Goal: Task Accomplishment & Management: Manage account settings

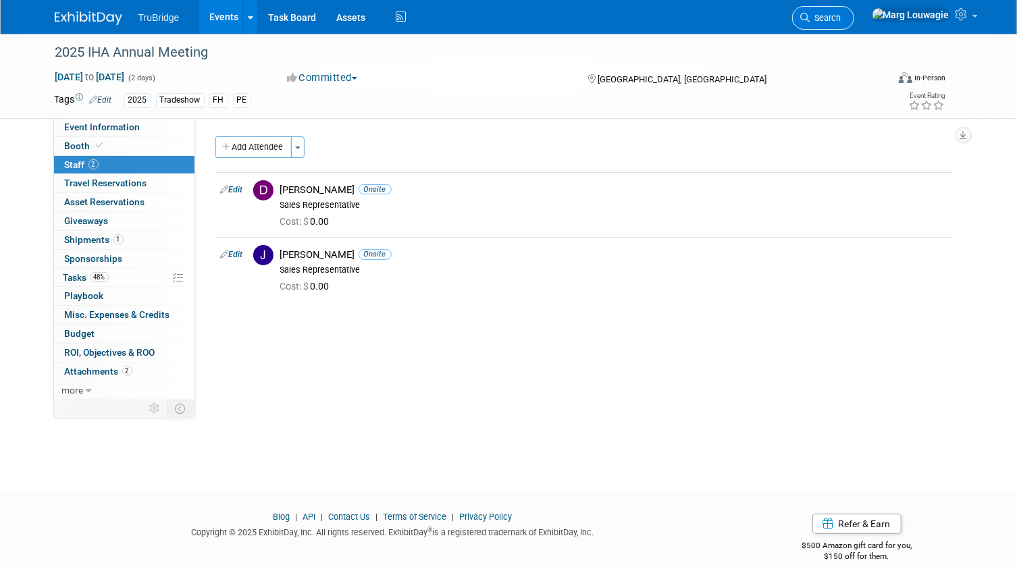
click at [854, 11] on link "Search" at bounding box center [823, 18] width 62 height 24
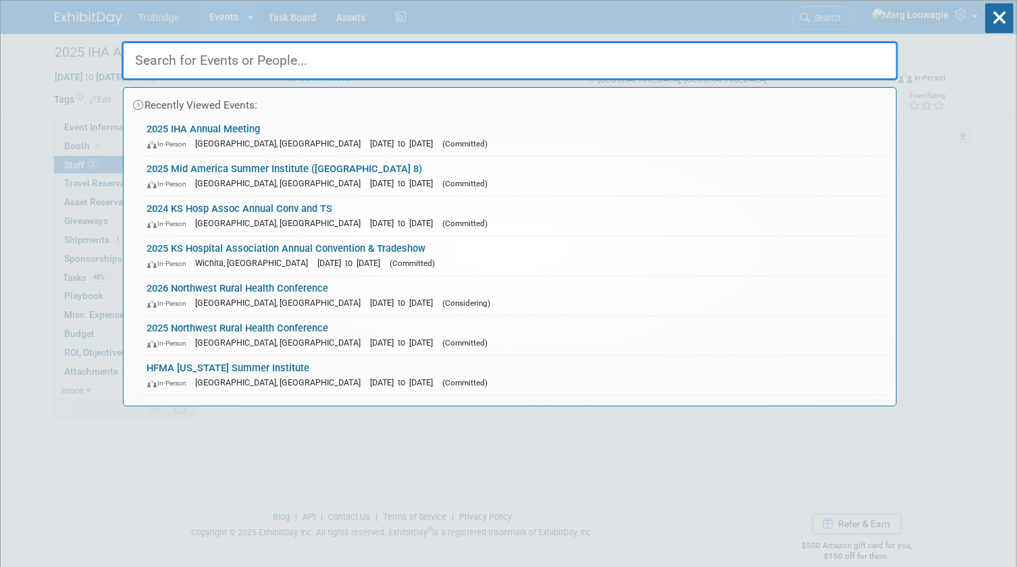
click at [832, 47] on input "text" at bounding box center [509, 60] width 776 height 39
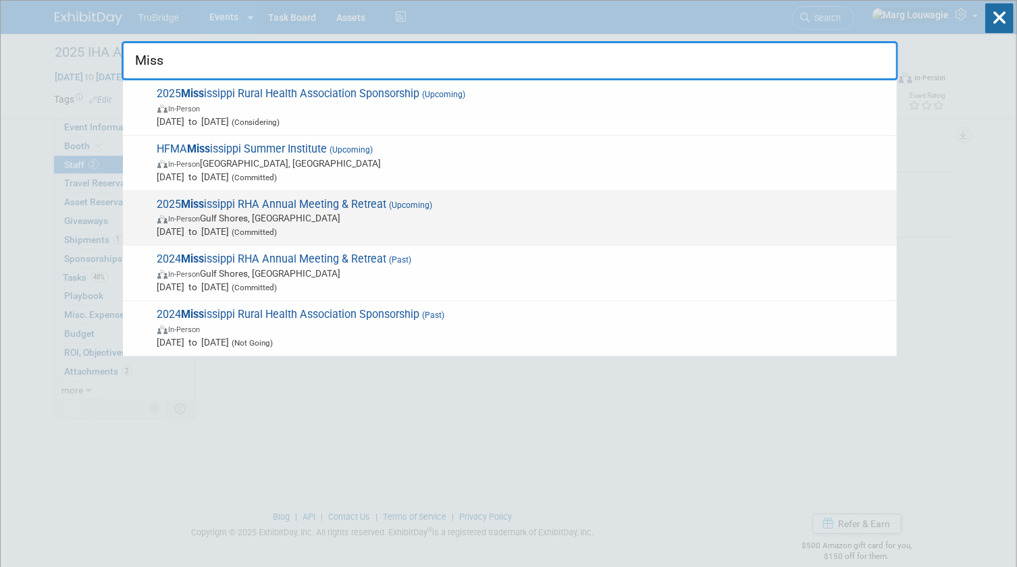
type input "Miss"
click at [358, 219] on span "In-Person Gulf Shores, AL" at bounding box center [523, 217] width 732 height 13
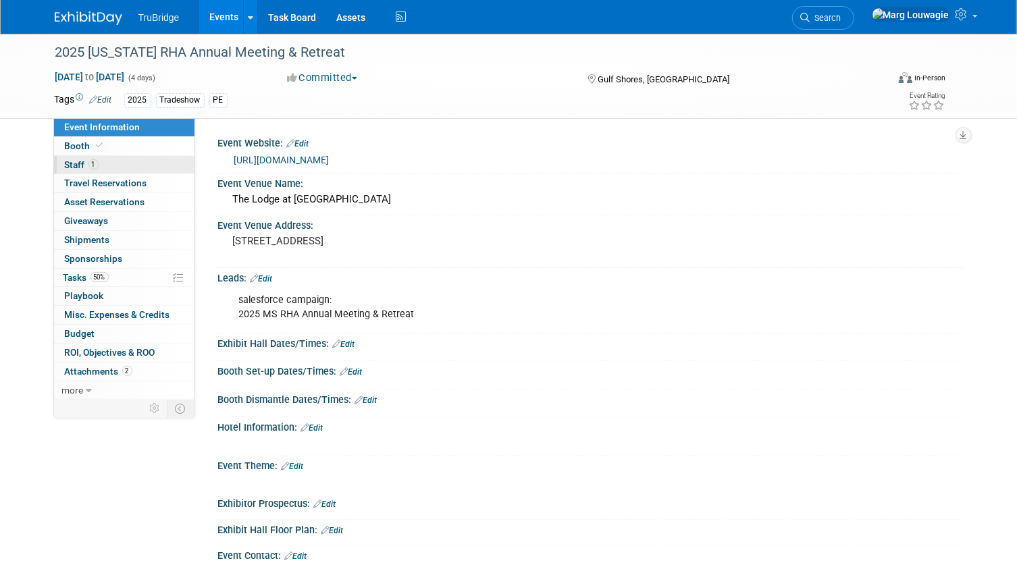
click at [125, 166] on link "1 Staff 1" at bounding box center [124, 165] width 140 height 18
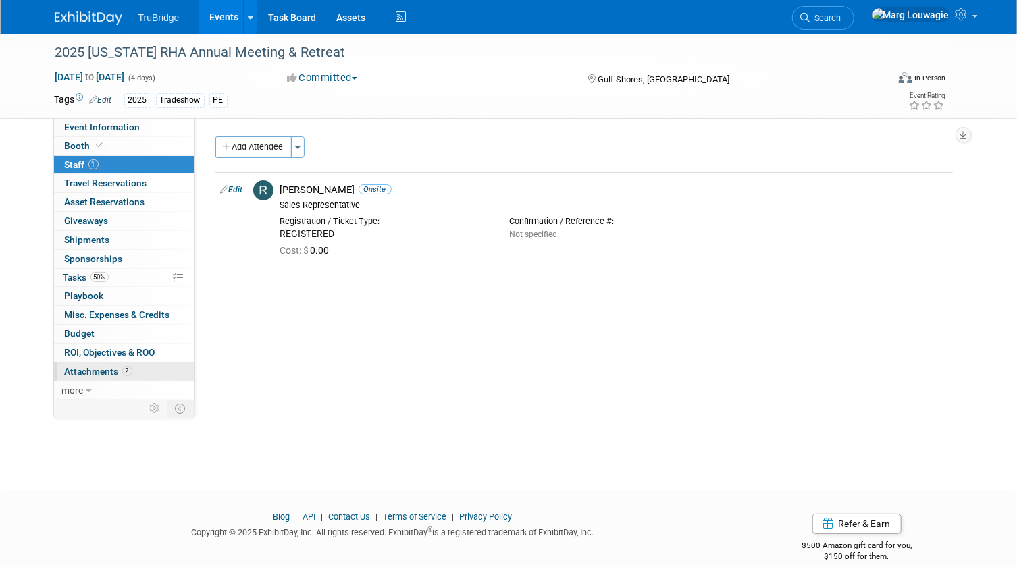
click at [92, 362] on link "2 Attachments 2" at bounding box center [124, 371] width 140 height 18
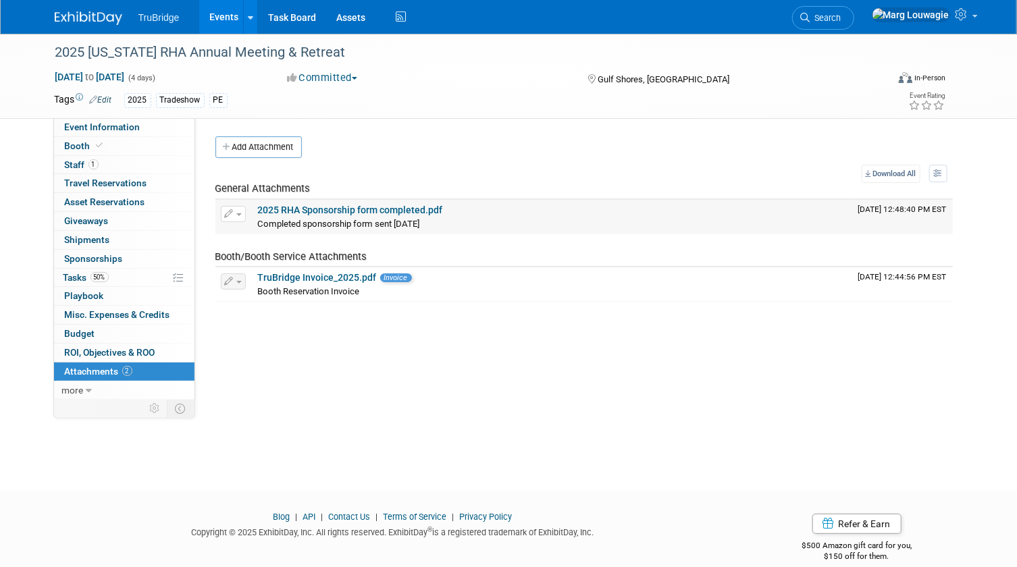
click at [341, 210] on link "2025 RHA Sponsorship form completed.pdf" at bounding box center [350, 210] width 185 height 11
click at [97, 74] on span "to" at bounding box center [90, 77] width 13 height 11
type input "Oct 29, 2025 to Nov 1, 2025"
click at [0, 0] on input "Oct 29, 2025 to Nov 1, 2025" at bounding box center [0, 0] width 0 height 0
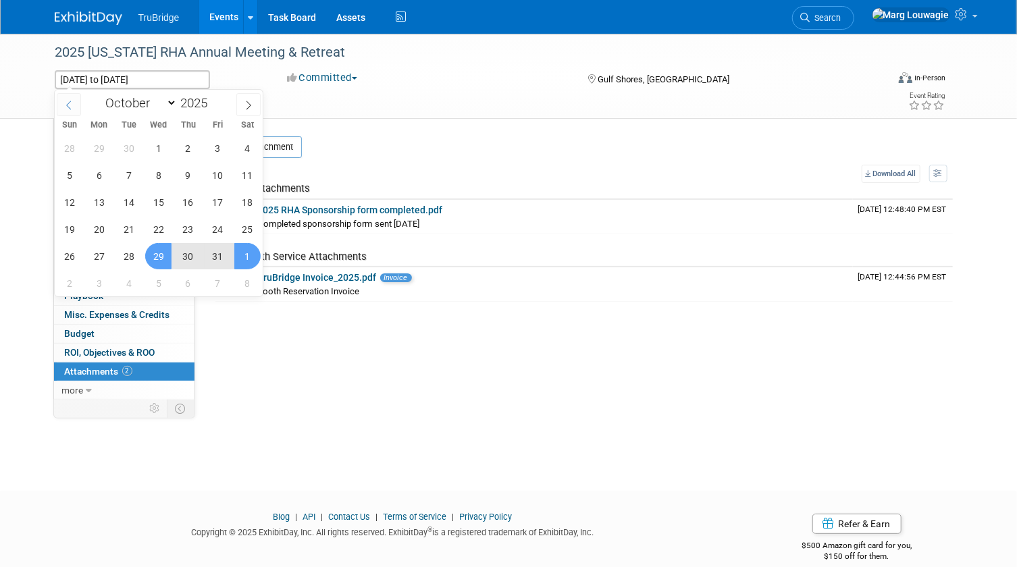
click at [79, 103] on span at bounding box center [69, 104] width 24 height 23
select select "8"
click at [98, 254] on span "29" at bounding box center [99, 256] width 26 height 26
type input "Sep 29, 2025"
click at [167, 259] on span "1" at bounding box center [158, 256] width 26 height 26
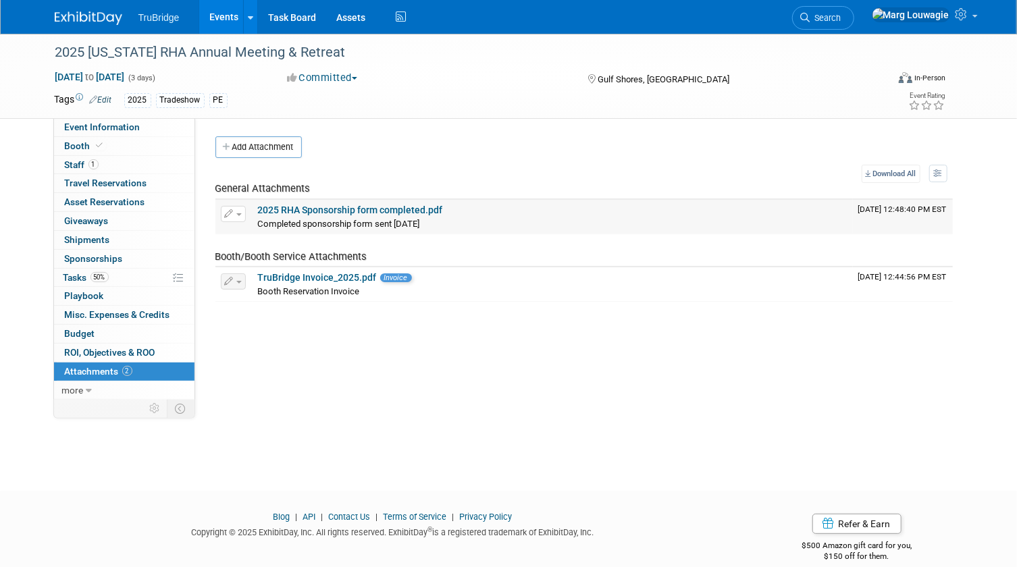
click at [356, 207] on link "2025 RHA Sponsorship form completed.pdf" at bounding box center [350, 210] width 185 height 11
click at [104, 159] on link "1 Staff 1" at bounding box center [124, 165] width 140 height 18
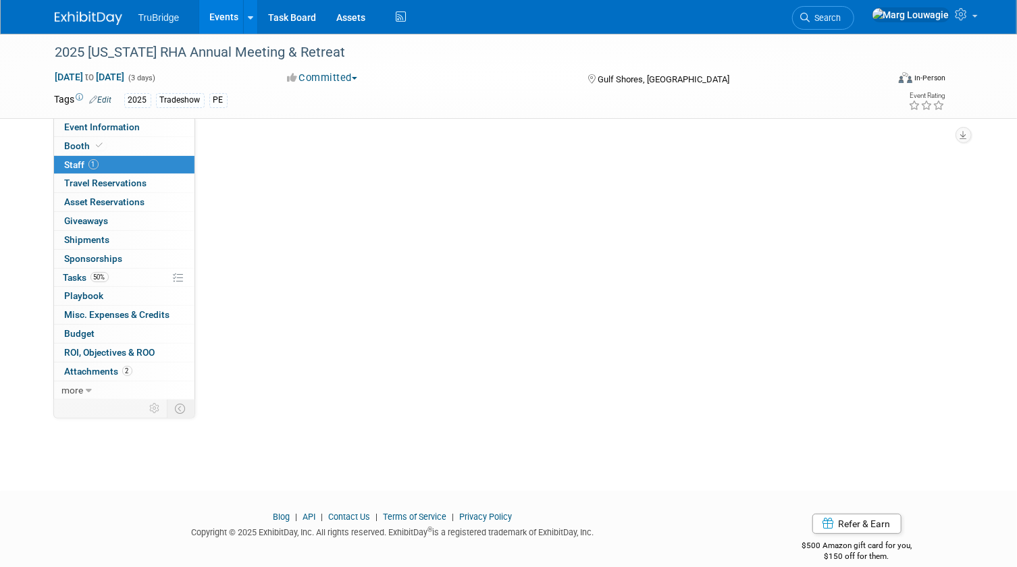
click at [104, 159] on link "1 Staff 1" at bounding box center [124, 165] width 140 height 18
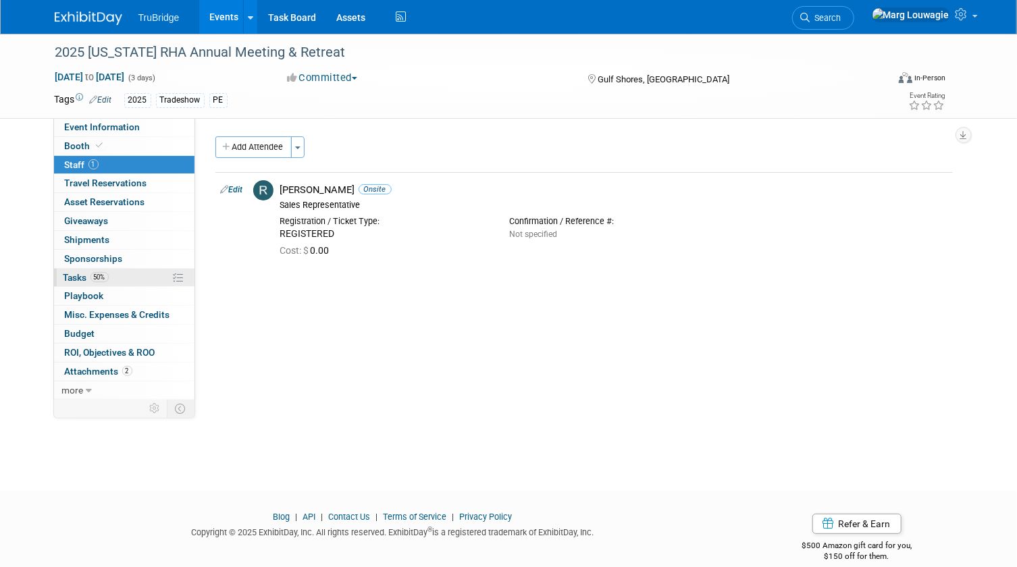
click at [76, 272] on span "Tasks 50%" at bounding box center [85, 277] width 45 height 11
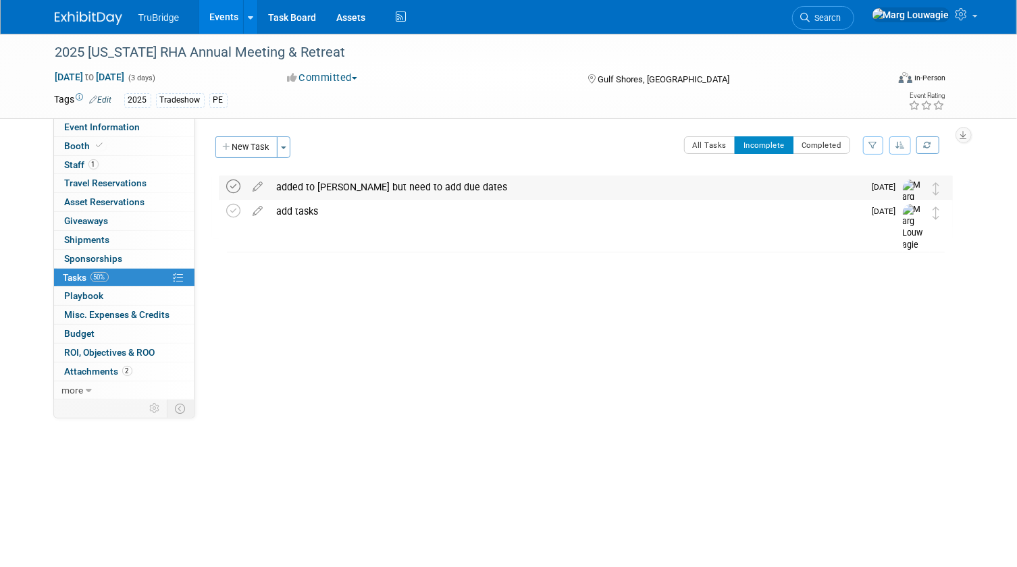
click at [236, 182] on icon at bounding box center [234, 187] width 14 height 14
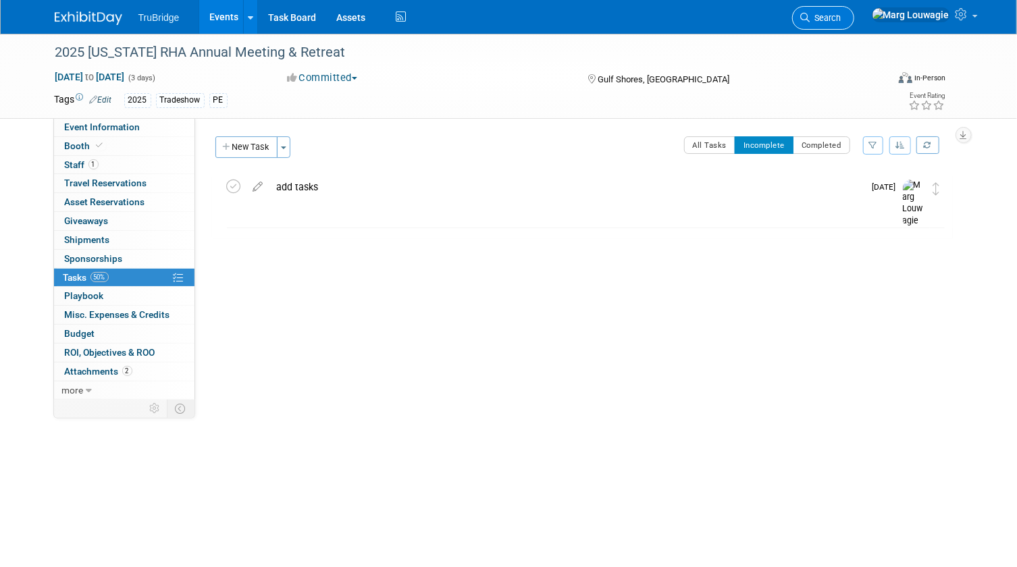
click at [841, 16] on span "Search" at bounding box center [825, 18] width 31 height 10
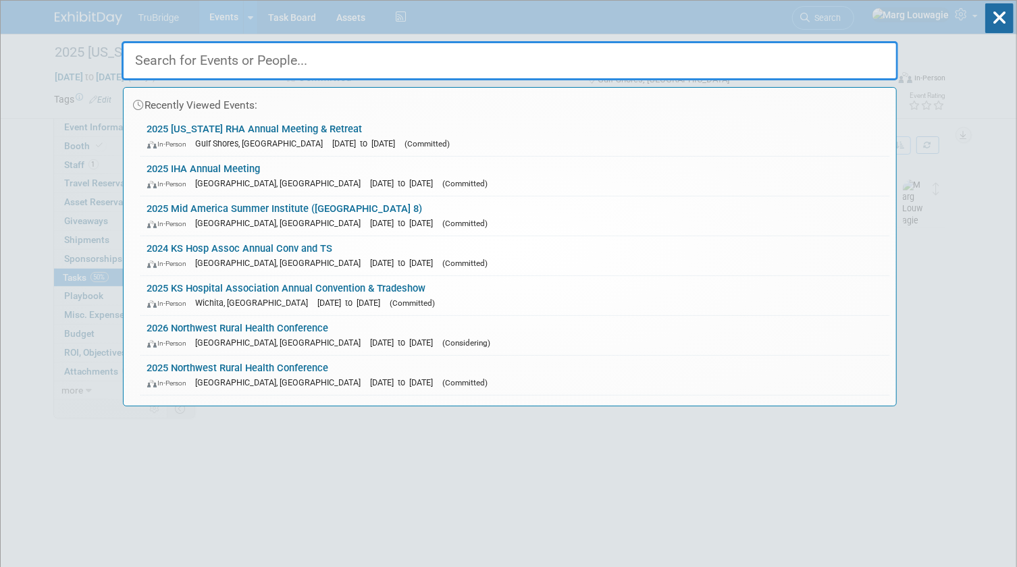
click at [850, 55] on input "text" at bounding box center [509, 60] width 776 height 39
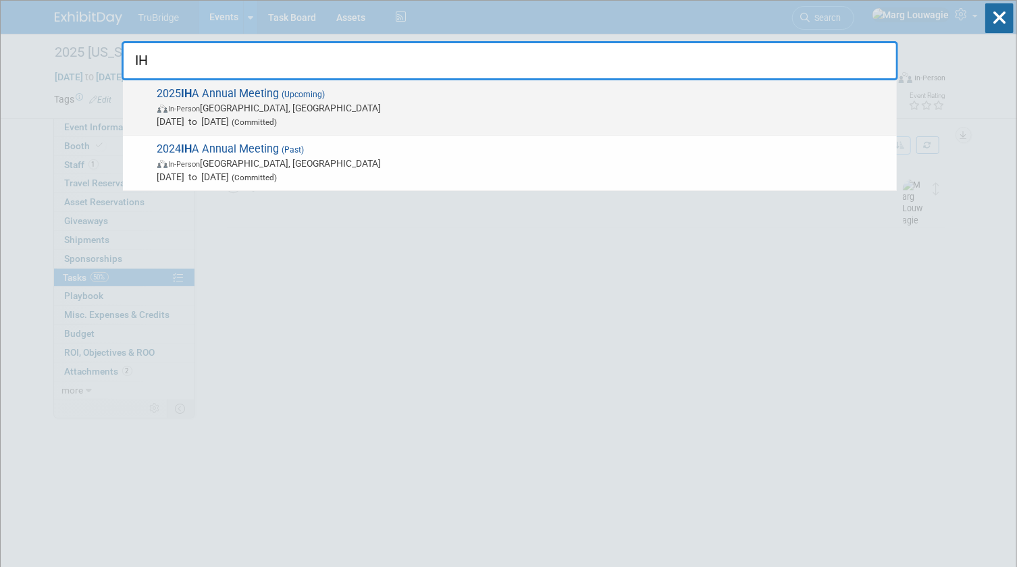
type input "IH"
click at [271, 106] on span "In-Person Des Moines, IA" at bounding box center [523, 107] width 732 height 13
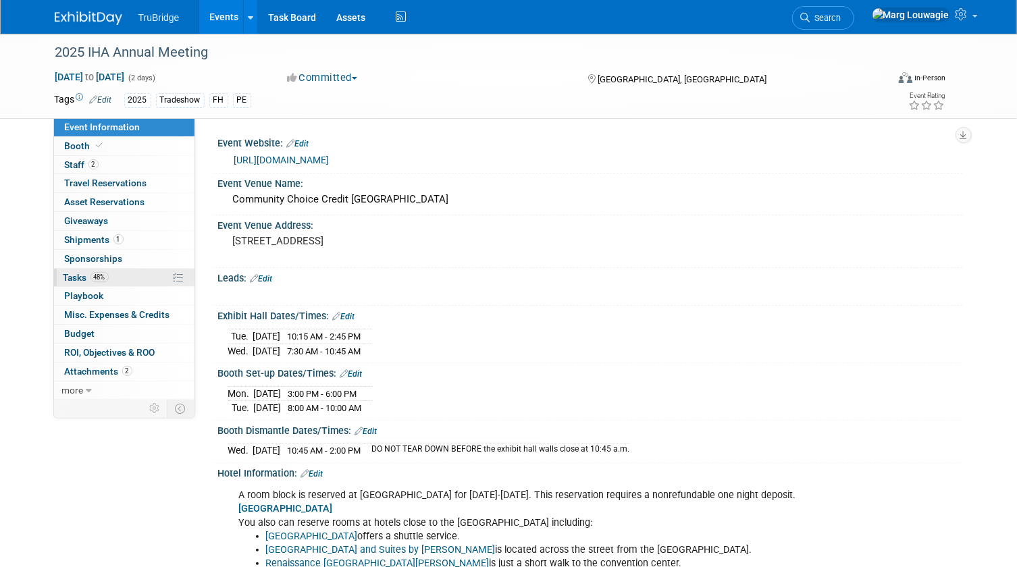
click at [74, 276] on span "Tasks 48%" at bounding box center [85, 277] width 45 height 11
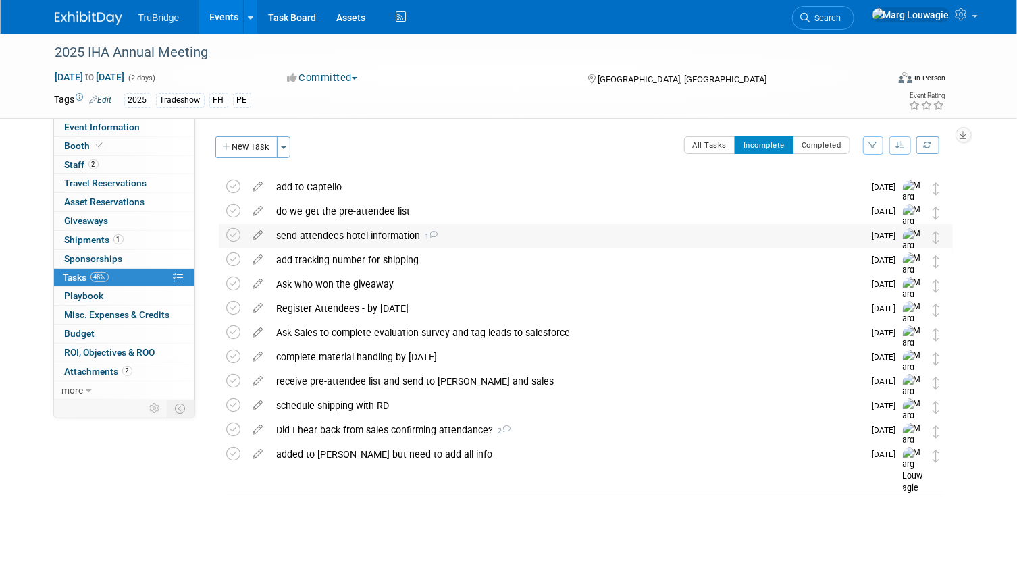
click at [367, 232] on div "send attendees hotel information 1" at bounding box center [567, 235] width 594 height 23
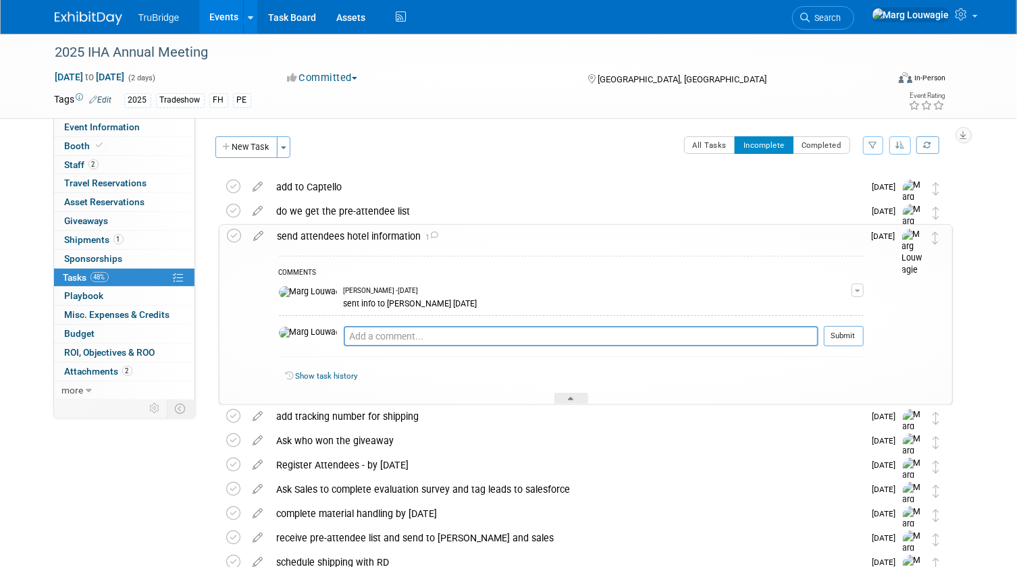
click at [367, 232] on div "send attendees hotel information 1" at bounding box center [567, 236] width 593 height 23
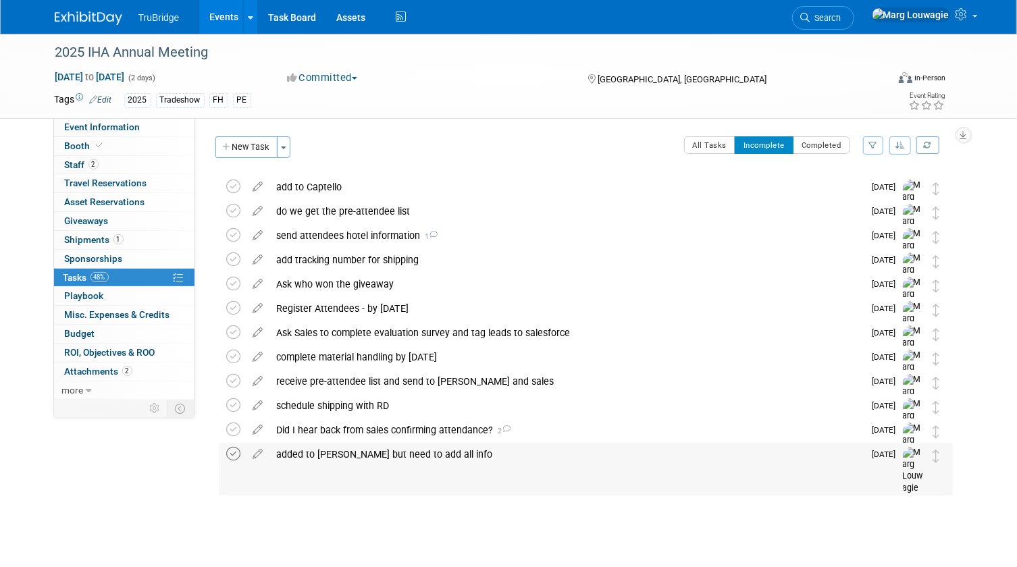
click at [237, 452] on icon at bounding box center [234, 454] width 14 height 14
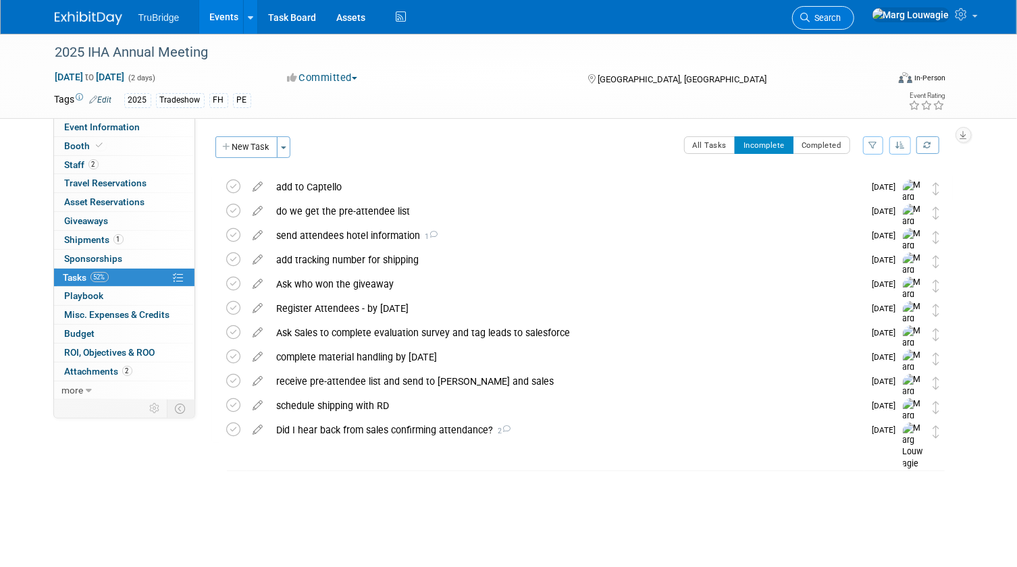
click at [841, 19] on span "Search" at bounding box center [825, 18] width 31 height 10
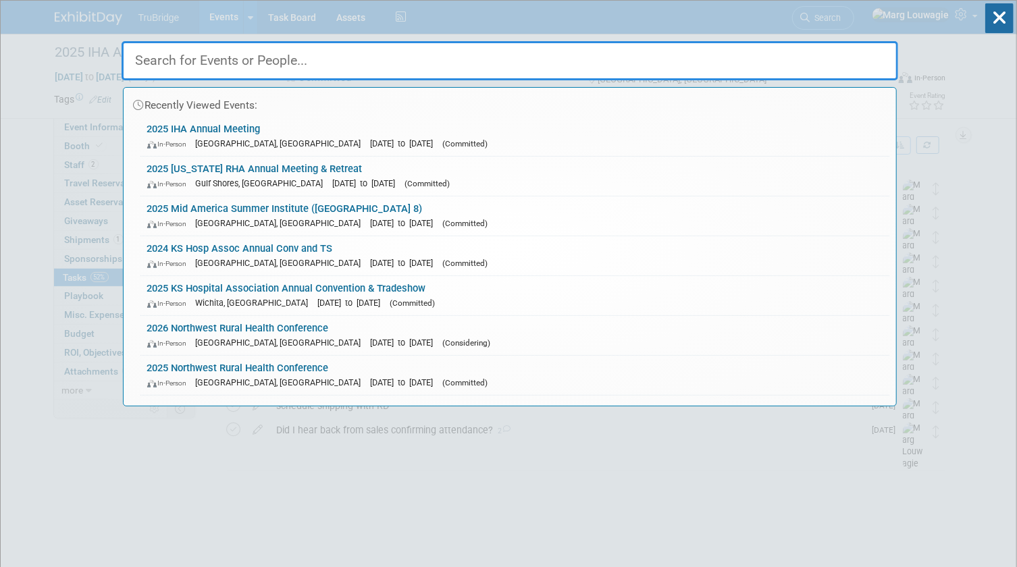
click at [830, 57] on input "text" at bounding box center [509, 60] width 776 height 39
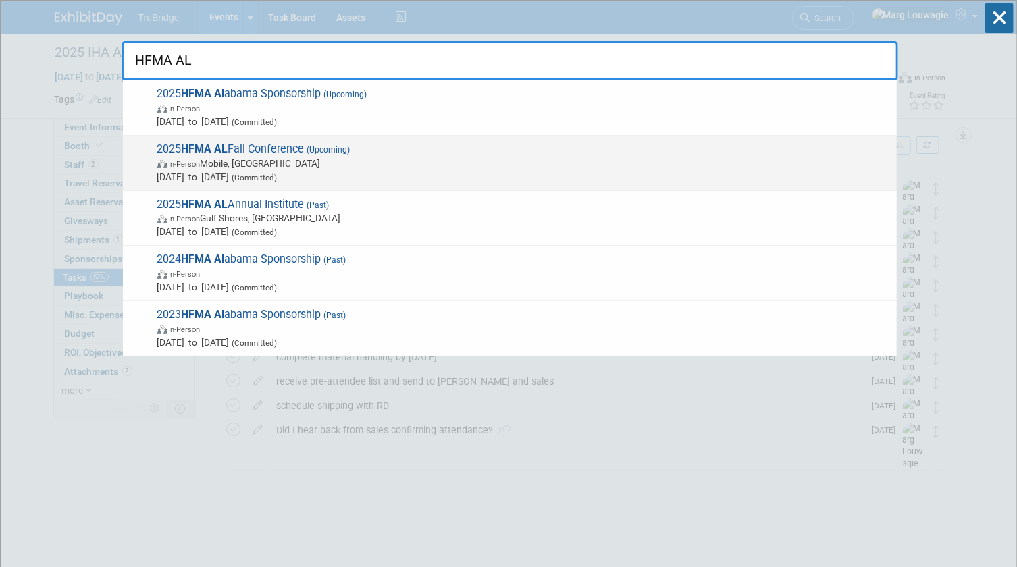
type input "HFMA AL"
click at [242, 153] on span "2025 HFMA AL Fall Conference (Upcoming) In-Person Mobile, AL Oct 8, 2025 to Oct…" at bounding box center [521, 162] width 736 height 41
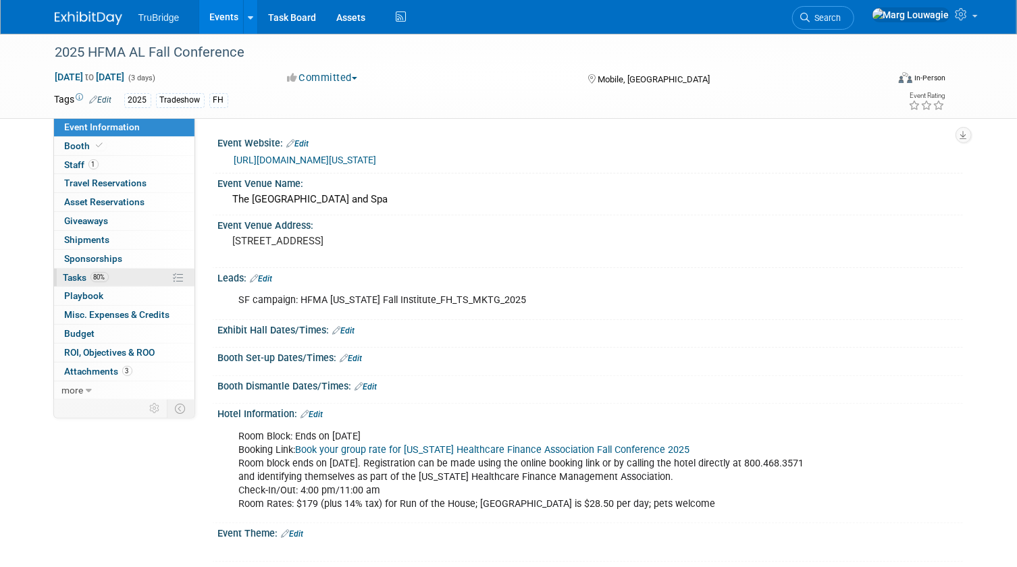
click at [80, 273] on span "Tasks 80%" at bounding box center [85, 277] width 45 height 11
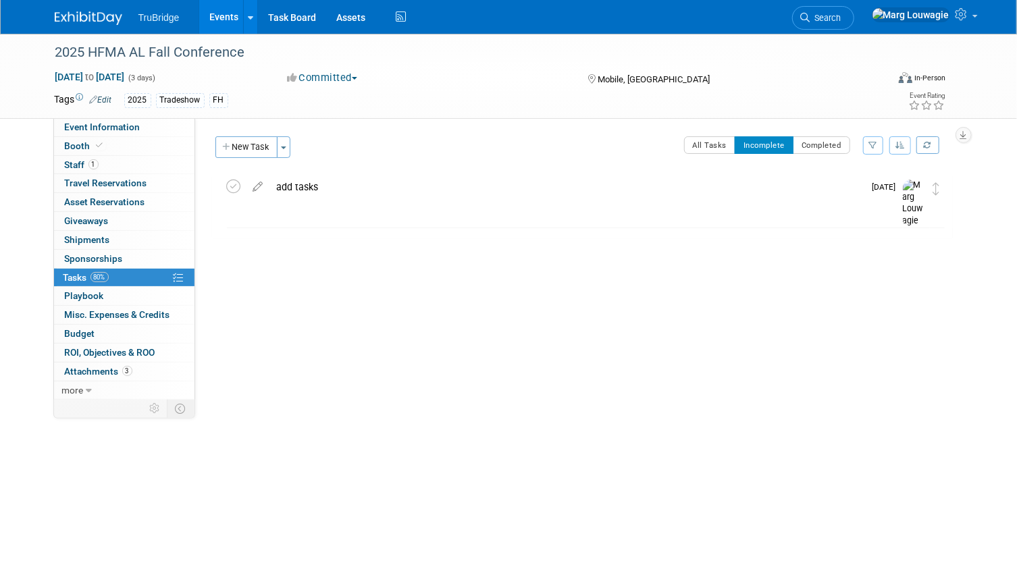
click at [572, 534] on body "TruBridge Events Add Event Bulk Upload Events Shareable Event Boards Recently V…" at bounding box center [508, 283] width 1017 height 567
click at [275, 15] on link "Task Board" at bounding box center [292, 17] width 68 height 34
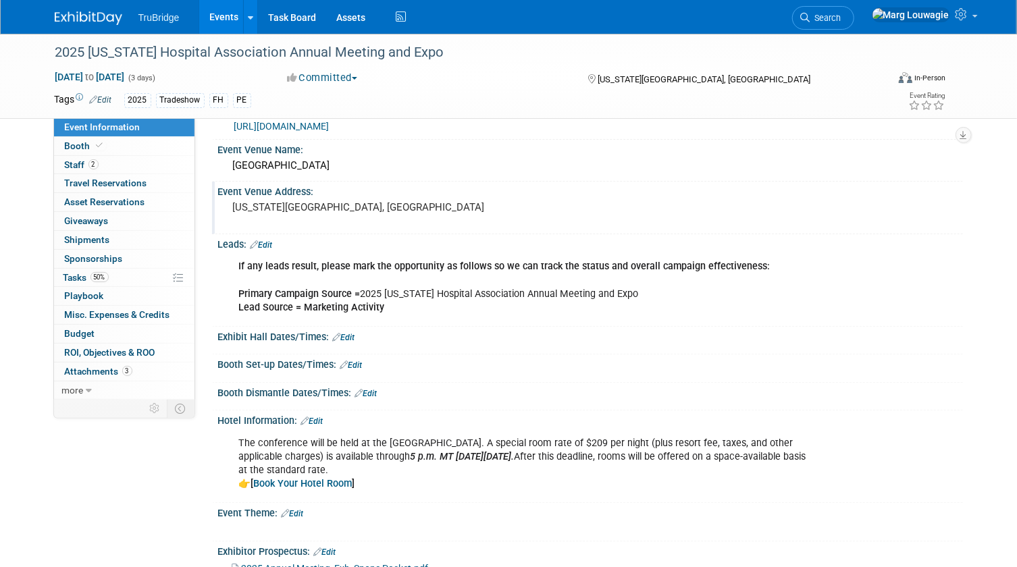
scroll to position [122, 0]
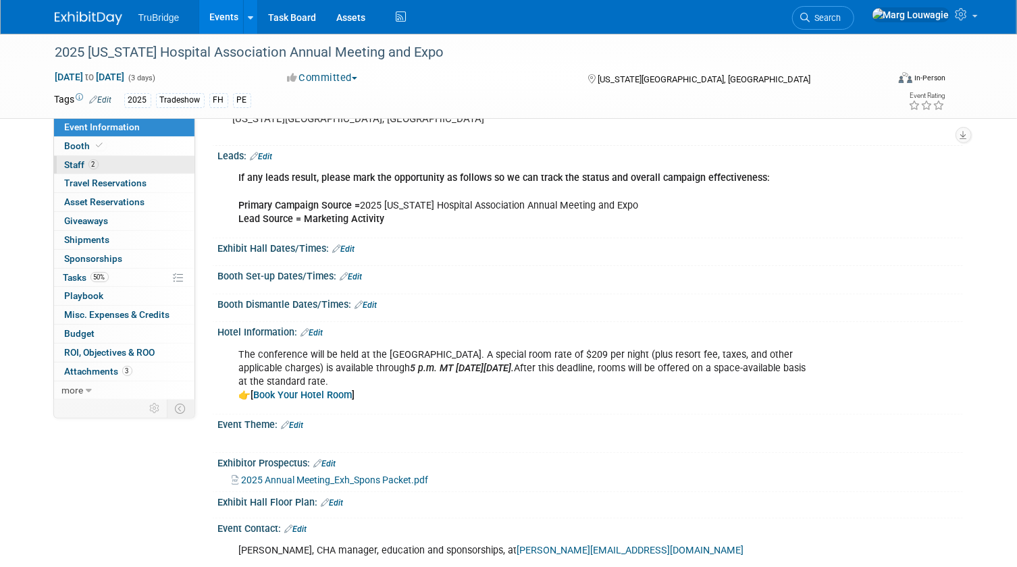
click at [94, 159] on span "2" at bounding box center [93, 164] width 10 height 10
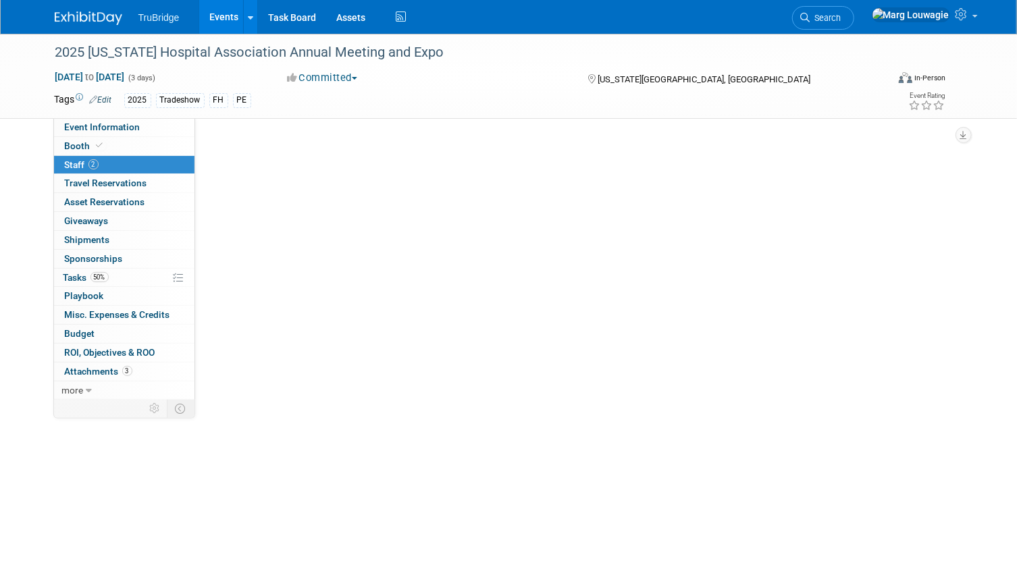
scroll to position [0, 0]
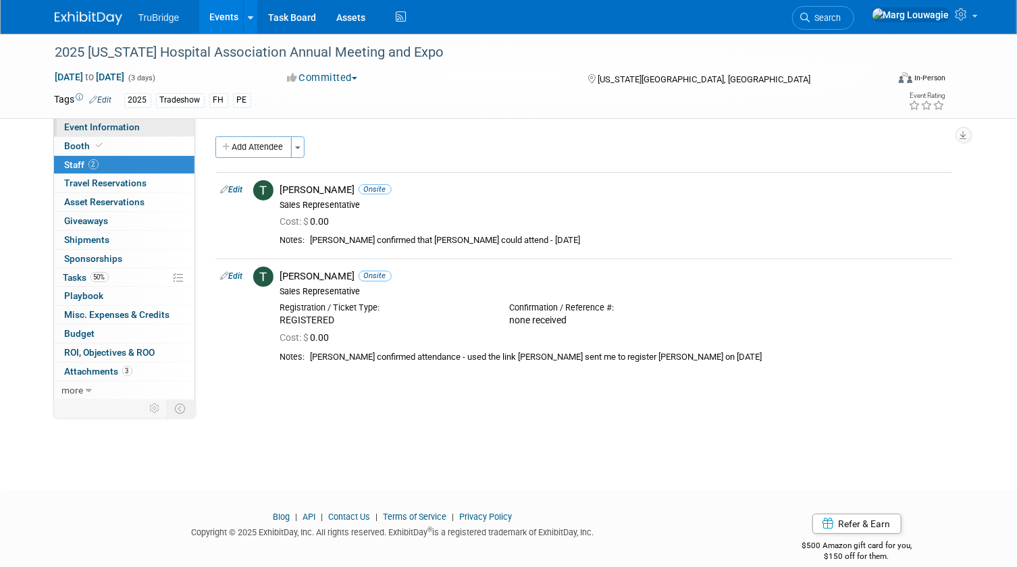
click at [101, 128] on span "Event Information" at bounding box center [103, 126] width 76 height 11
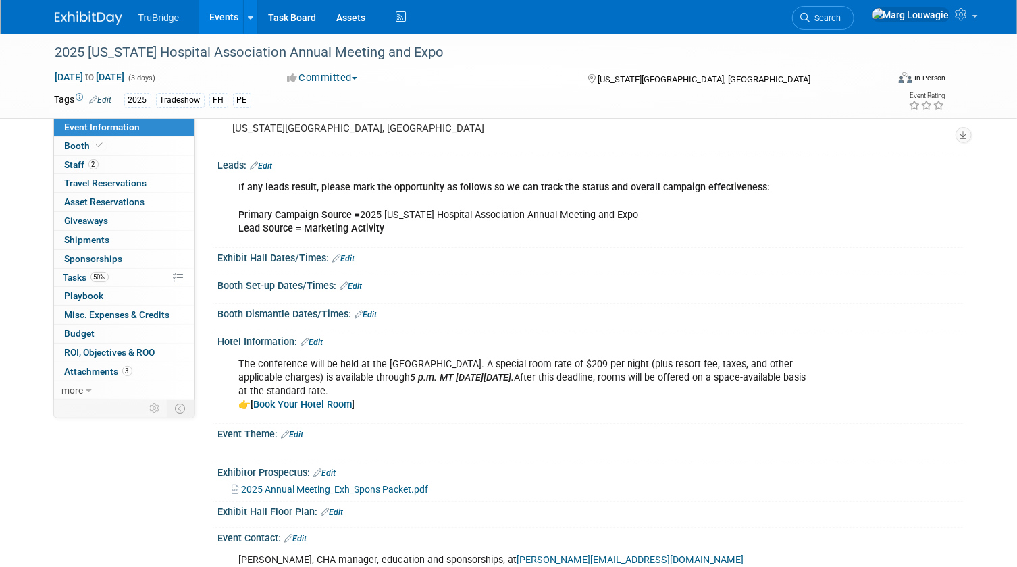
scroll to position [184, 0]
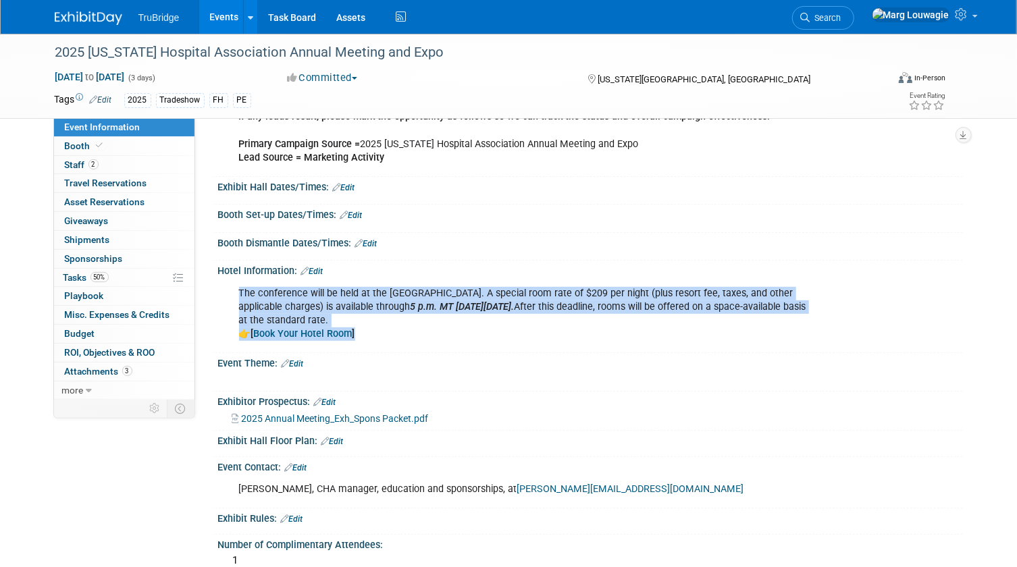
drag, startPoint x: 232, startPoint y: 286, endPoint x: 539, endPoint y: 332, distance: 311.2
click at [539, 332] on div "The conference will be held at the [GEOGRAPHIC_DATA]. A special room rate of $2…" at bounding box center [523, 313] width 589 height 67
drag, startPoint x: 539, startPoint y: 332, endPoint x: 472, endPoint y: 288, distance: 80.9
copy div "The conference will be held at the [GEOGRAPHIC_DATA]. A special room rate of $2…"
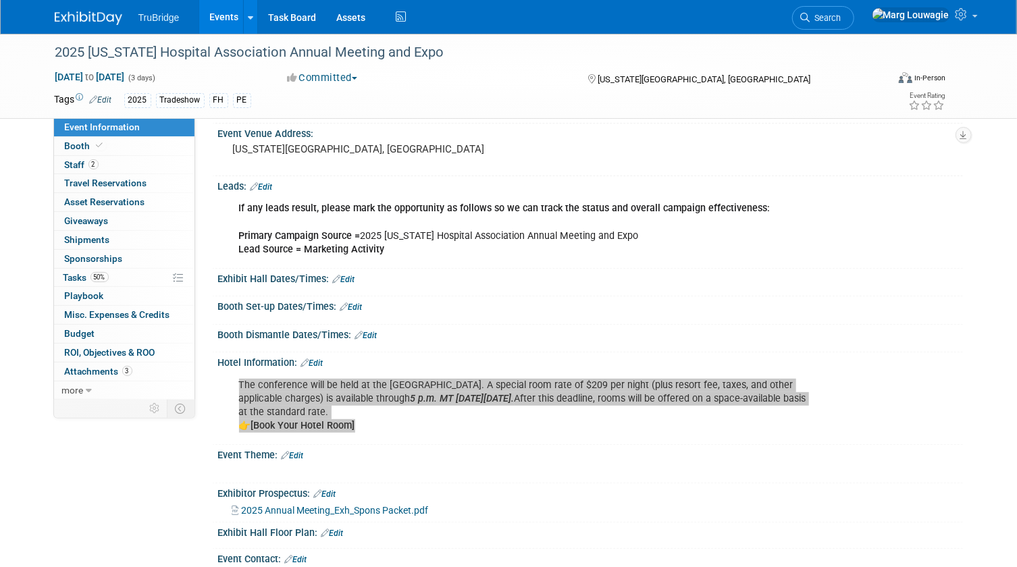
scroll to position [61, 0]
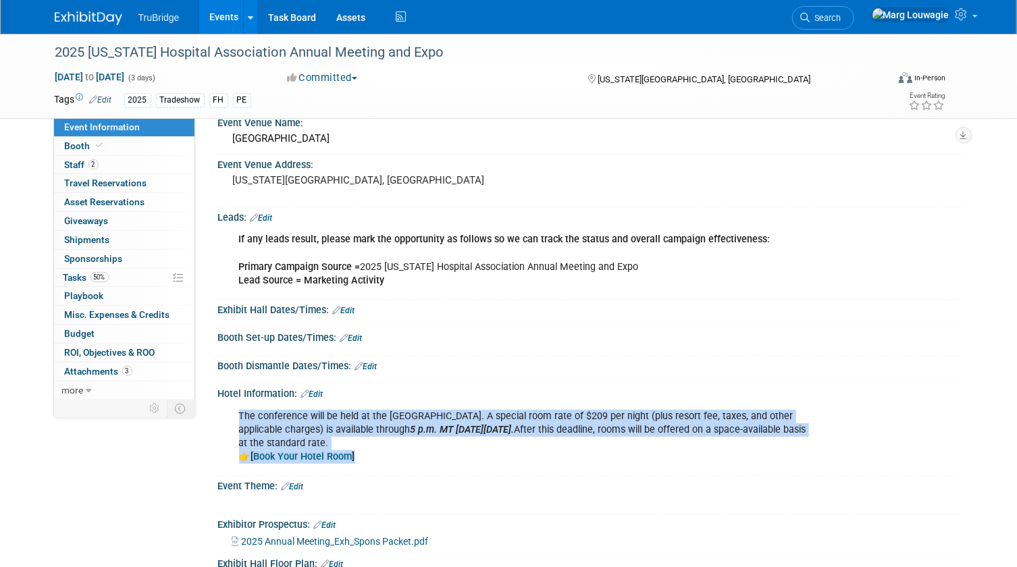
click at [454, 329] on div "Booth Set-up Dates/Times: Edit" at bounding box center [590, 336] width 744 height 18
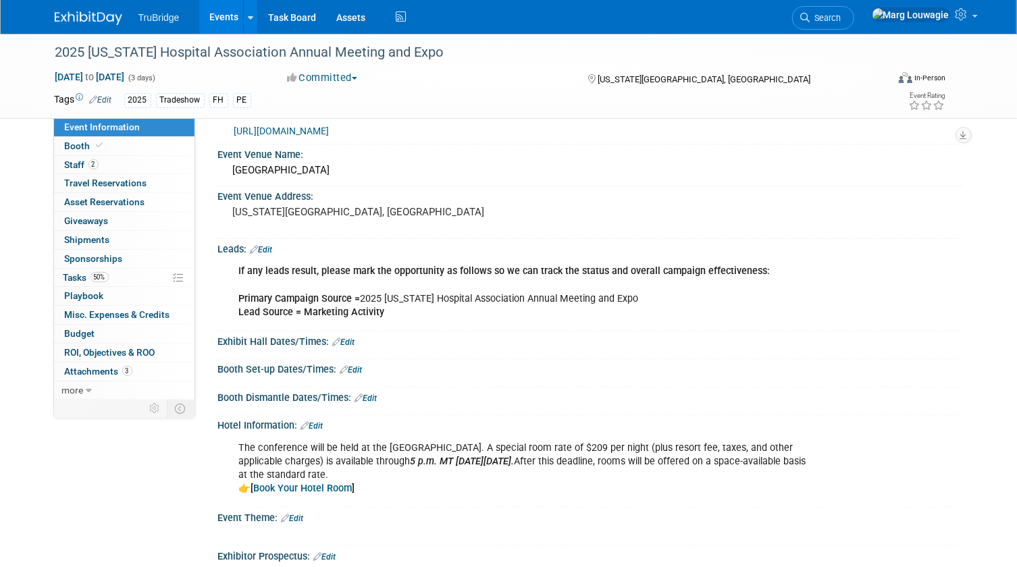
scroll to position [0, 0]
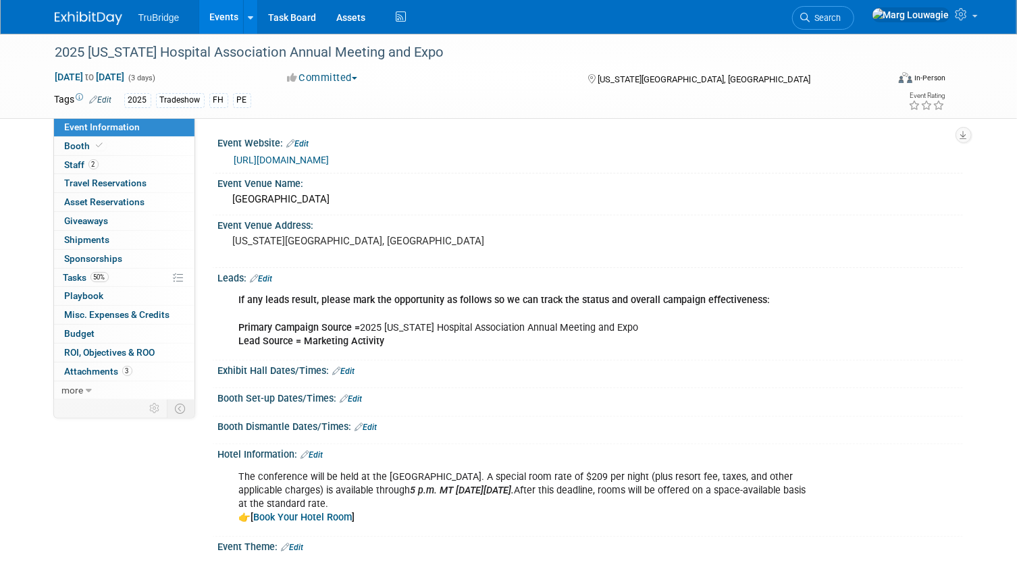
click at [329, 160] on link "[URL][DOMAIN_NAME]" at bounding box center [281, 160] width 95 height 11
click at [88, 275] on span "Tasks 50%" at bounding box center [85, 277] width 45 height 11
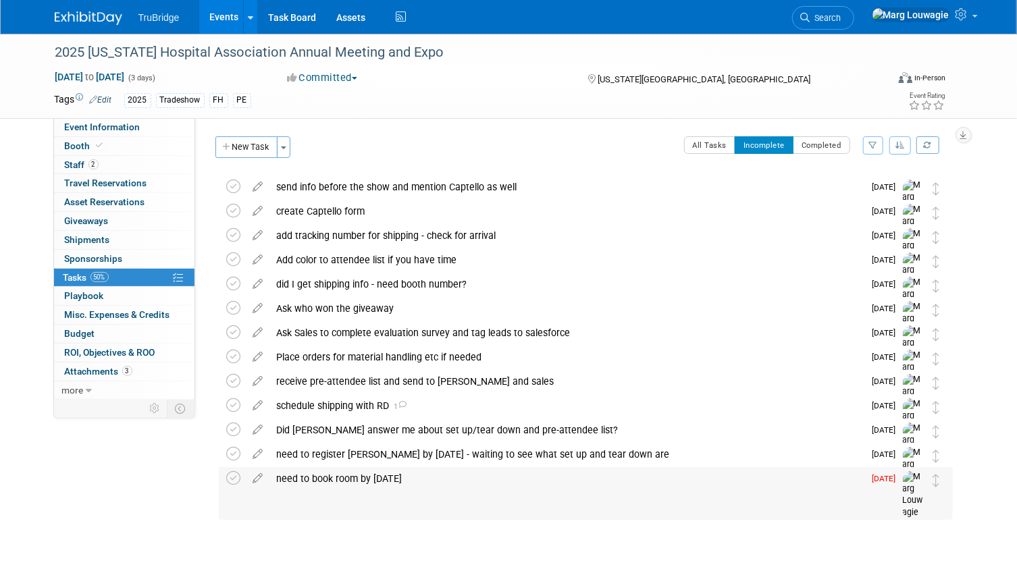
click at [321, 477] on div "need to book room by [DATE]" at bounding box center [567, 478] width 594 height 23
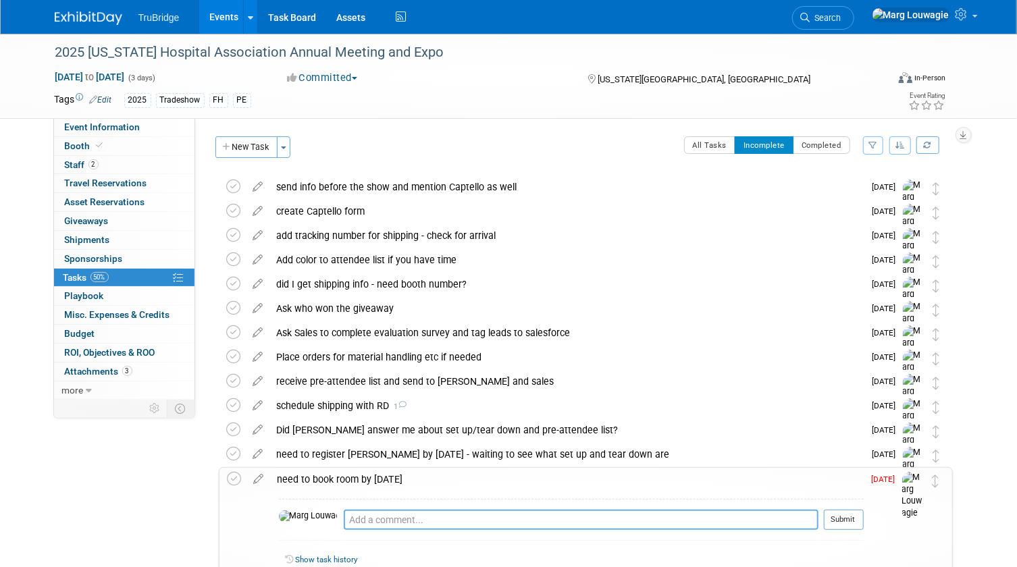
click at [344, 520] on textarea at bounding box center [581, 520] width 475 height 20
type textarea "emailed [PERSON_NAME] on [DATE] and asked for possible set up and tear down so …"
click at [835, 520] on button "Submit" at bounding box center [843, 520] width 40 height 20
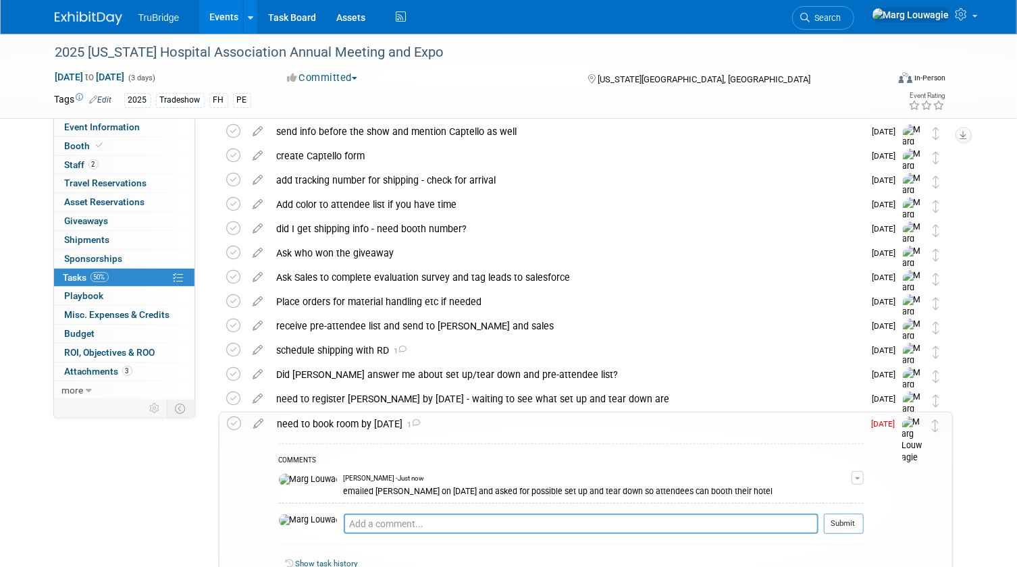
scroll to position [163, 0]
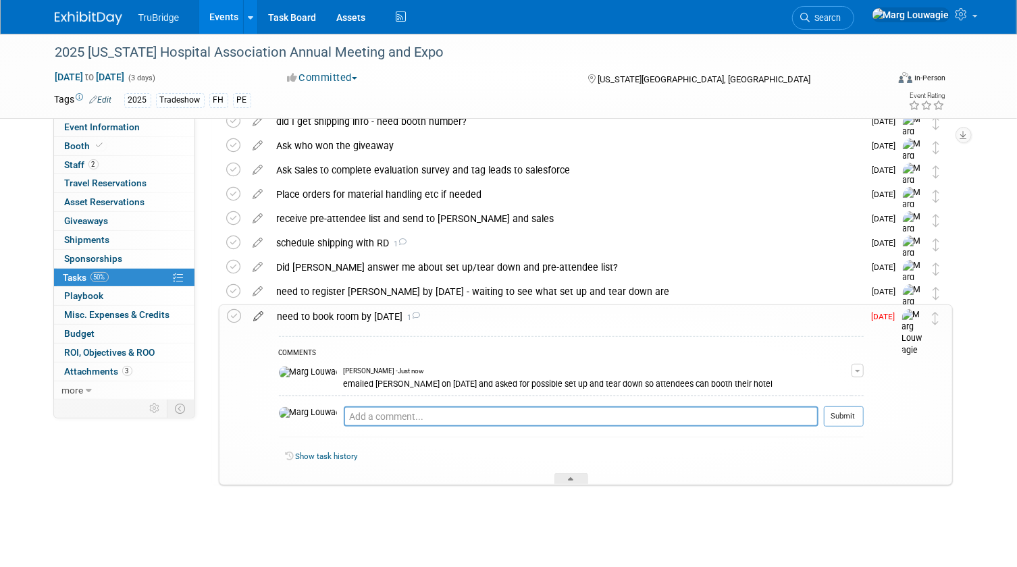
click at [261, 313] on icon at bounding box center [259, 313] width 24 height 17
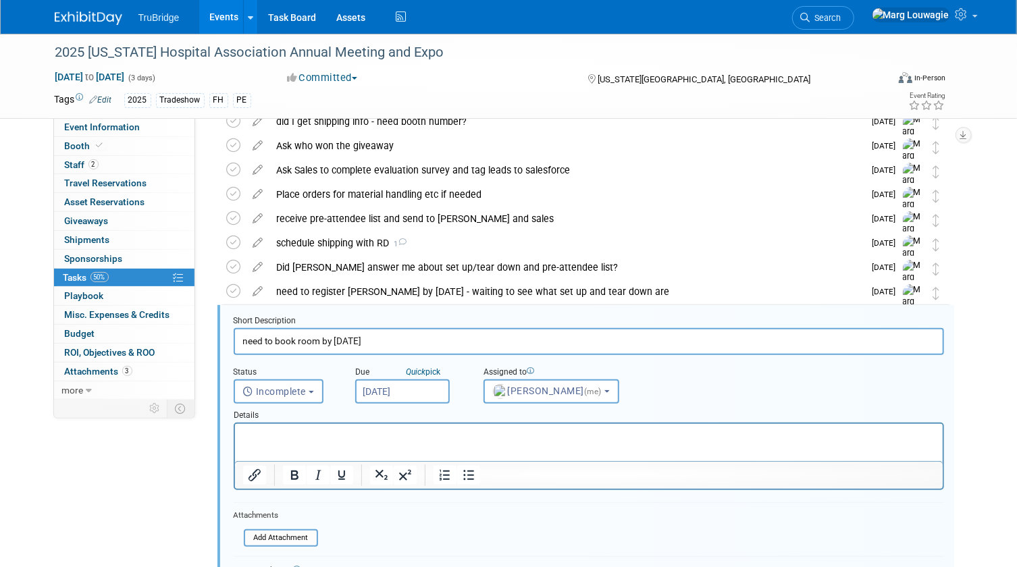
scroll to position [270, 0]
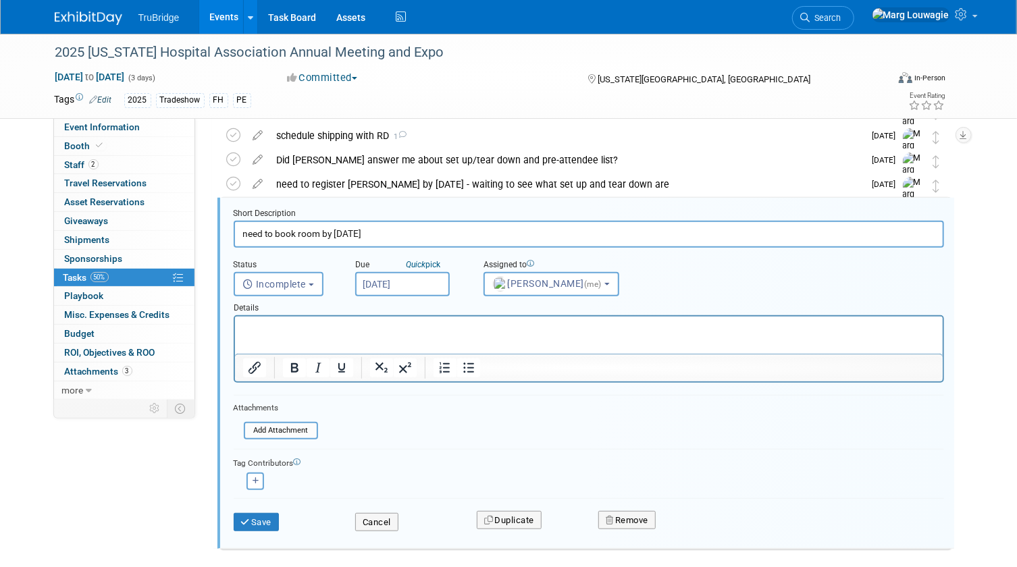
click at [414, 286] on input "[DATE]" at bounding box center [402, 284] width 94 height 24
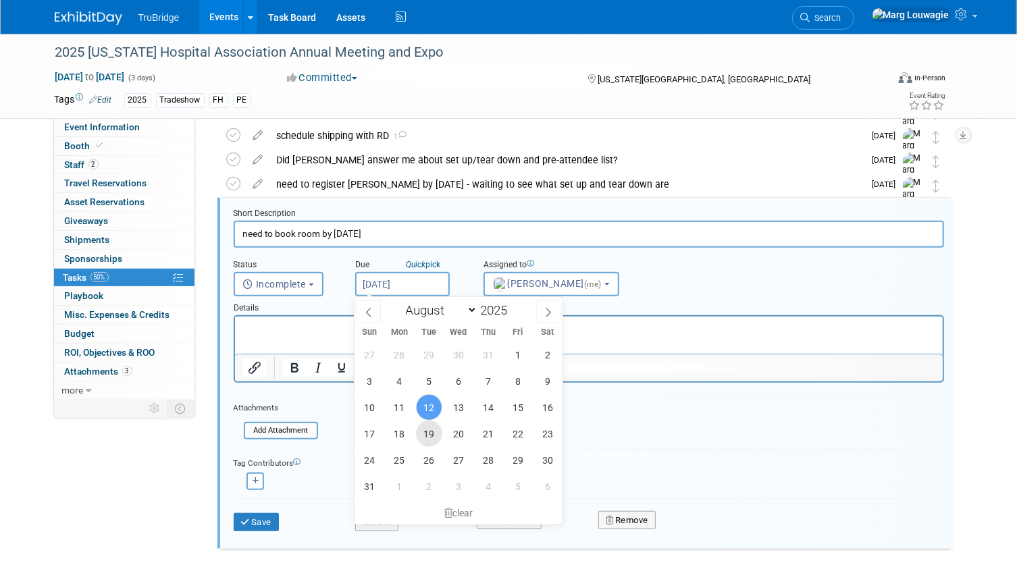
click at [431, 439] on span "19" at bounding box center [429, 434] width 26 height 26
type input "[DATE]"
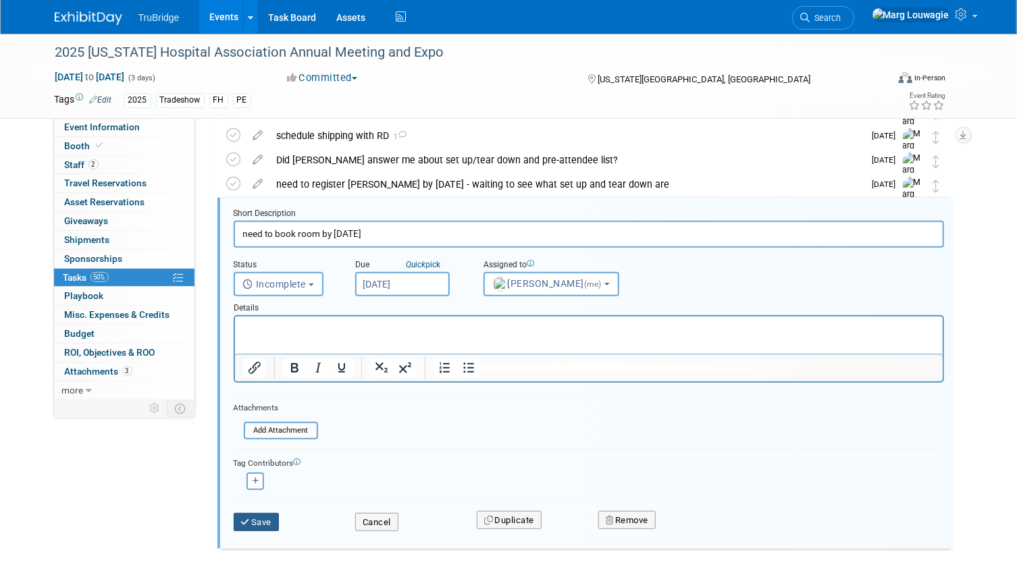
click at [268, 517] on button "Save" at bounding box center [257, 522] width 46 height 19
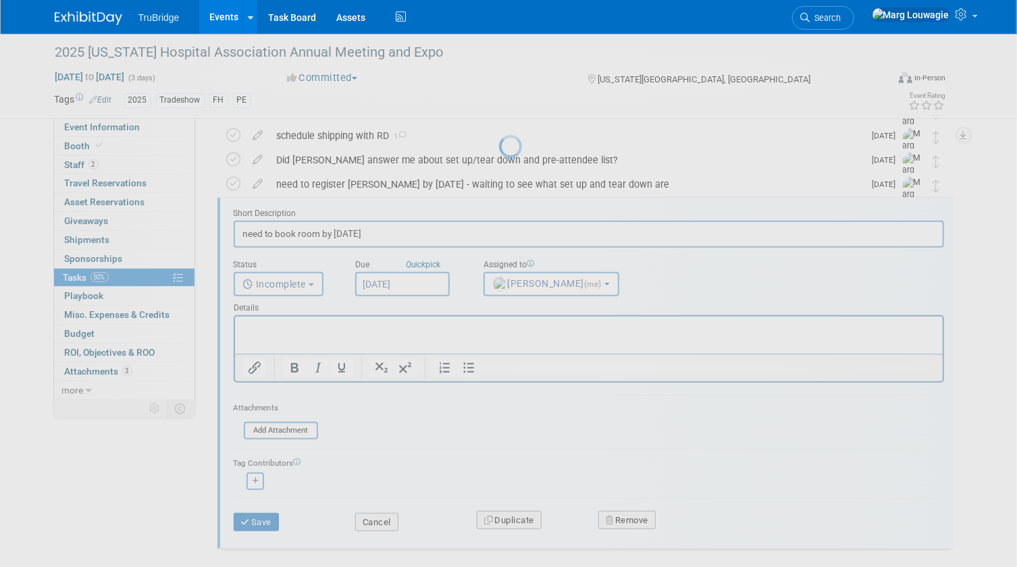
scroll to position [163, 0]
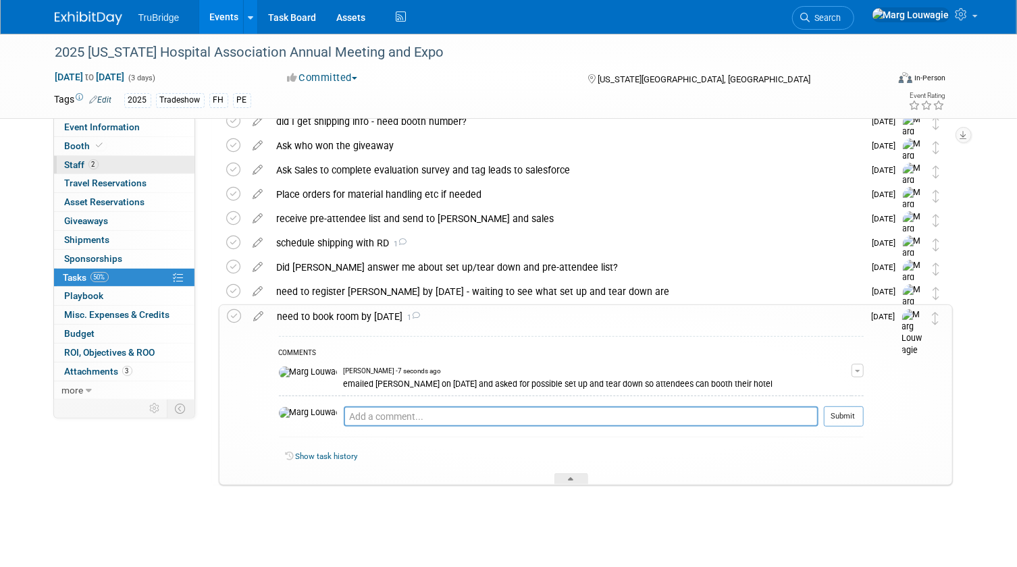
click at [106, 163] on link "2 Staff 2" at bounding box center [124, 165] width 140 height 18
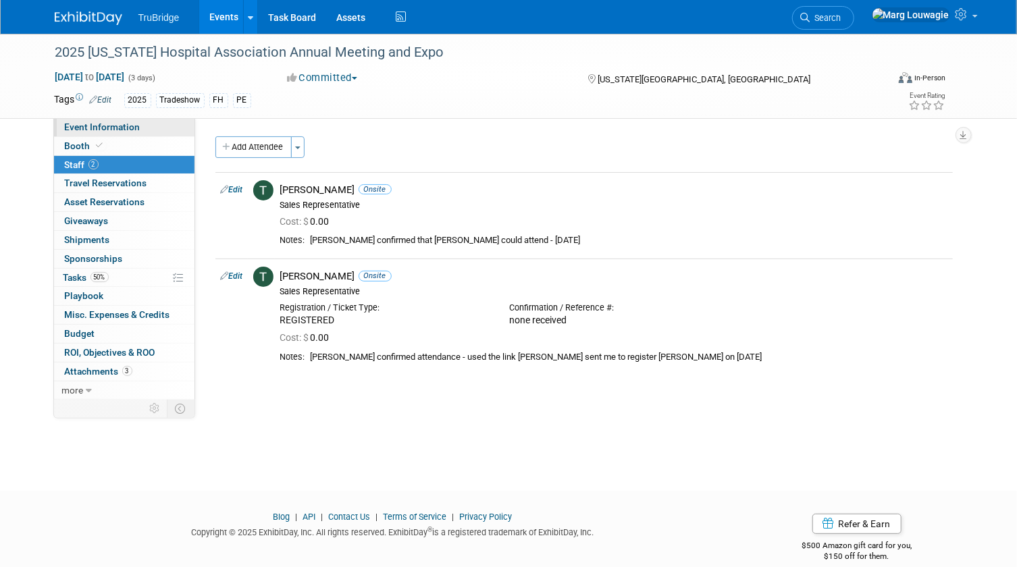
click at [136, 125] on span "Event Information" at bounding box center [103, 126] width 76 height 11
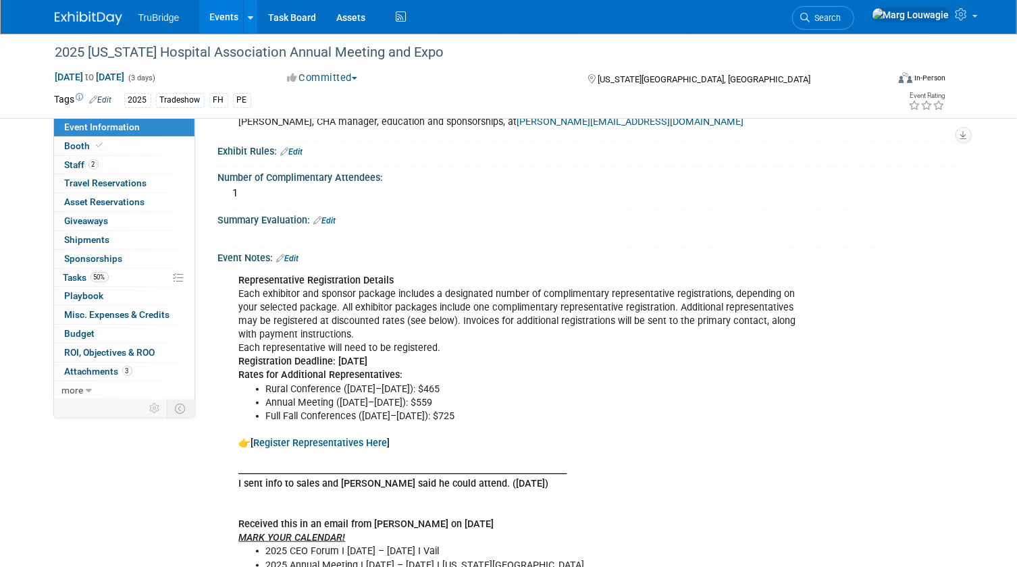
scroll to position [552, 0]
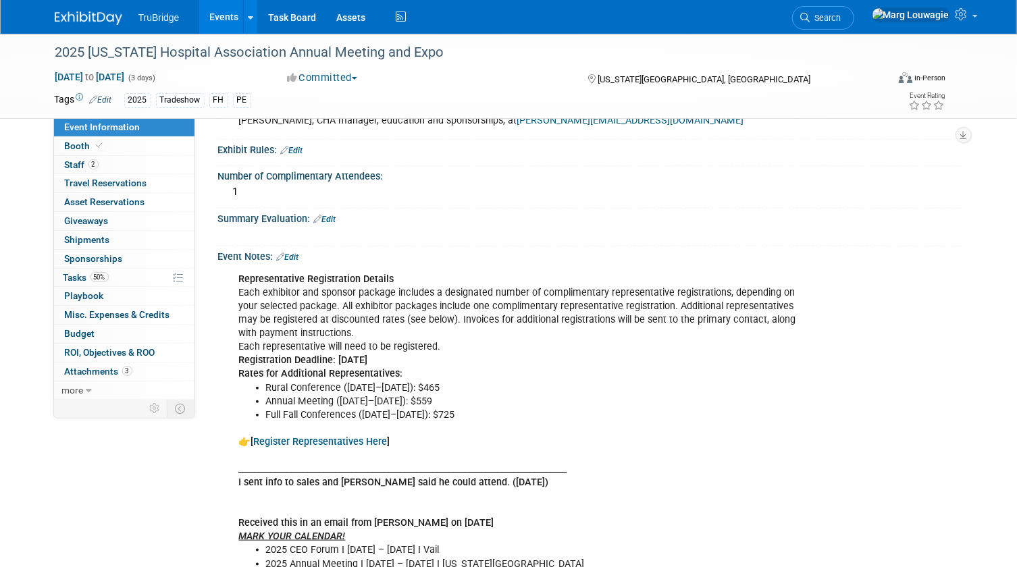
click at [348, 439] on link "Register Representatives Here" at bounding box center [321, 441] width 134 height 11
click at [62, 276] on link "50% Tasks 50%" at bounding box center [124, 278] width 140 height 18
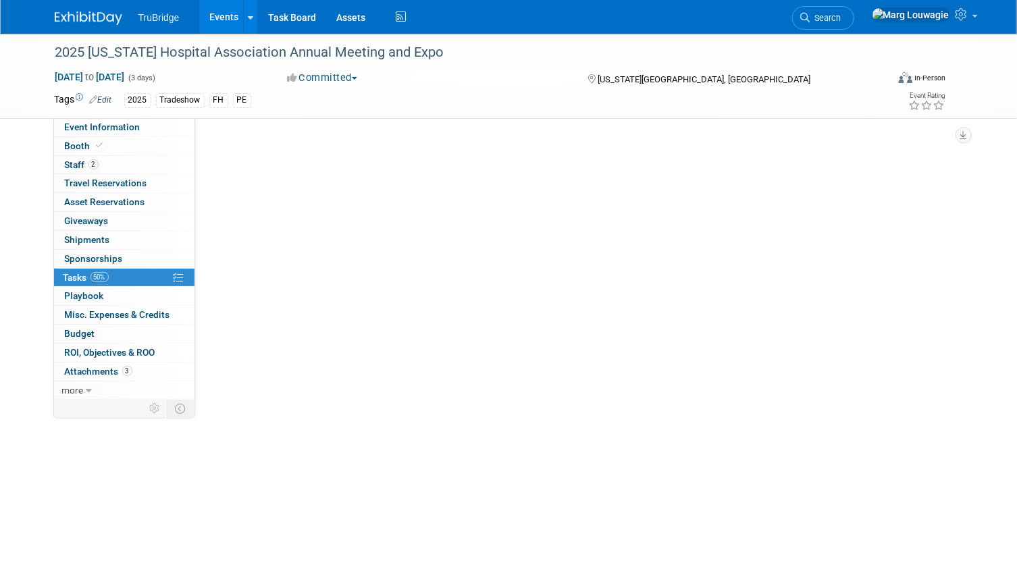
scroll to position [0, 0]
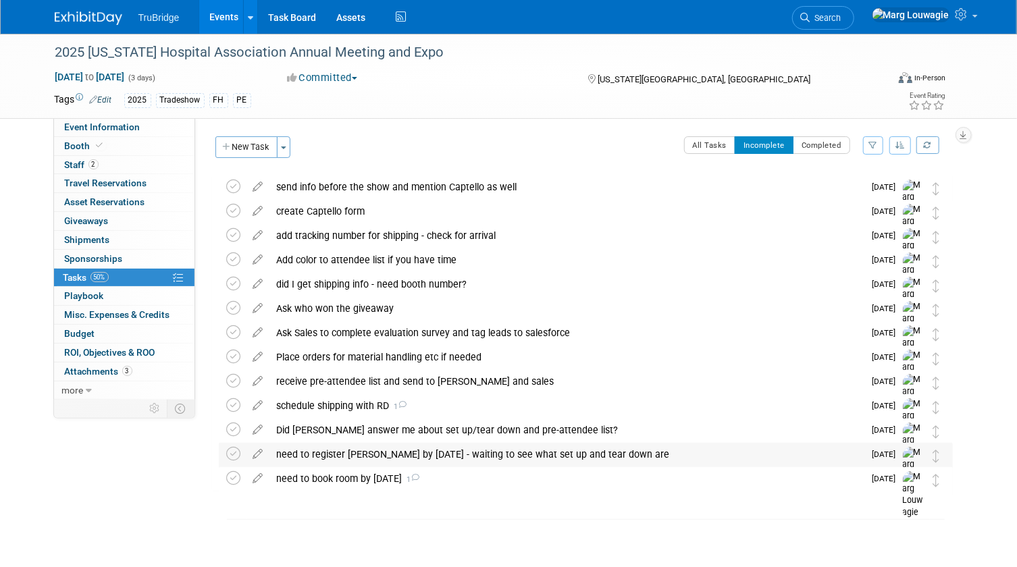
click at [400, 452] on div "need to register Tiffany by Sept 2nd - waiting to see what set up and tear down…" at bounding box center [567, 454] width 594 height 23
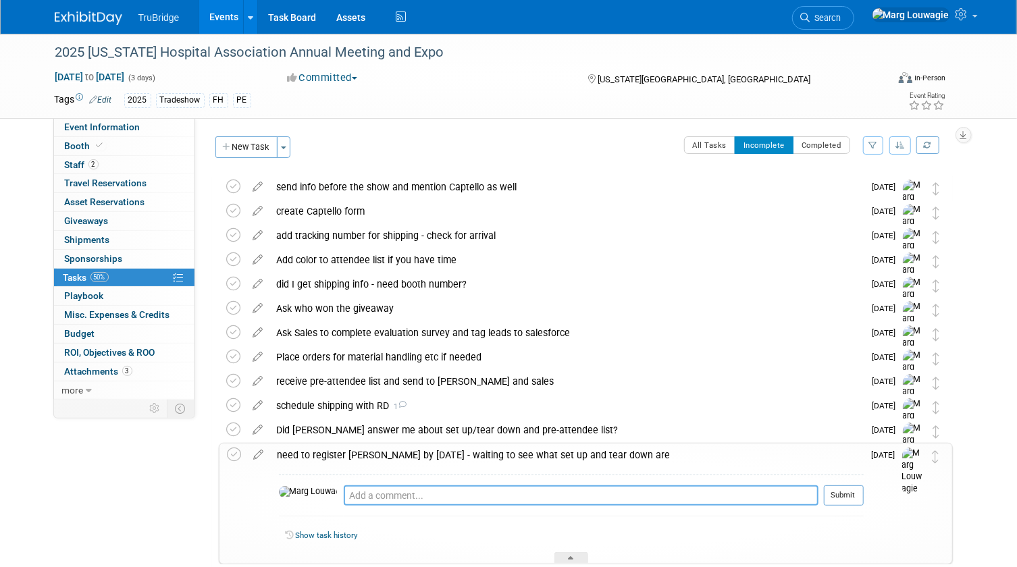
click at [377, 493] on textarea at bounding box center [581, 495] width 475 height 20
type textarea "s"
type textarea "I need set up and tear down so I know what meals [PERSON_NAME] might want"
click at [846, 498] on button "Submit" at bounding box center [843, 495] width 40 height 20
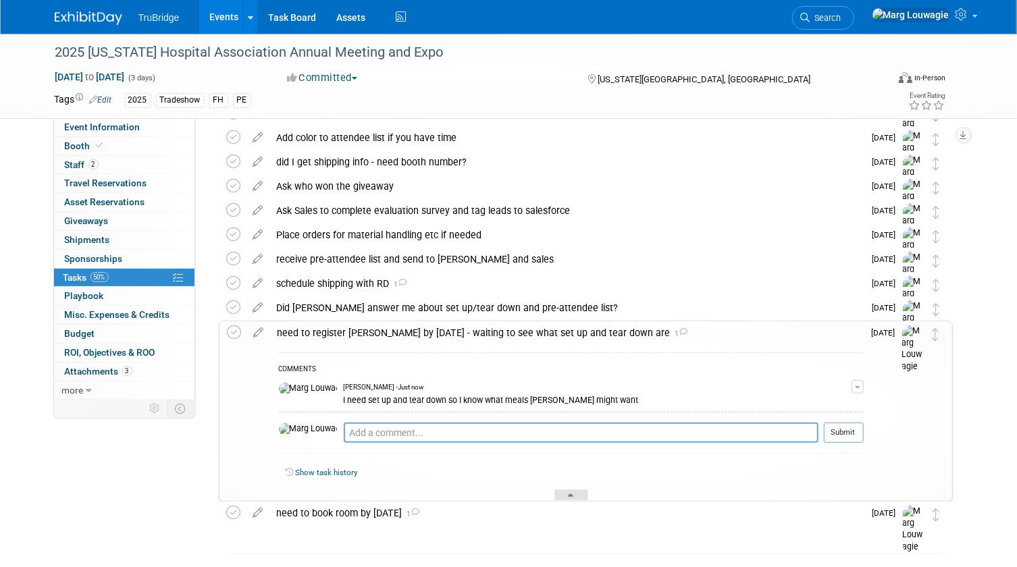
click at [574, 491] on div at bounding box center [571, 494] width 34 height 11
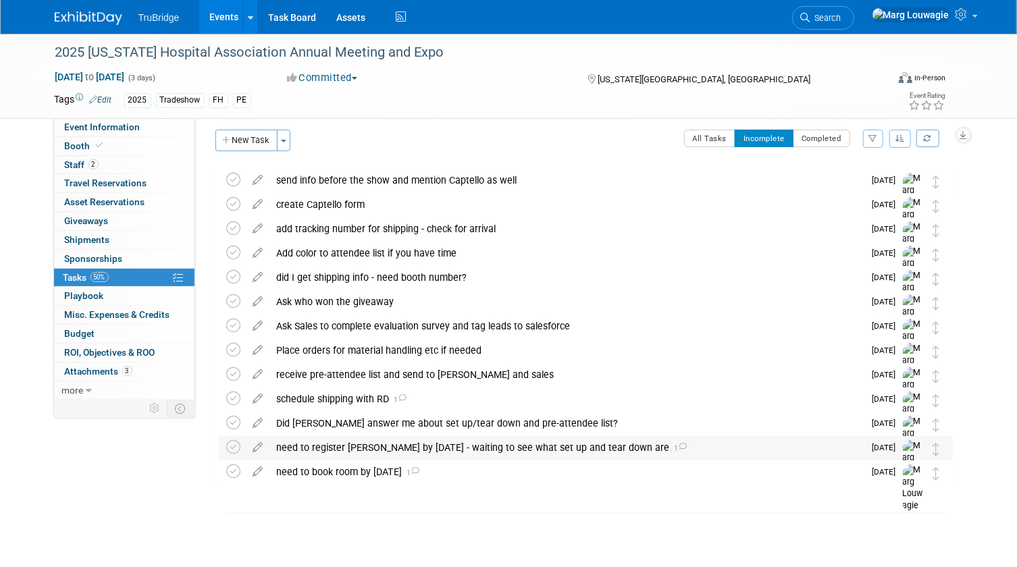
scroll to position [7, 0]
click at [151, 126] on link "Event Information" at bounding box center [124, 127] width 140 height 18
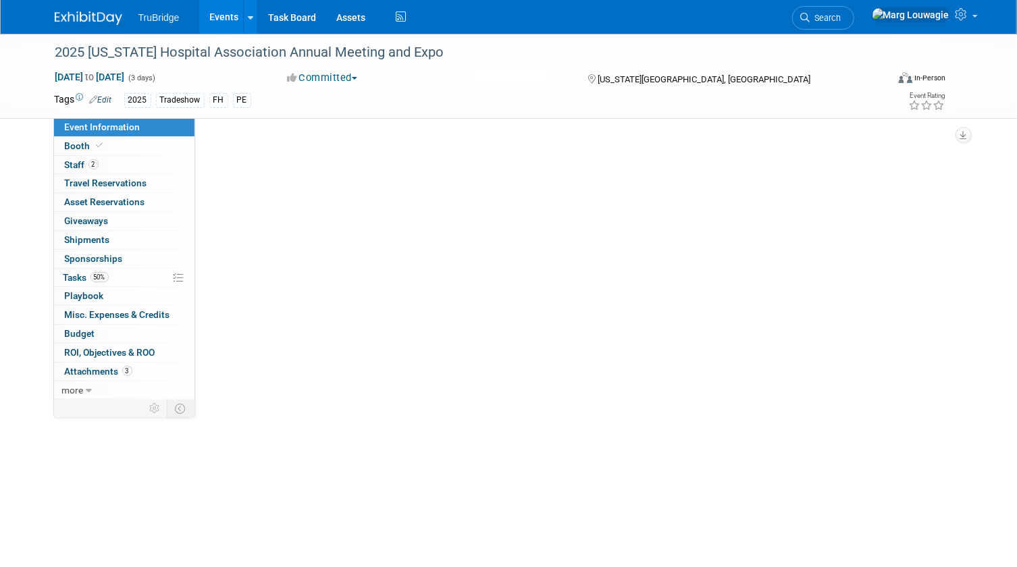
scroll to position [0, 0]
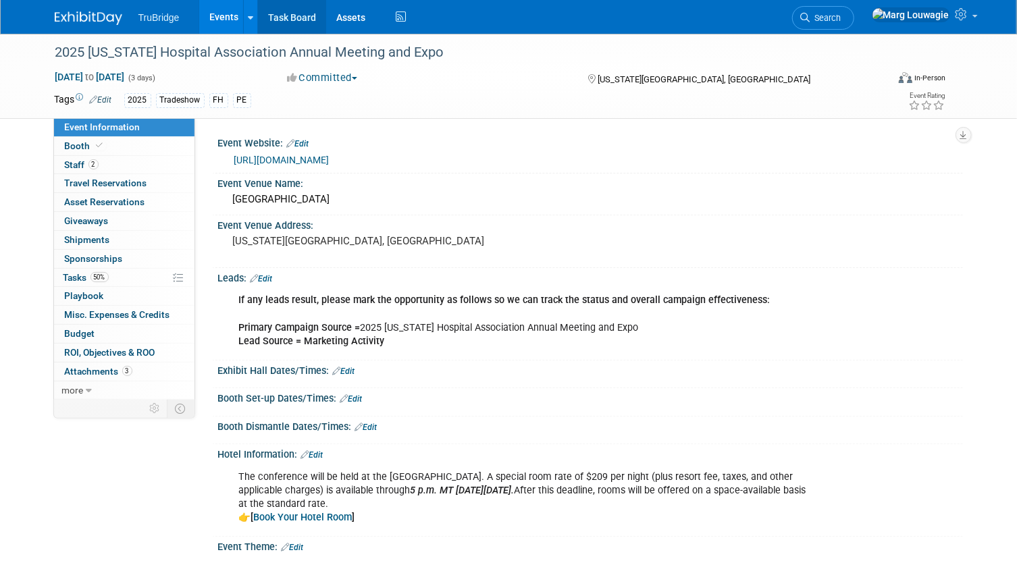
click at [292, 12] on link "Task Board" at bounding box center [292, 17] width 68 height 34
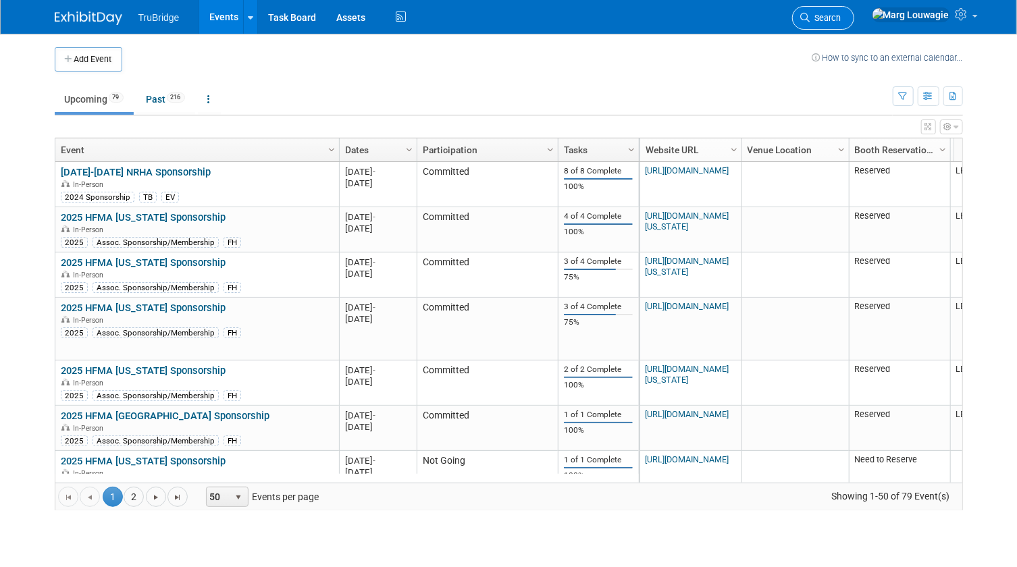
click at [841, 20] on span "Search" at bounding box center [825, 18] width 31 height 10
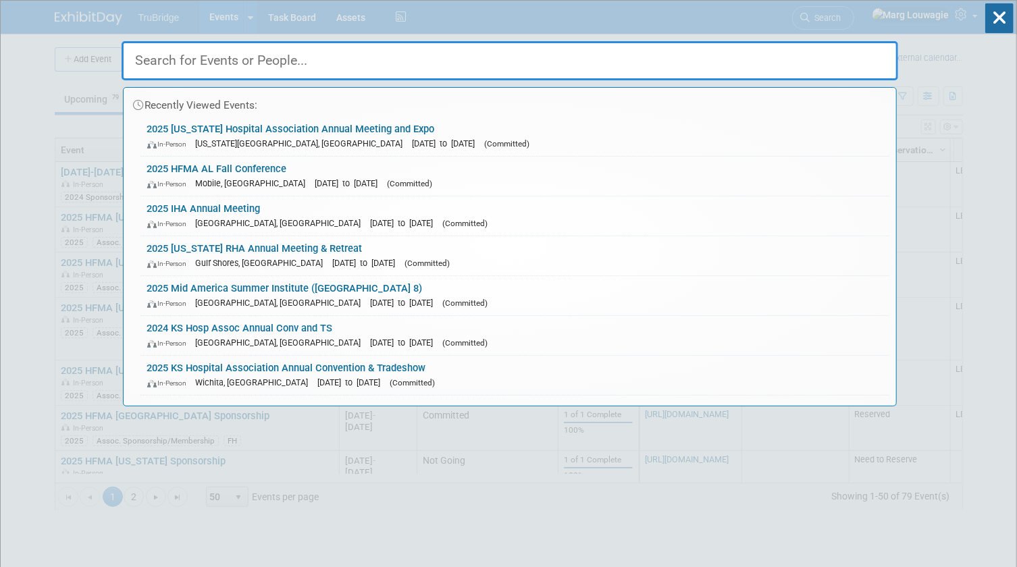
click at [844, 55] on input "text" at bounding box center [509, 60] width 776 height 39
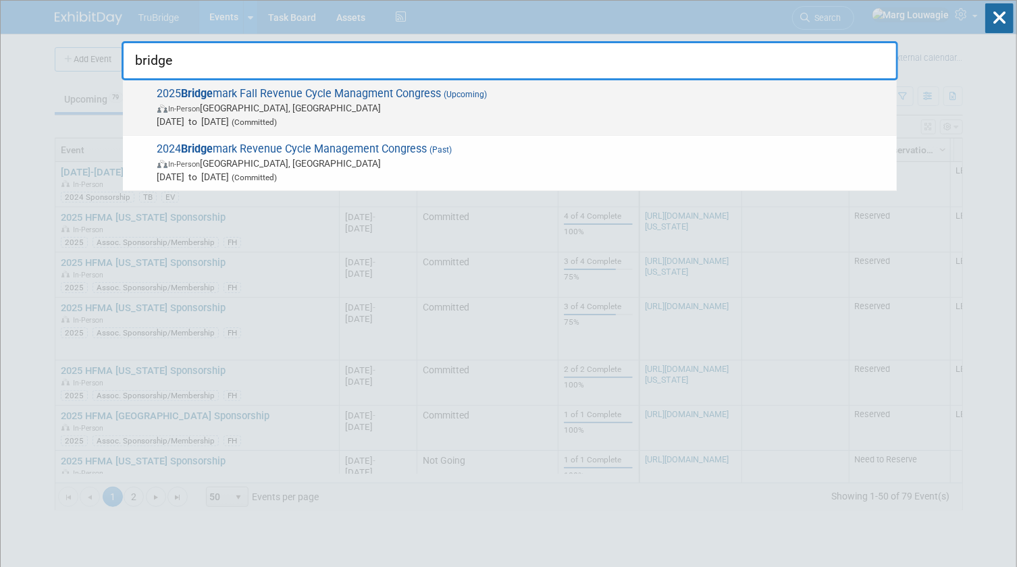
type input "bridge"
click at [364, 100] on span "2025 Bridge mark Fall Revenue Cycle Managment Congress (Upcoming) In-Person [GE…" at bounding box center [521, 107] width 736 height 41
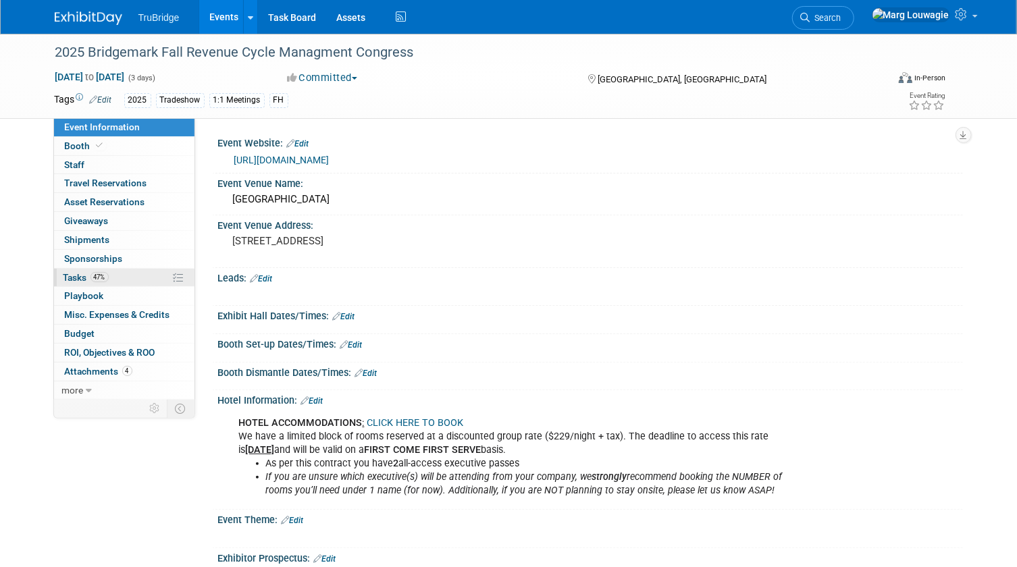
click at [73, 274] on span "Tasks 47%" at bounding box center [85, 277] width 45 height 11
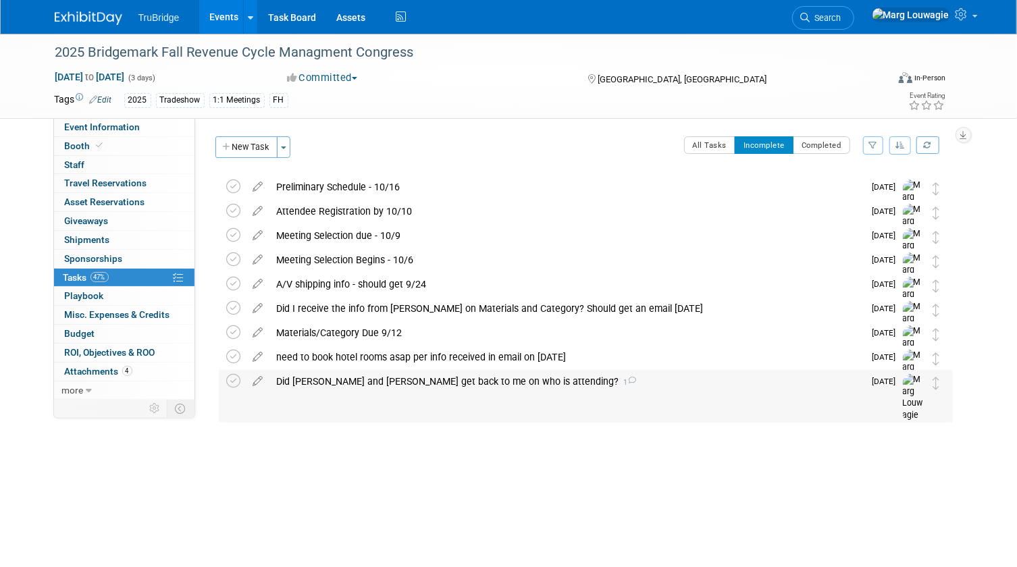
click at [402, 377] on div "Did Brandon and Ashley get back to me on who is attending? 1" at bounding box center [567, 381] width 594 height 23
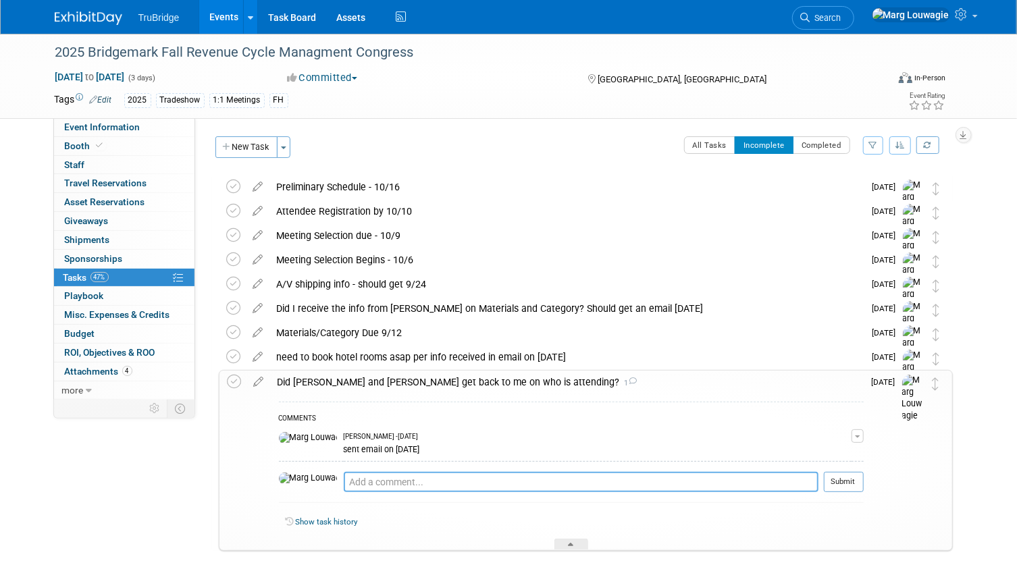
click at [391, 473] on textarea at bounding box center [581, 482] width 475 height 20
type textarea "emailed again on 8.12.25"
click at [837, 483] on button "Submit" at bounding box center [843, 482] width 40 height 20
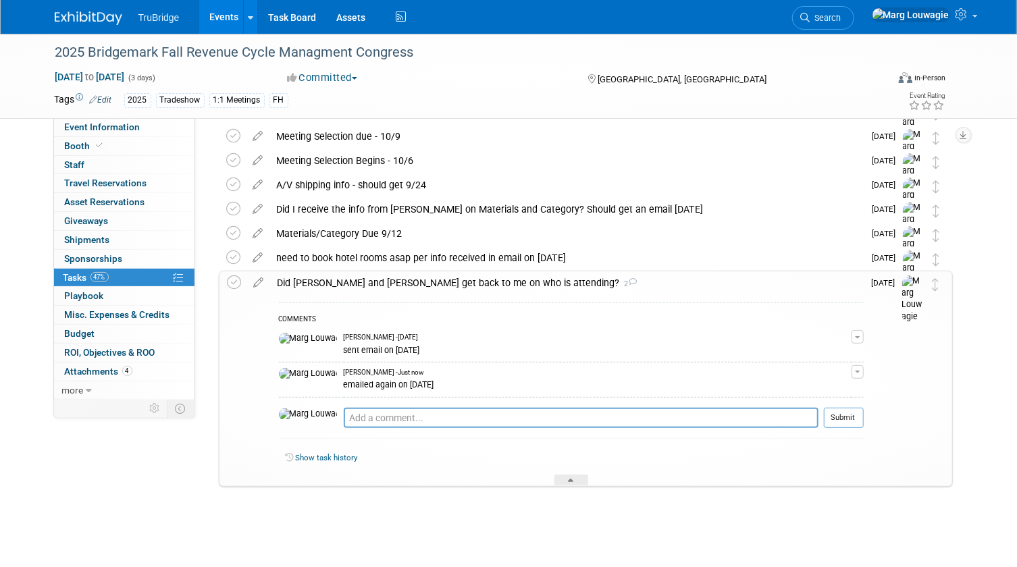
scroll to position [101, 0]
click at [578, 479] on div at bounding box center [571, 477] width 34 height 11
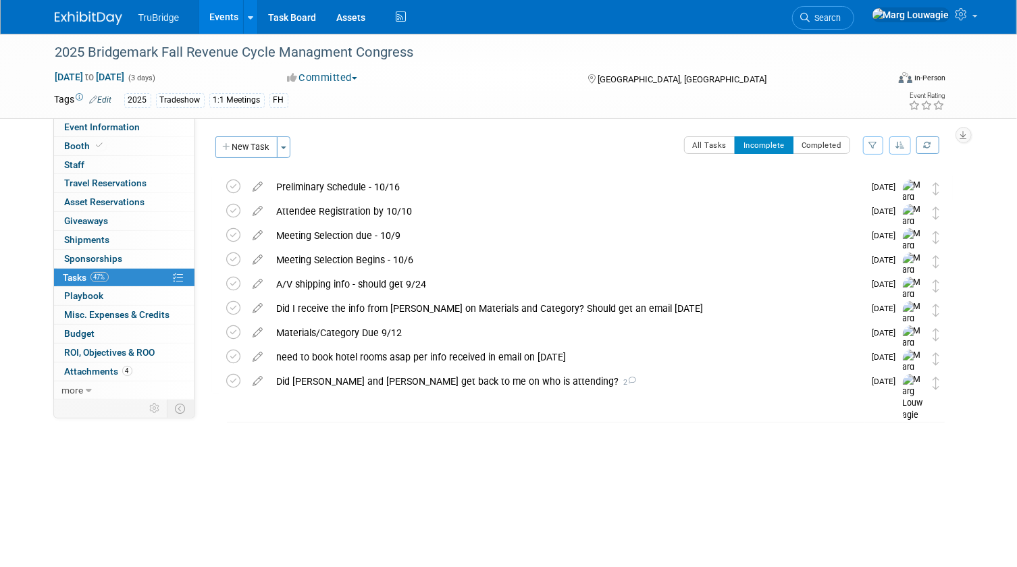
drag, startPoint x: 872, startPoint y: 13, endPoint x: 865, endPoint y: 22, distance: 11.1
click at [841, 13] on span "Search" at bounding box center [825, 18] width 31 height 10
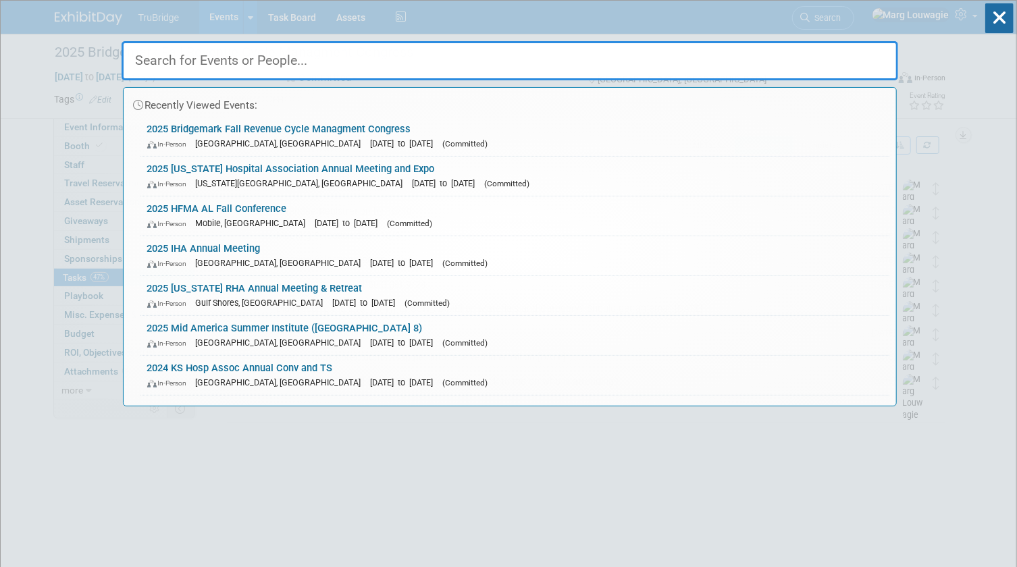
click at [812, 63] on input "text" at bounding box center [509, 60] width 776 height 39
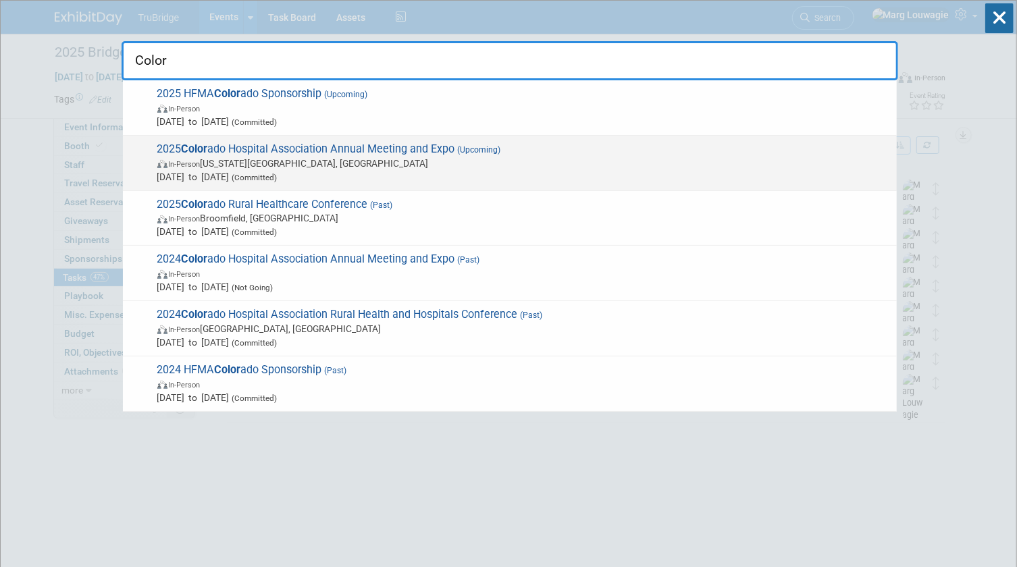
type input "Color"
click at [337, 164] on span "In-Person Colorado Springs, CO" at bounding box center [523, 163] width 732 height 13
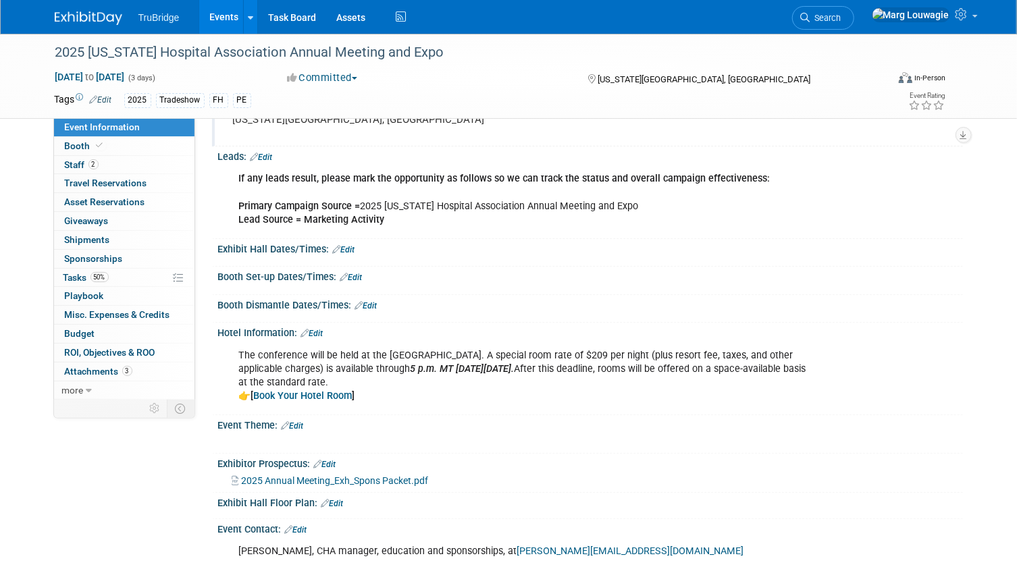
scroll to position [122, 0]
click at [350, 244] on link "Edit" at bounding box center [344, 248] width 22 height 9
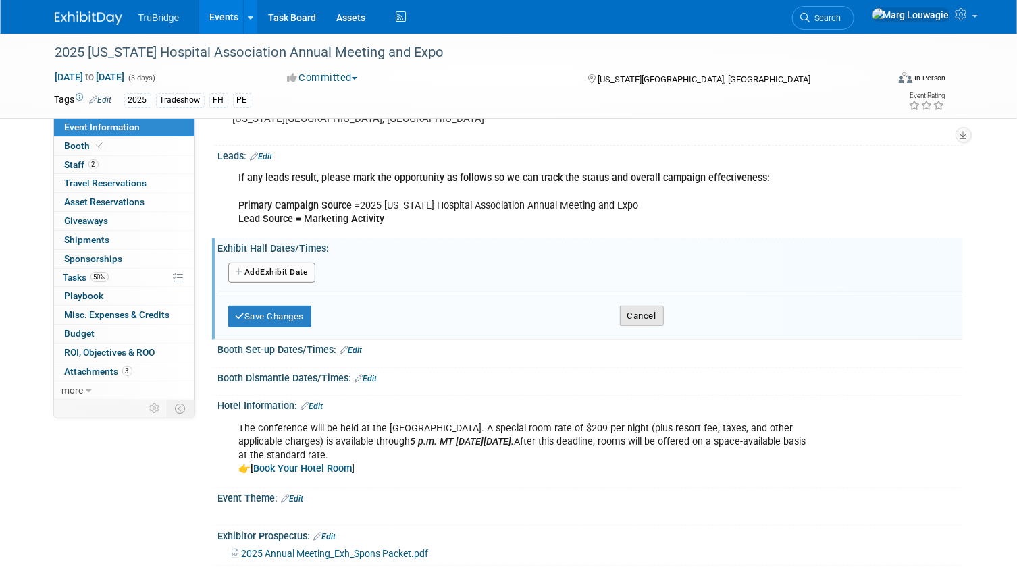
click at [653, 310] on button "Cancel" at bounding box center [642, 316] width 44 height 20
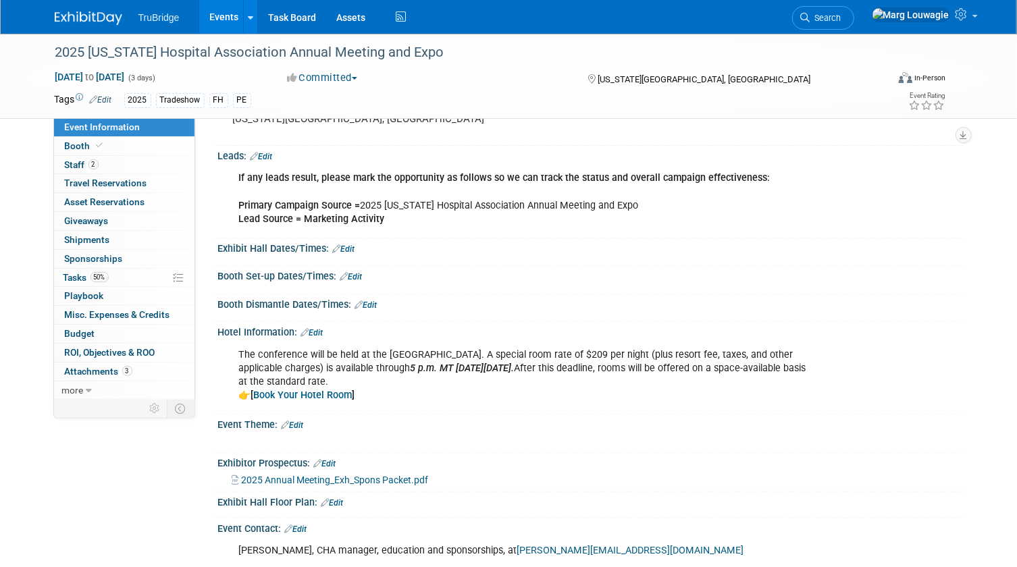
click at [362, 273] on link "Edit" at bounding box center [351, 276] width 22 height 9
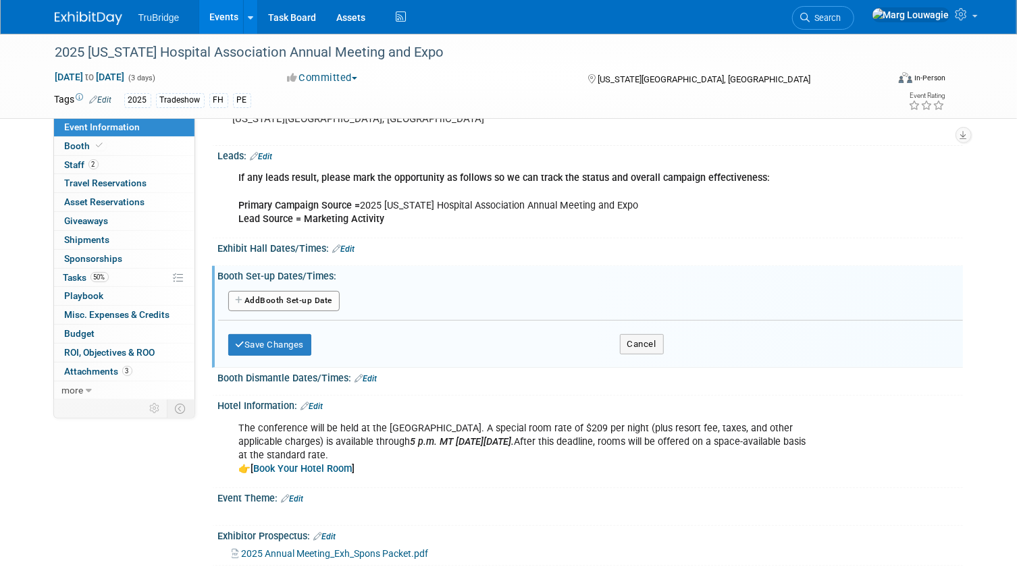
click at [330, 299] on button "Add Another Booth Set-up Date" at bounding box center [284, 301] width 112 height 20
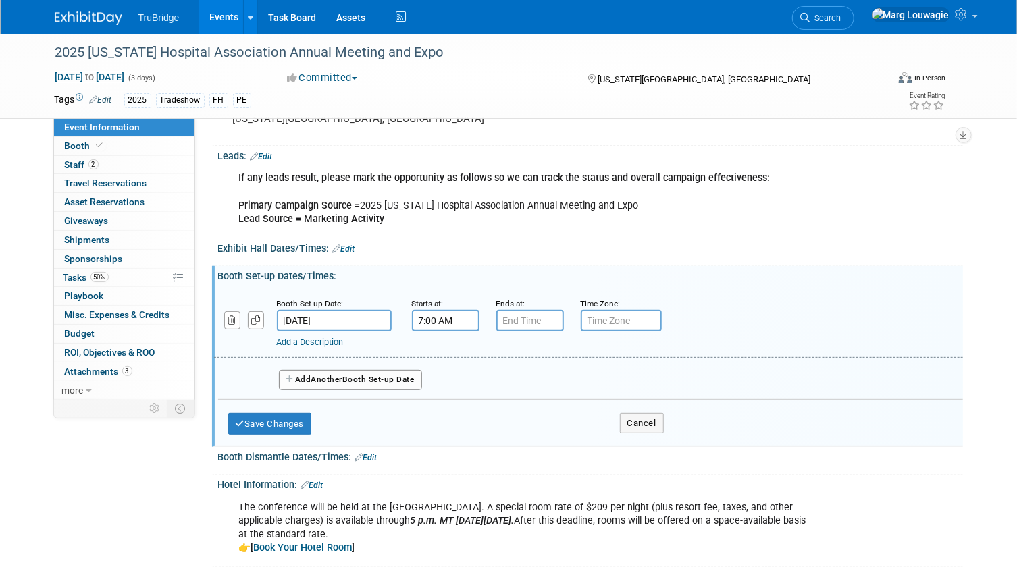
click at [462, 321] on input "7:00 AM" at bounding box center [445, 321] width 67 height 22
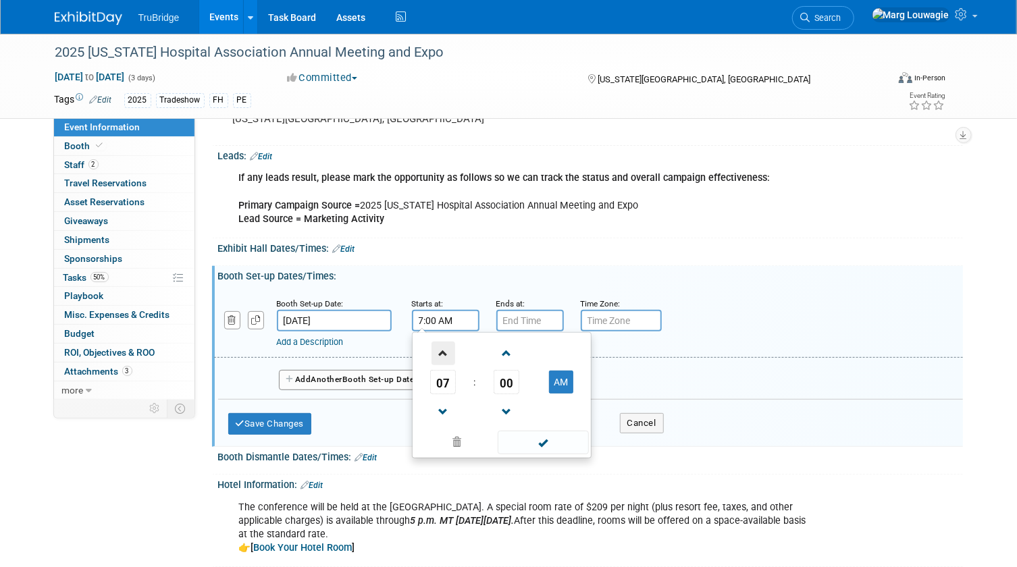
click at [443, 348] on span at bounding box center [443, 354] width 24 height 24
type input "10:00 AM"
click at [560, 440] on span at bounding box center [542, 443] width 91 height 24
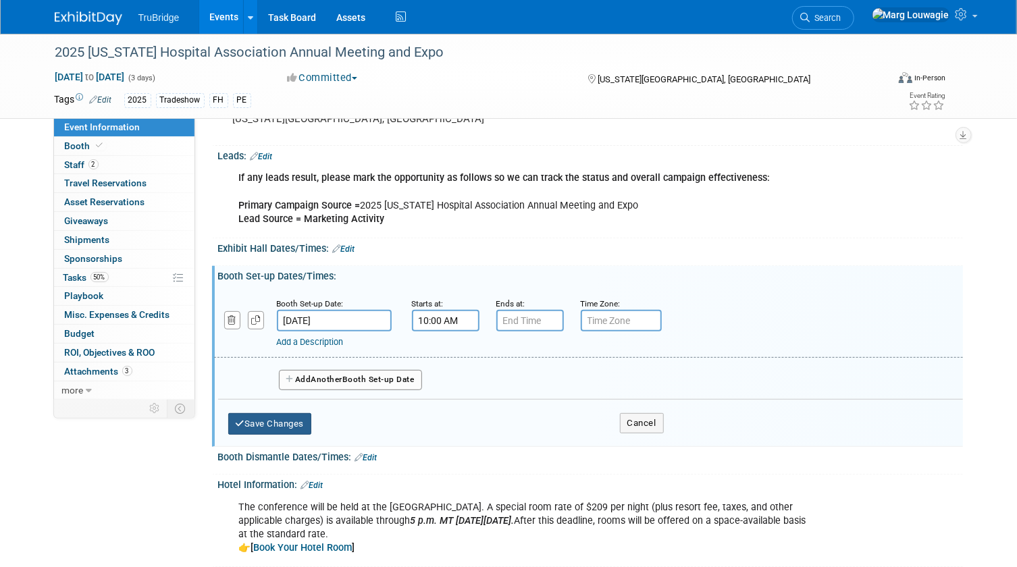
click at [293, 416] on button "Save Changes" at bounding box center [270, 424] width 84 height 22
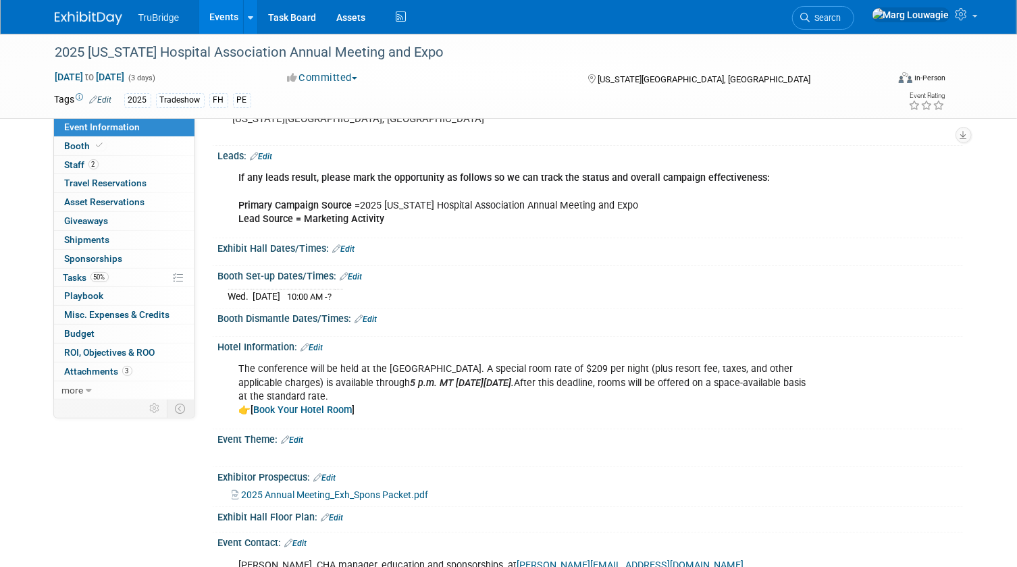
click at [371, 315] on link "Edit" at bounding box center [366, 319] width 22 height 9
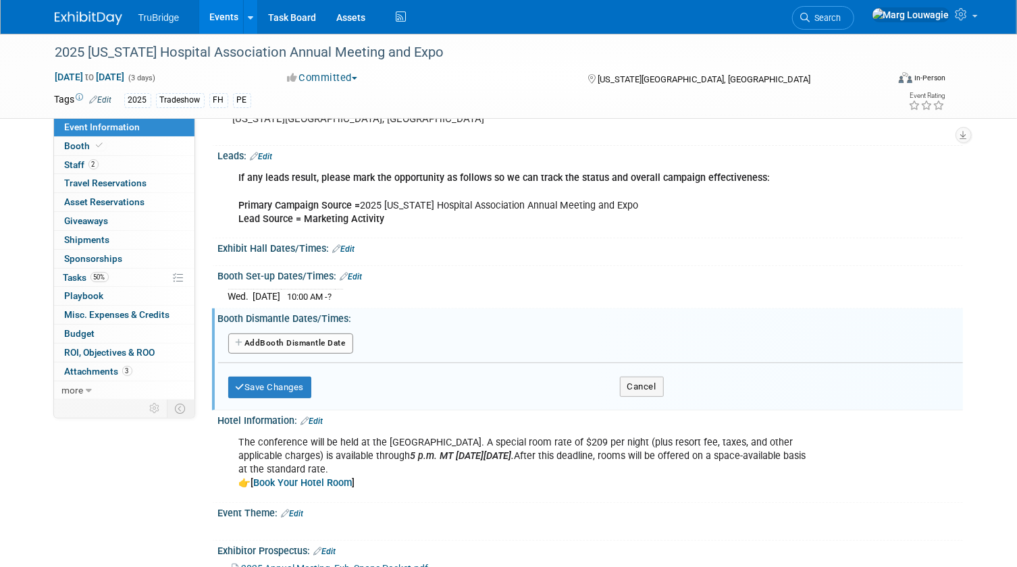
click at [340, 342] on button "Add Another Booth Dismantle Date" at bounding box center [290, 343] width 125 height 20
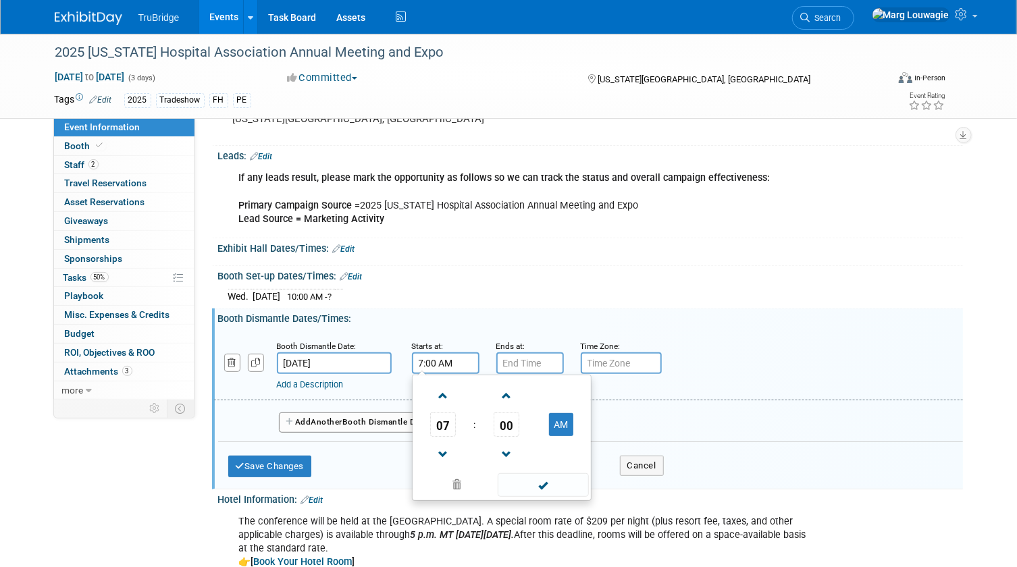
click at [452, 358] on input "7:00 AM" at bounding box center [445, 363] width 67 height 22
click at [441, 445] on span at bounding box center [443, 455] width 24 height 24
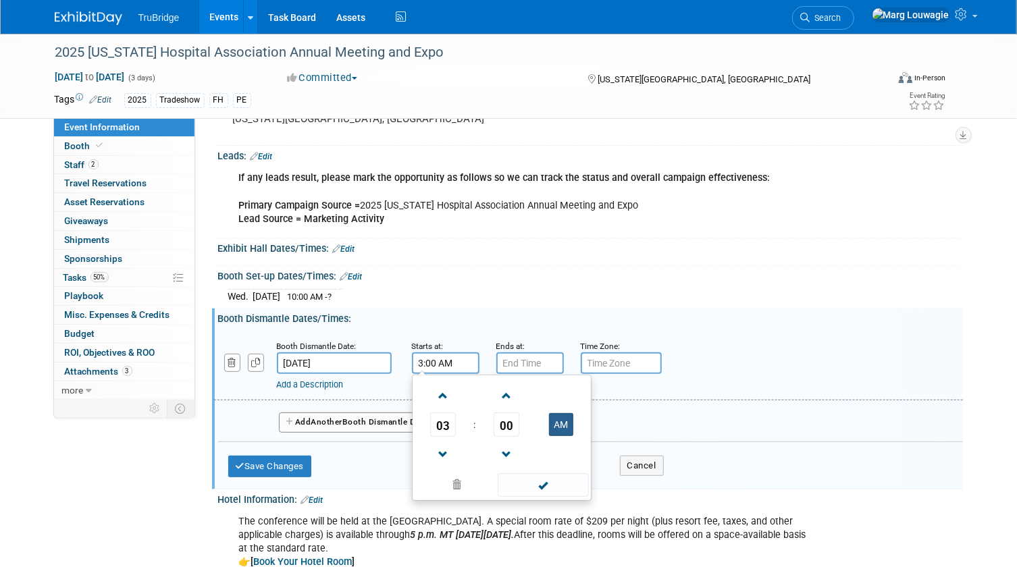
click at [556, 421] on button "AM" at bounding box center [561, 424] width 24 height 23
type input "3:00 PM"
click at [547, 479] on span at bounding box center [542, 485] width 91 height 24
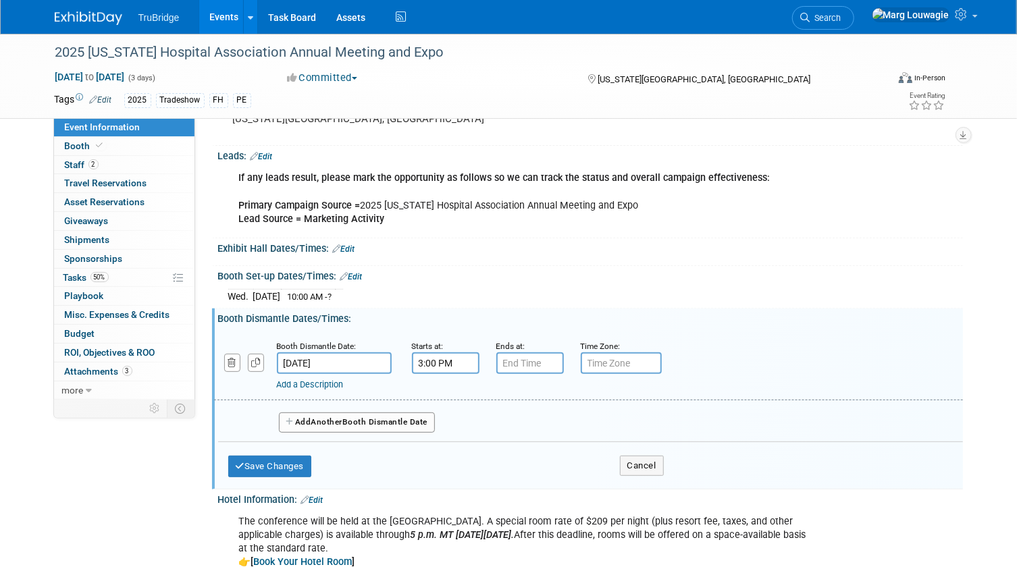
click at [547, 479] on div "Save Changes Cancel" at bounding box center [445, 463] width 435 height 42
click at [297, 457] on button "Save Changes" at bounding box center [270, 467] width 84 height 22
click at [0, 0] on div at bounding box center [0, 0] width 0 height 0
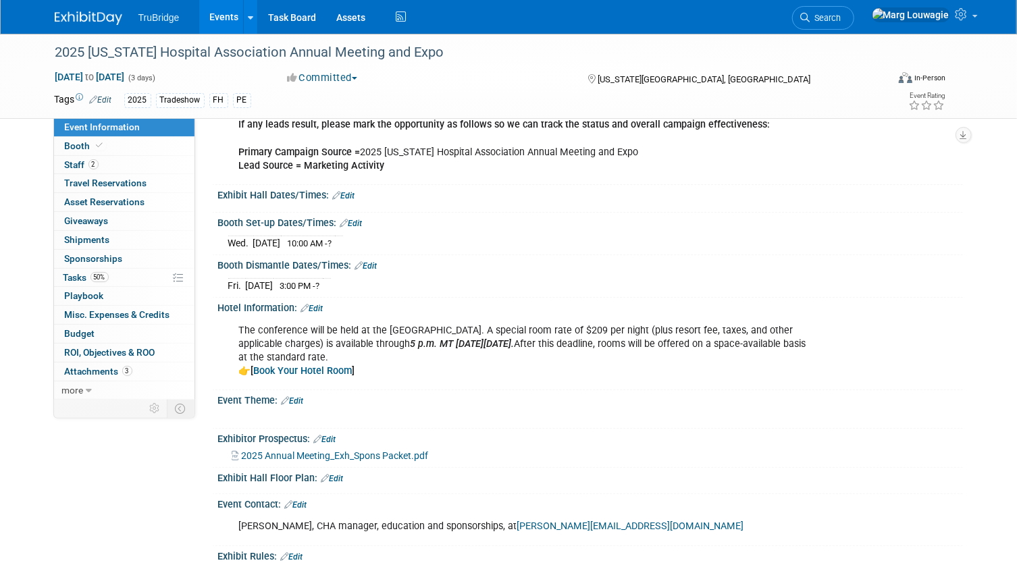
scroll to position [245, 0]
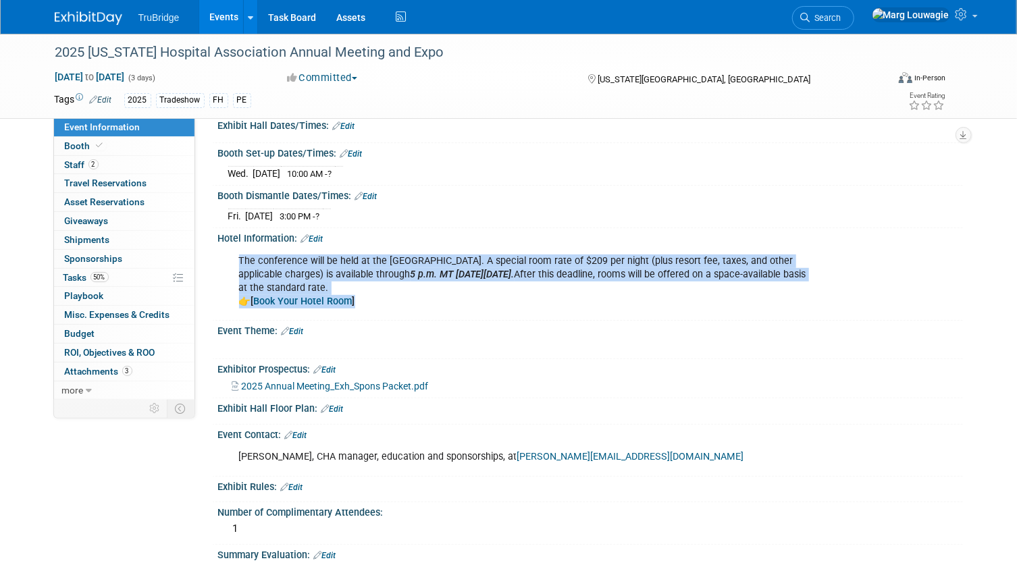
drag, startPoint x: 238, startPoint y: 259, endPoint x: 406, endPoint y: 295, distance: 172.0
click at [406, 295] on div "The conference will be held at the Cheyenne Mountain Resort. A special room rat…" at bounding box center [523, 281] width 589 height 67
drag, startPoint x: 406, startPoint y: 295, endPoint x: 393, endPoint y: 265, distance: 33.2
copy div "The conference will be held at the Cheyenne Mountain Resort. A special room rat…"
click at [585, 337] on div "X" at bounding box center [589, 340] width 728 height 7
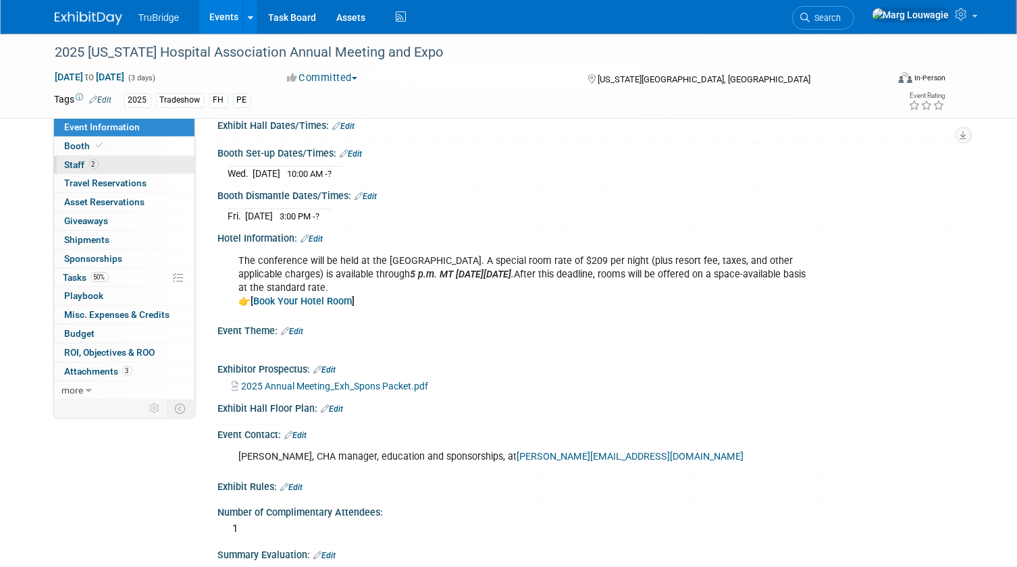
click at [84, 163] on span "Staff 2" at bounding box center [82, 164] width 34 height 11
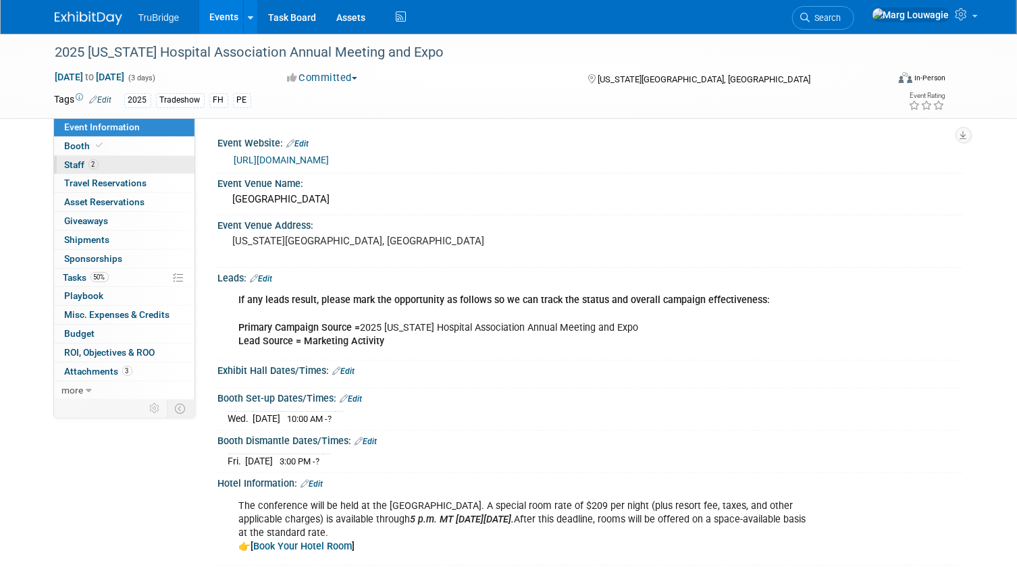
click at [84, 163] on span "Staff 2" at bounding box center [82, 164] width 34 height 11
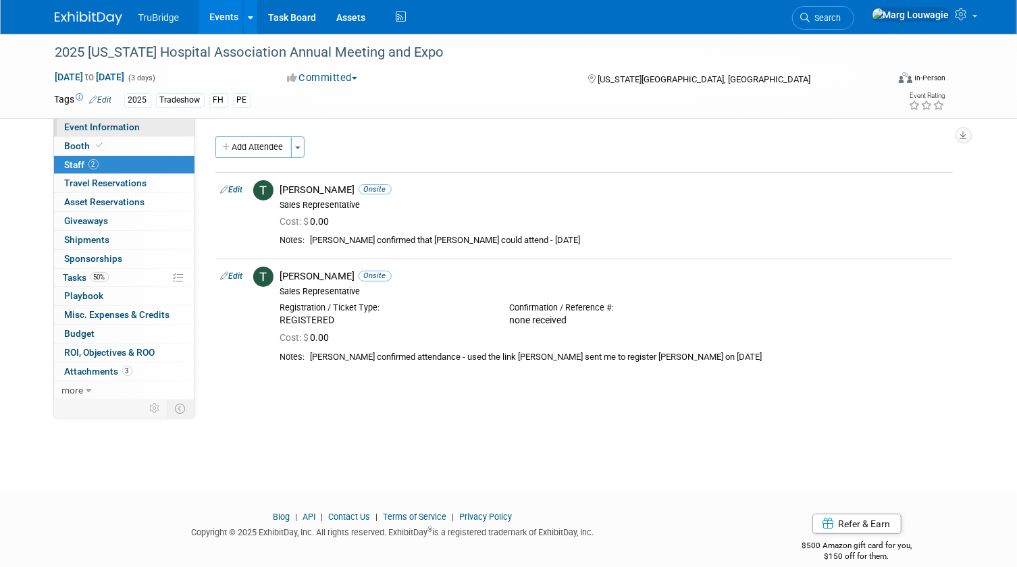
drag, startPoint x: 126, startPoint y: 129, endPoint x: 143, endPoint y: 129, distance: 16.9
click at [126, 129] on span "Event Information" at bounding box center [103, 126] width 76 height 11
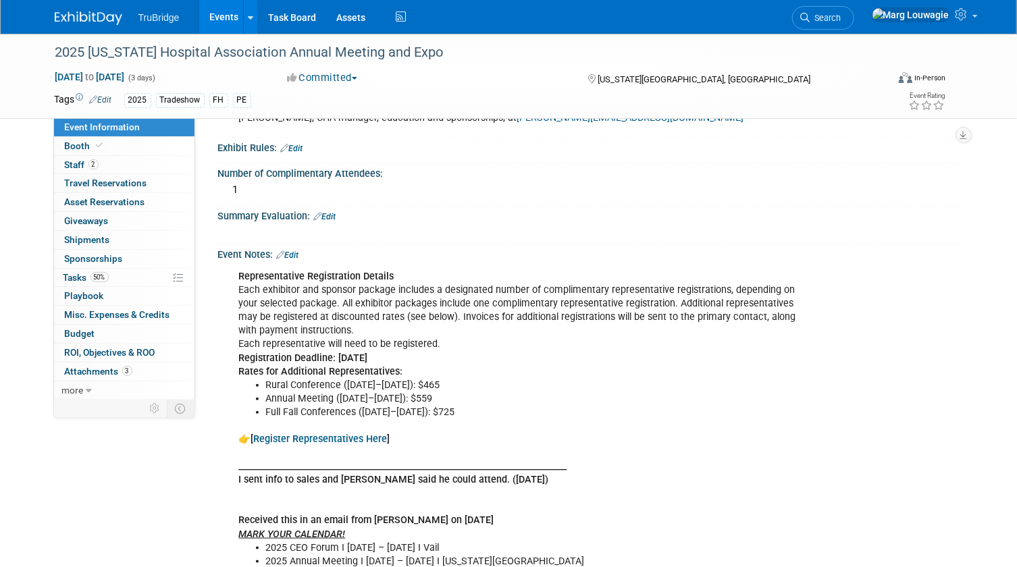
scroll to position [614, 0]
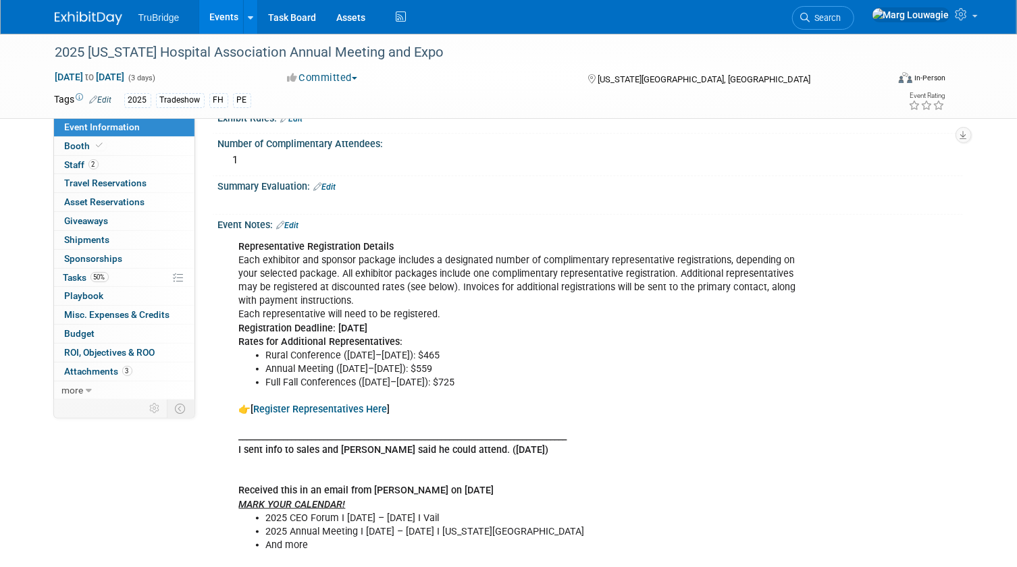
click at [348, 404] on link "Register Representatives Here" at bounding box center [321, 409] width 134 height 11
click at [87, 163] on span "Staff 2" at bounding box center [82, 164] width 34 height 11
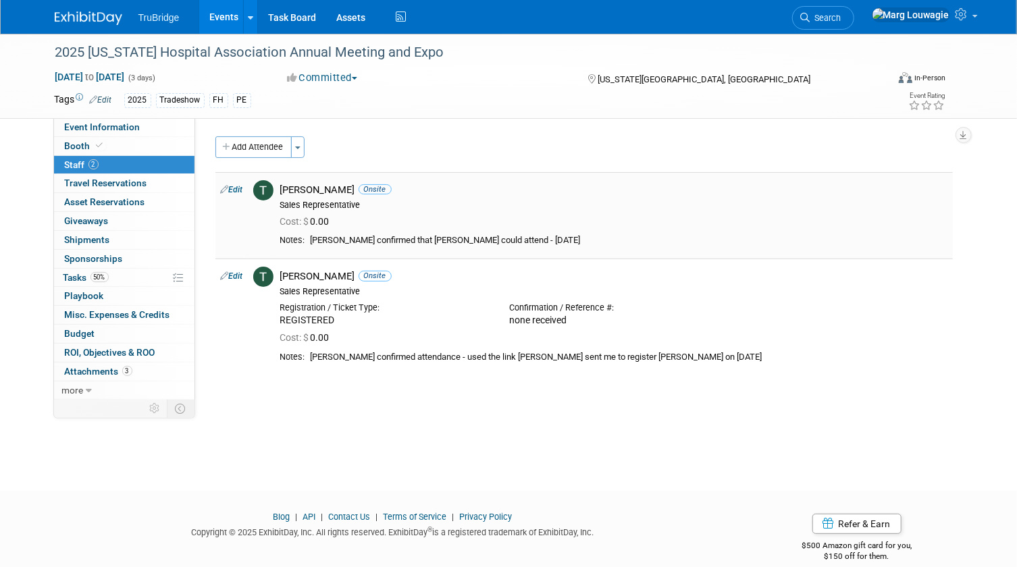
click at [238, 186] on link "Edit" at bounding box center [232, 189] width 22 height 9
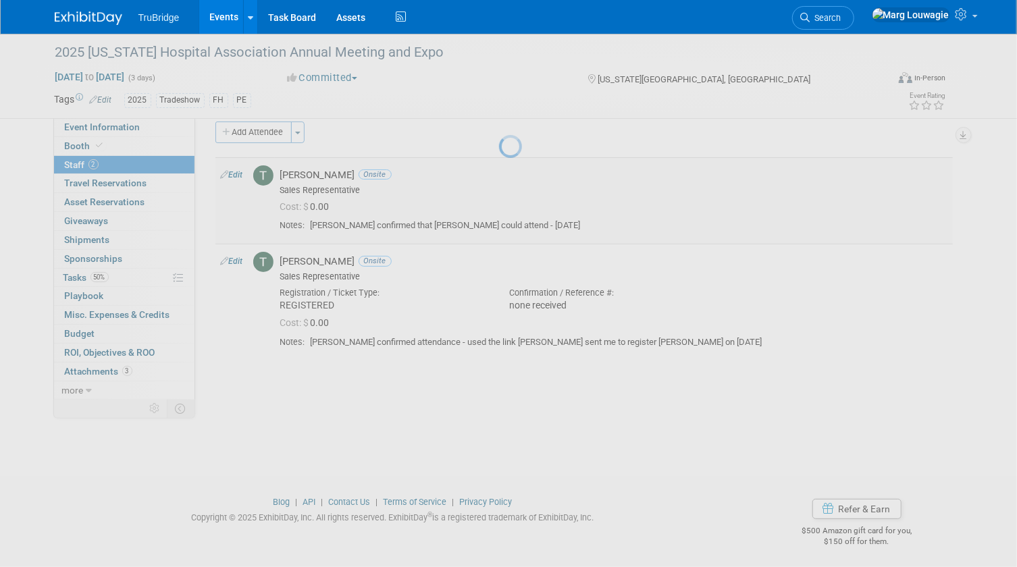
select select "cb910e78-176c-4165-a7f7-ba5bce9b6d97"
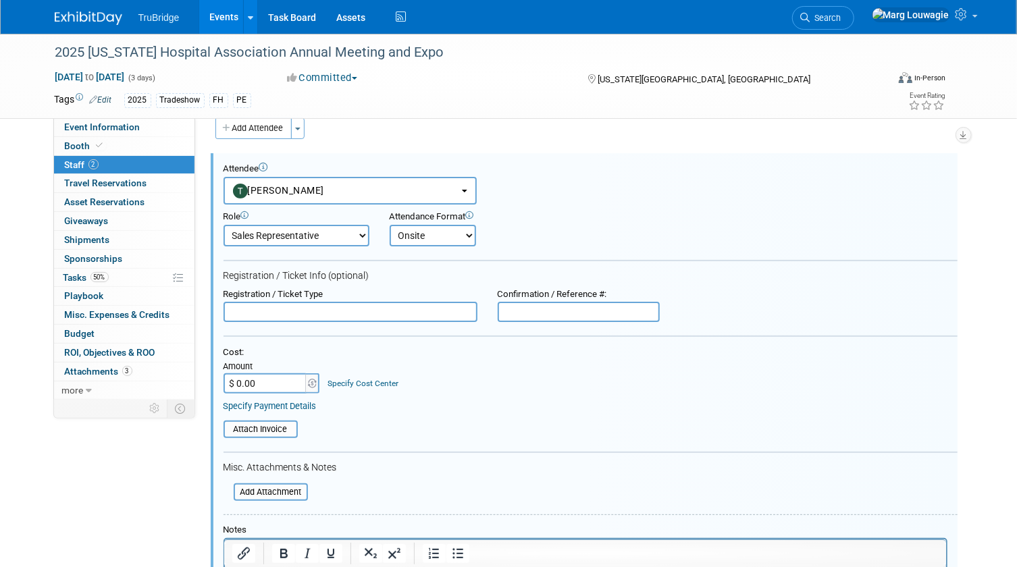
click at [317, 307] on input "text" at bounding box center [350, 312] width 254 height 20
type input "REGISTERED"
click at [519, 314] on input "text" at bounding box center [578, 312] width 162 height 20
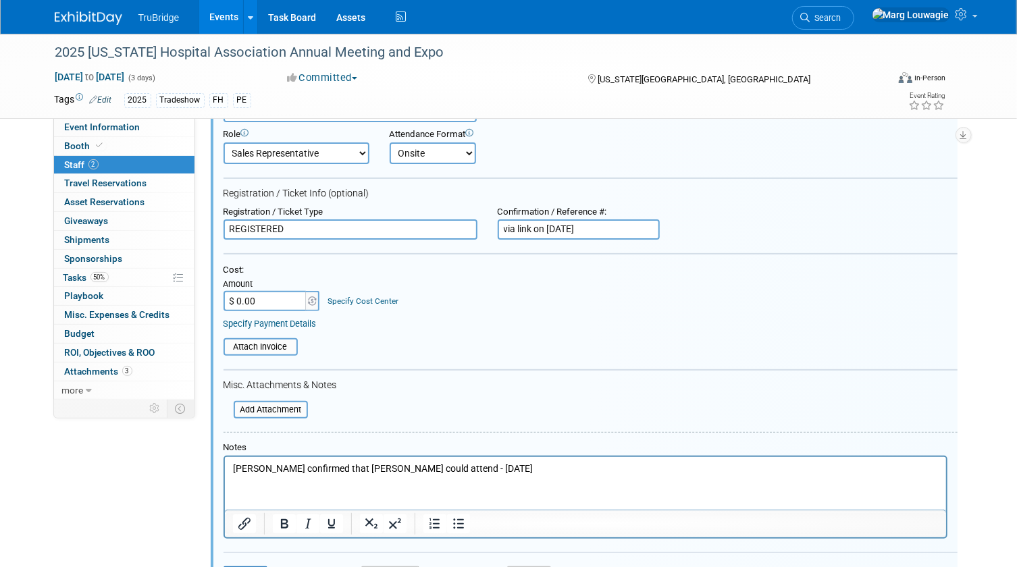
scroll to position [142, 0]
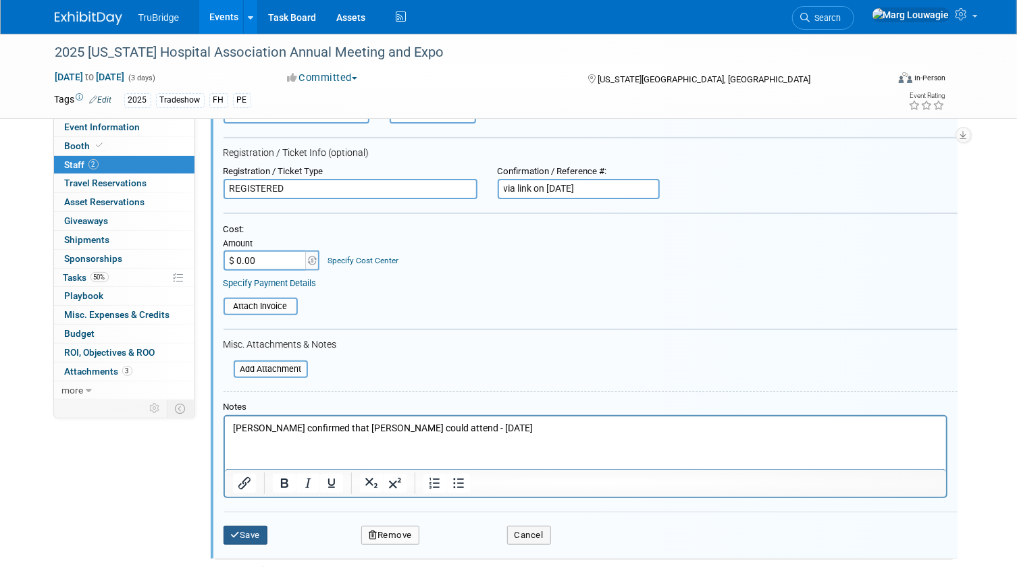
type input "via link on 8.12.25"
click at [252, 529] on button "Save" at bounding box center [245, 535] width 45 height 19
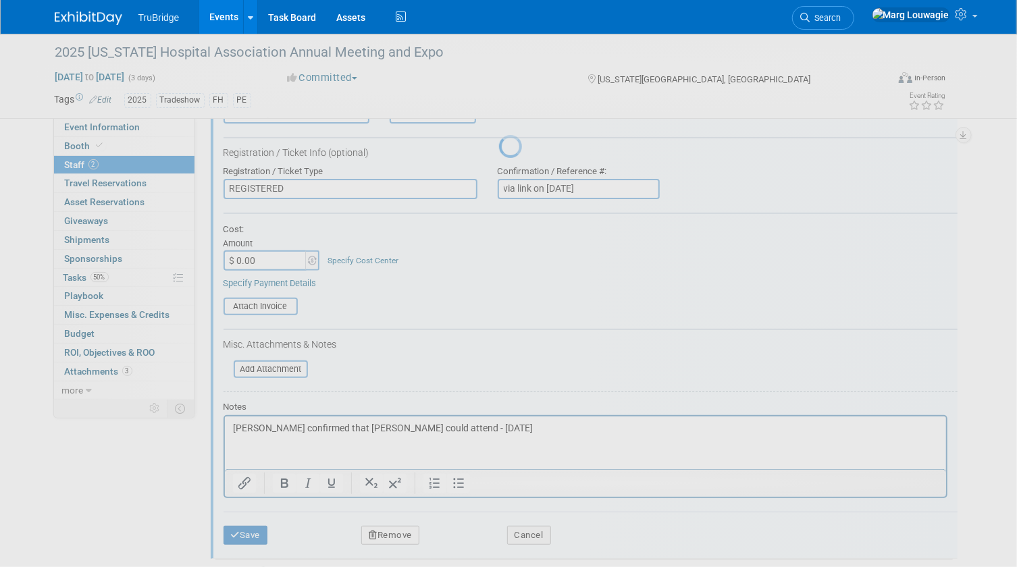
scroll to position [18, 0]
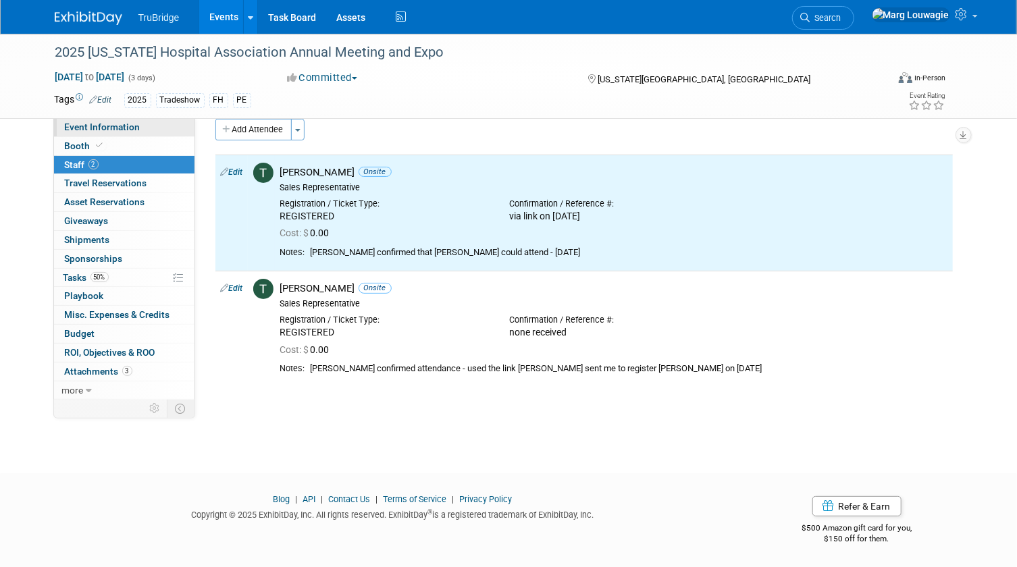
click at [153, 127] on link "Event Information" at bounding box center [124, 127] width 140 height 18
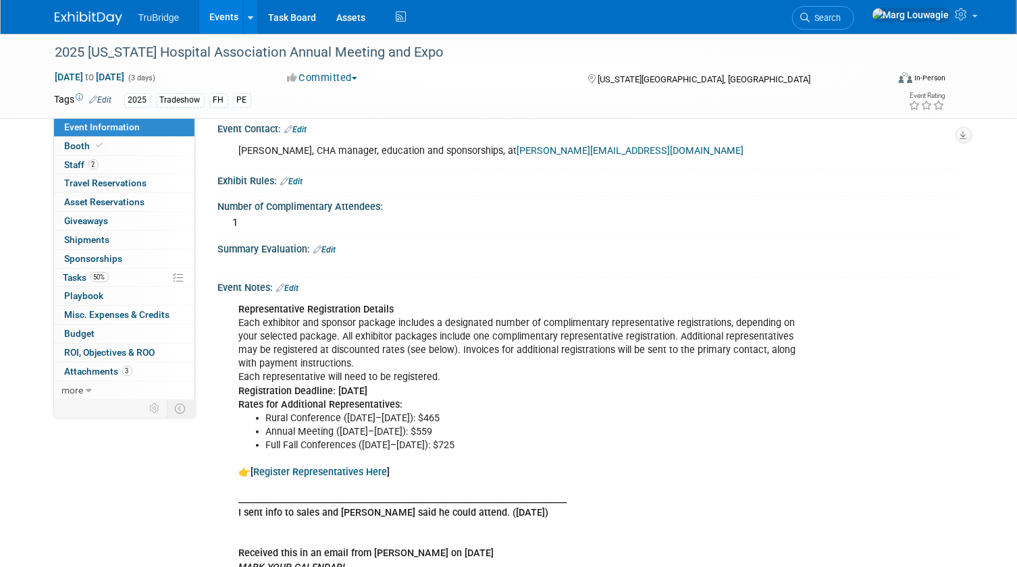
scroll to position [552, 0]
click at [124, 159] on link "2 Staff 2" at bounding box center [124, 165] width 140 height 18
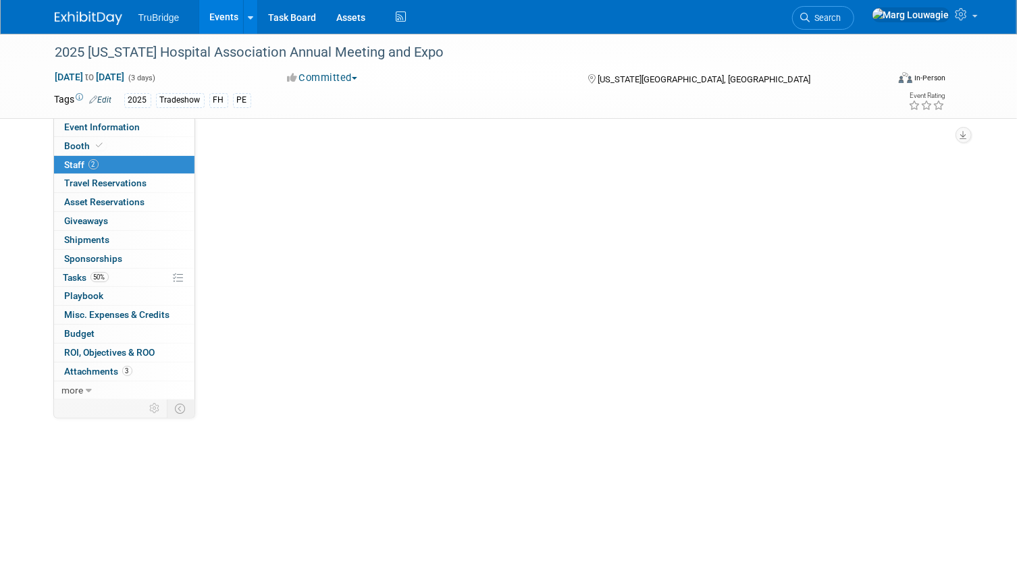
scroll to position [0, 0]
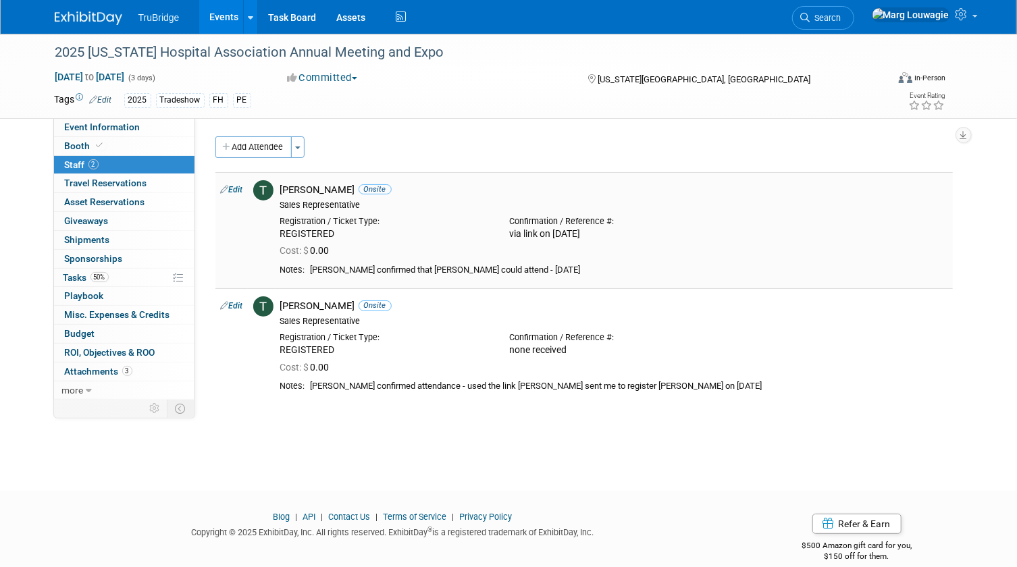
click at [236, 188] on link "Edit" at bounding box center [232, 189] width 22 height 9
select select "cb910e78-176c-4165-a7f7-ba5bce9b6d97"
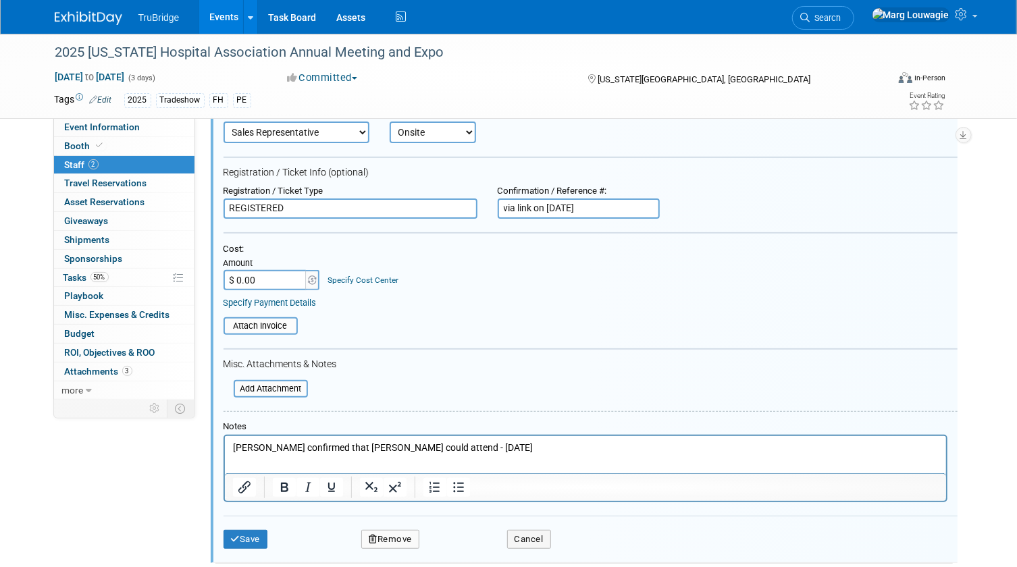
scroll to position [142, 0]
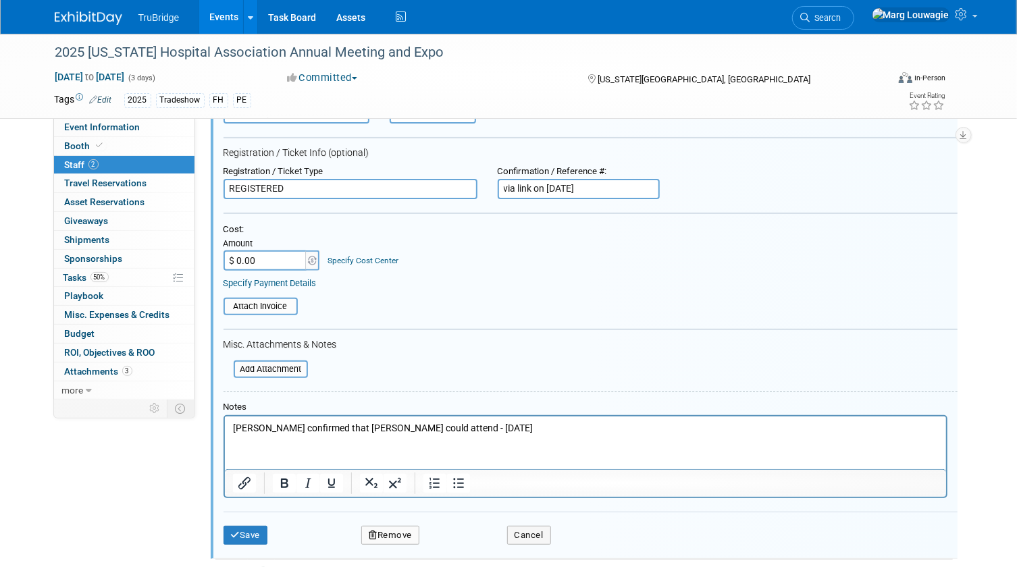
click at [274, 256] on input "$ 0.00" at bounding box center [265, 260] width 84 height 20
type input "$ 725.00"
click at [250, 536] on button "Save" at bounding box center [245, 535] width 45 height 19
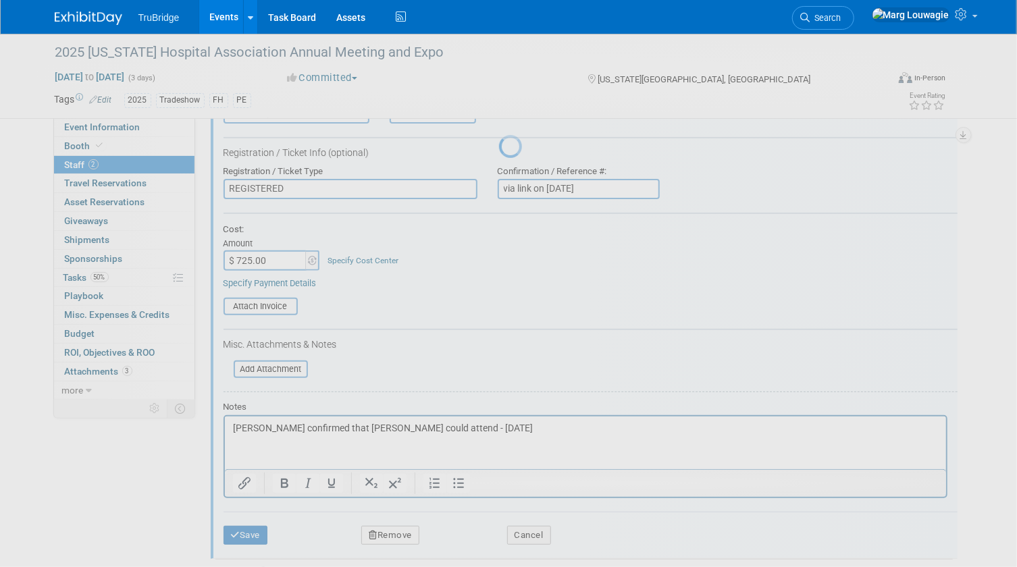
scroll to position [18, 0]
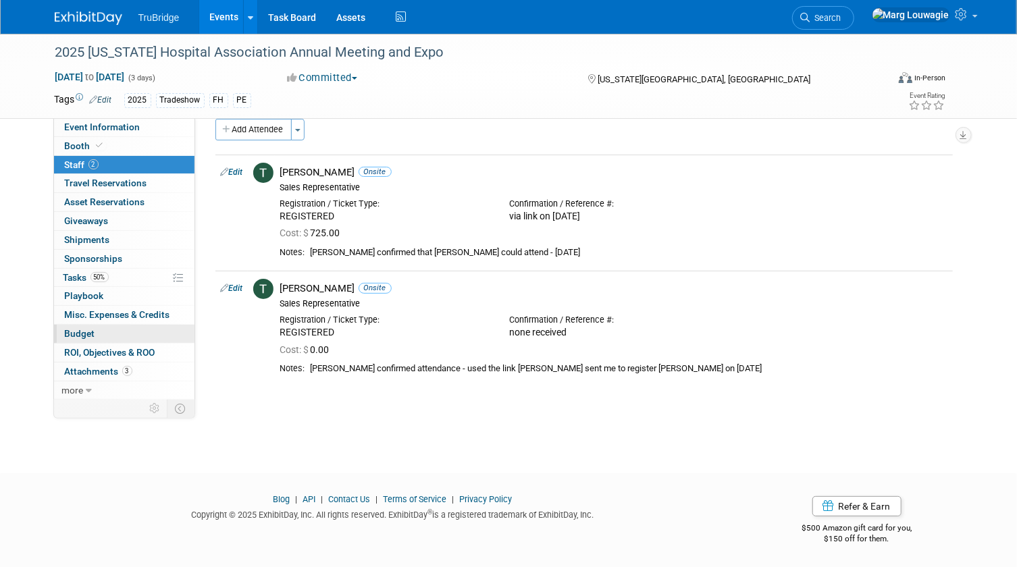
click at [72, 329] on span "Budget" at bounding box center [80, 333] width 30 height 11
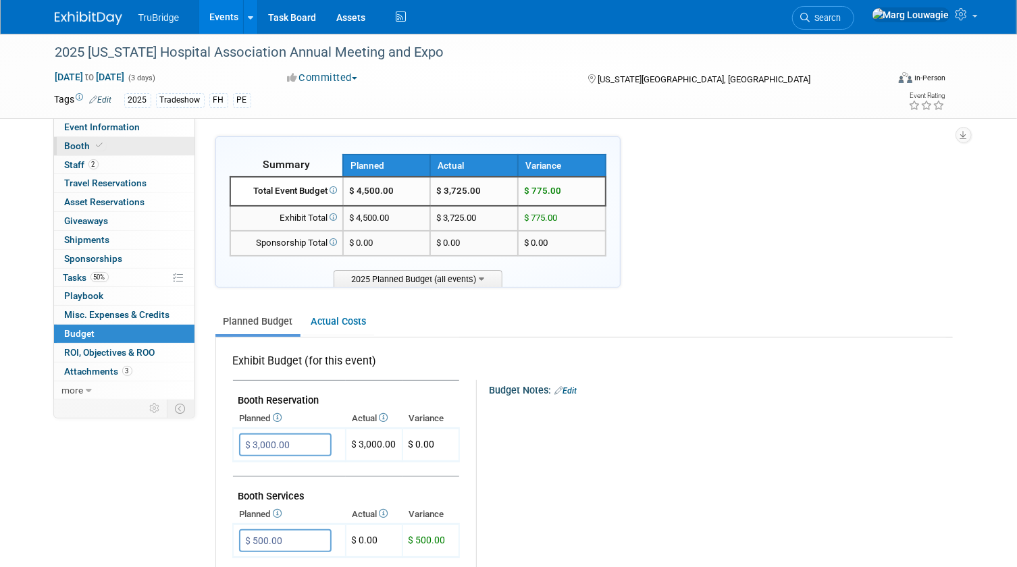
scroll to position [0, 0]
click at [148, 130] on link "Event Information" at bounding box center [124, 127] width 140 height 18
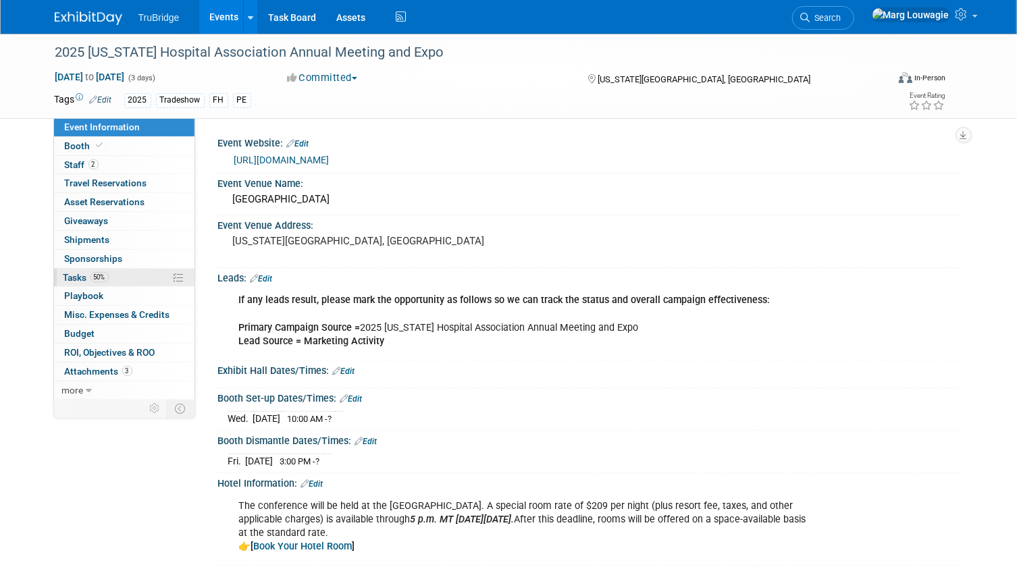
click at [62, 273] on link "50% Tasks 50%" at bounding box center [124, 278] width 140 height 18
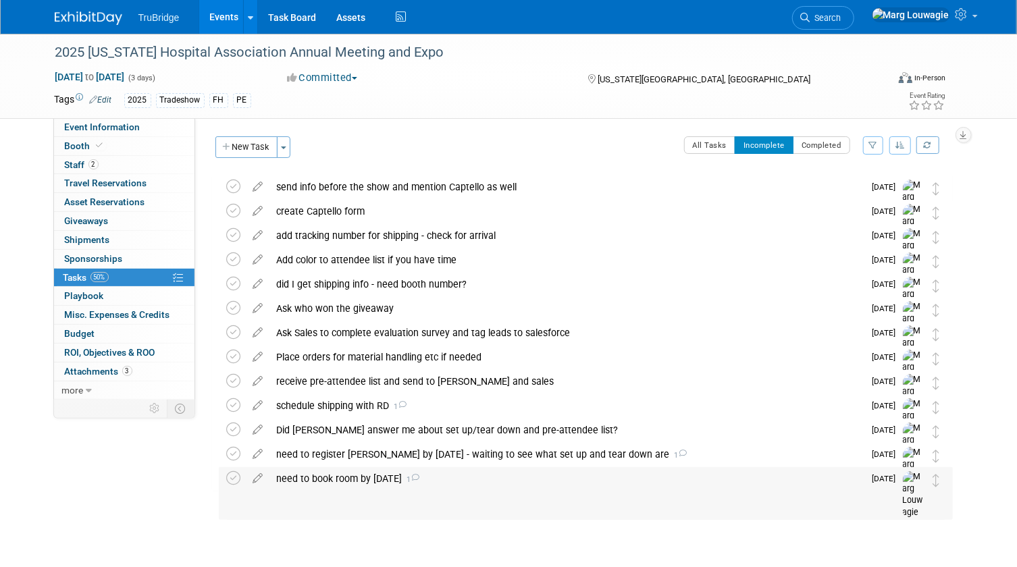
click at [294, 479] on div "need to book room by Sept 2 1" at bounding box center [567, 478] width 594 height 23
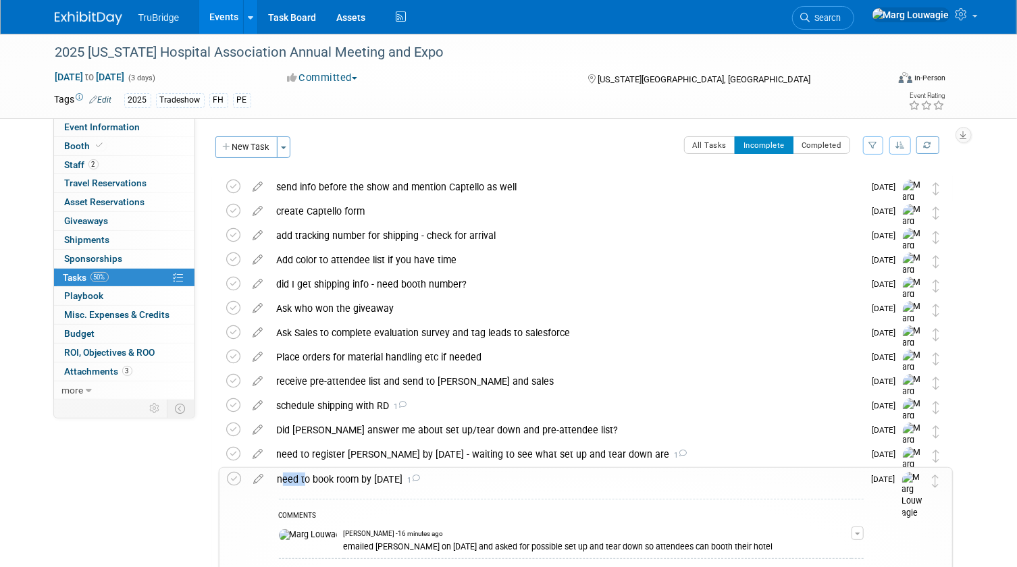
click at [294, 479] on div "need to book room by Sept 2 1" at bounding box center [567, 479] width 593 height 23
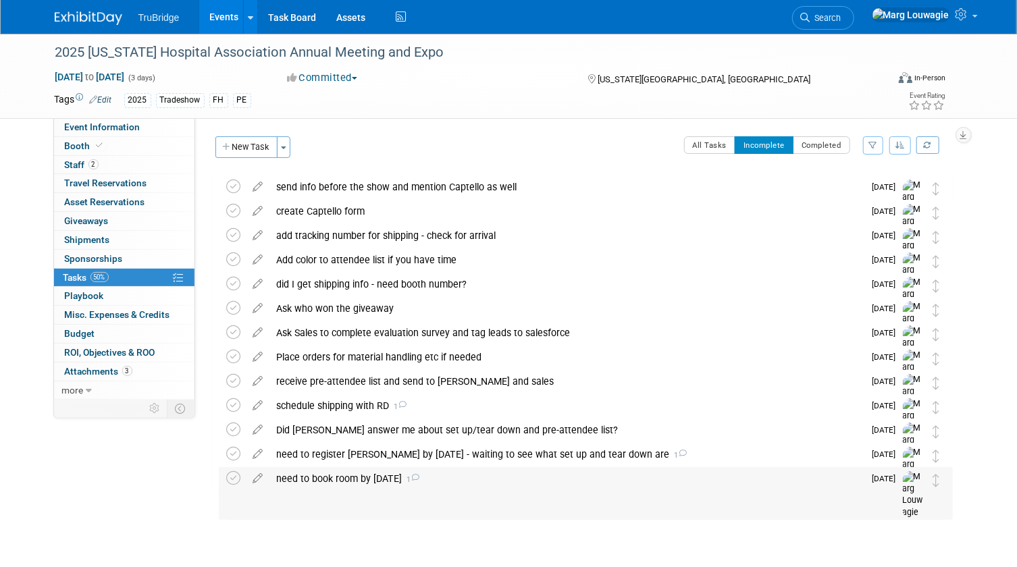
drag, startPoint x: 294, startPoint y: 479, endPoint x: 336, endPoint y: 481, distance: 42.6
click at [336, 481] on div "need to book room by Sept 2 1" at bounding box center [567, 478] width 594 height 23
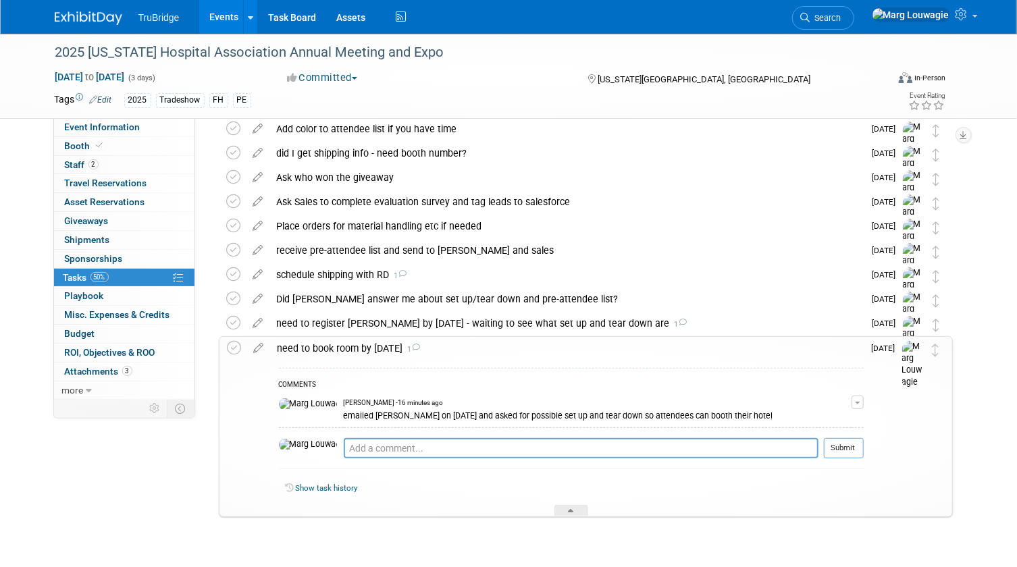
scroll to position [163, 0]
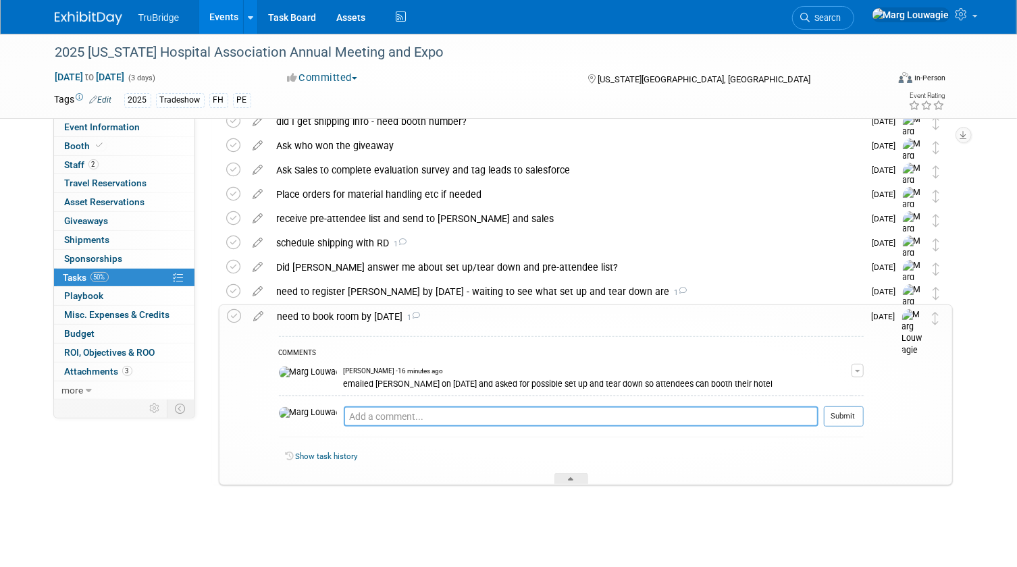
click at [355, 414] on textarea at bounding box center [581, 416] width 475 height 20
type textarea "sent hotel info to Tony and Tiffany on 8.12.25"
click at [850, 420] on button "Submit" at bounding box center [843, 416] width 40 height 20
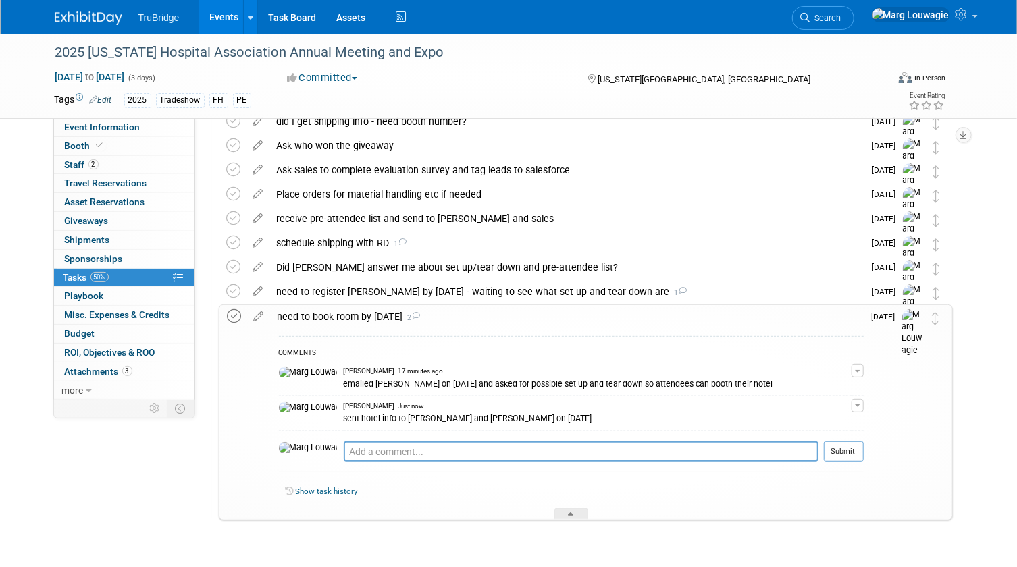
click at [239, 318] on icon at bounding box center [234, 316] width 14 height 14
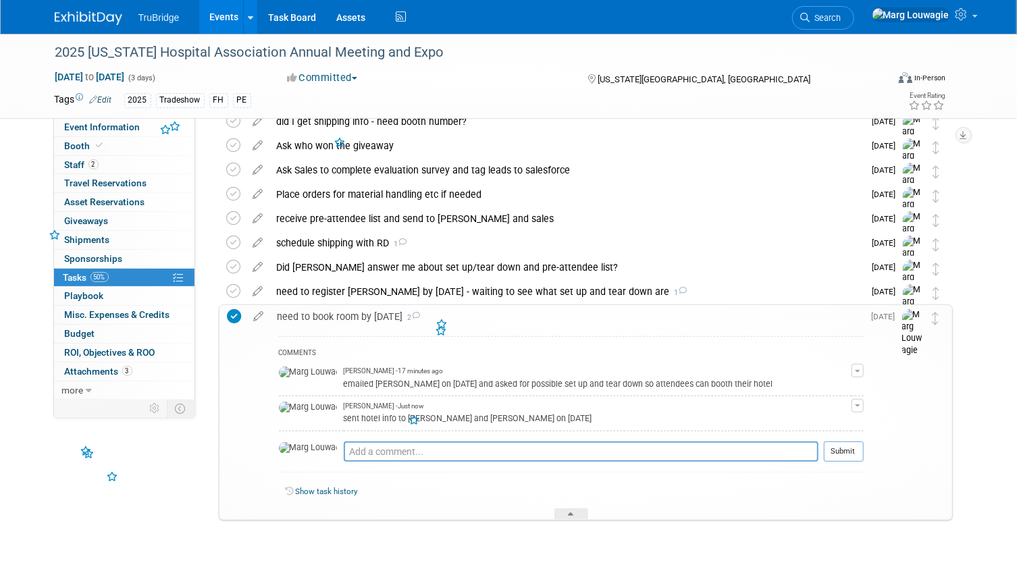
scroll to position [0, 0]
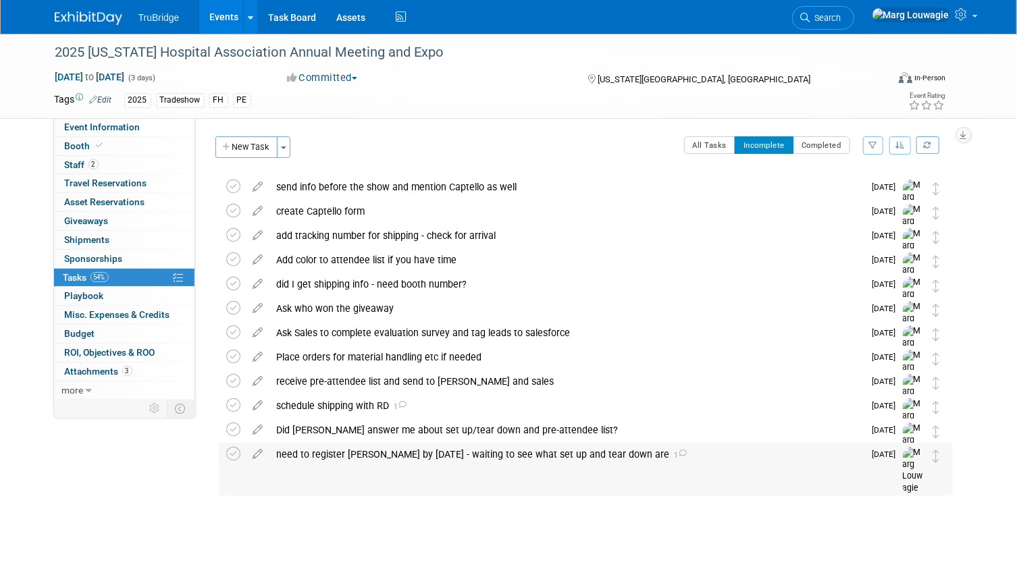
click at [326, 448] on div "need to register Tiffany by Sept 2nd - waiting to see what set up and tear down…" at bounding box center [567, 454] width 594 height 23
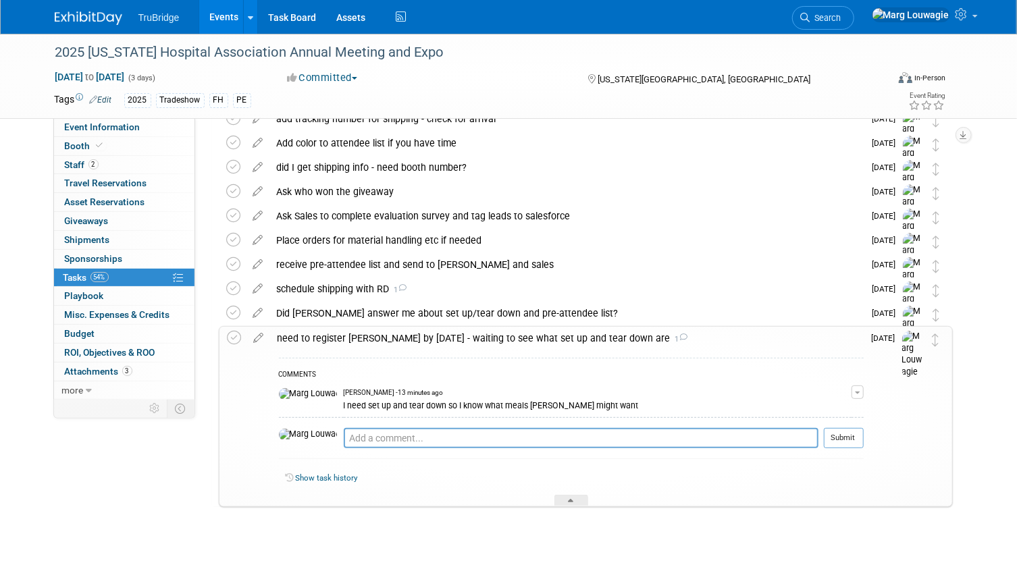
scroll to position [138, 0]
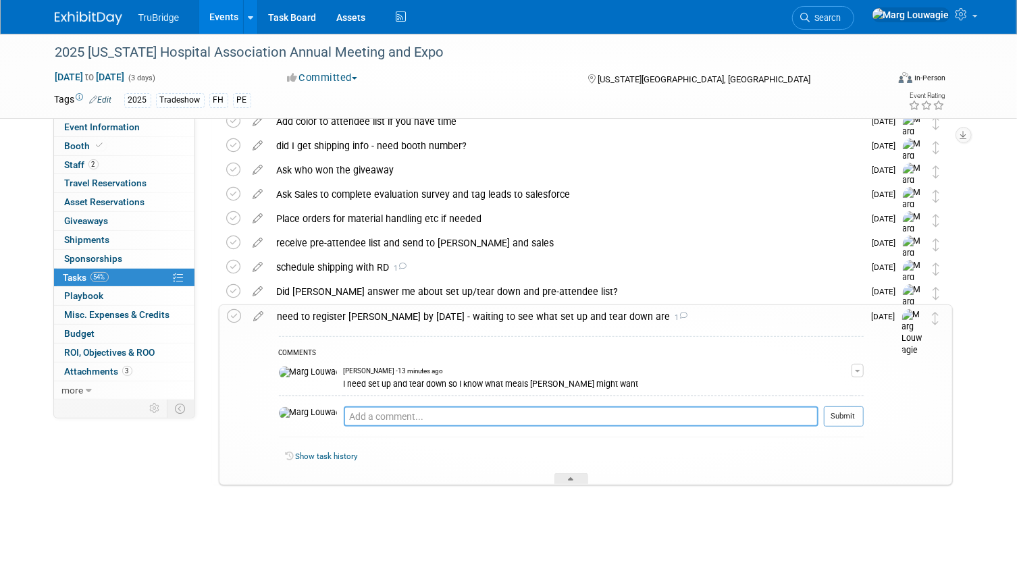
click at [364, 418] on textarea at bounding box center [581, 416] width 475 height 20
type textarea "registered on 8.12.25"
click at [835, 412] on button "Submit" at bounding box center [843, 416] width 40 height 20
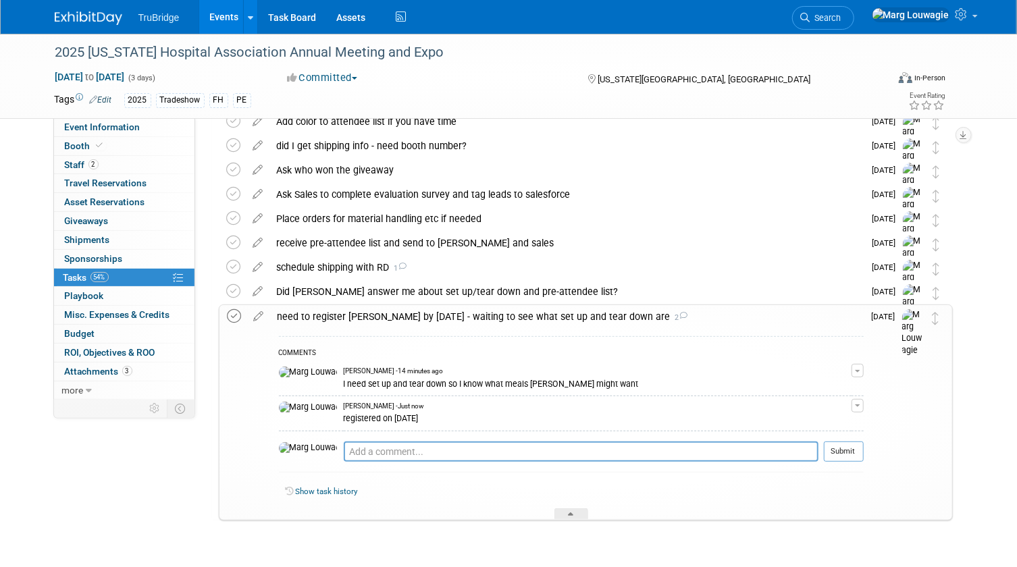
click at [236, 317] on icon at bounding box center [234, 316] width 14 height 14
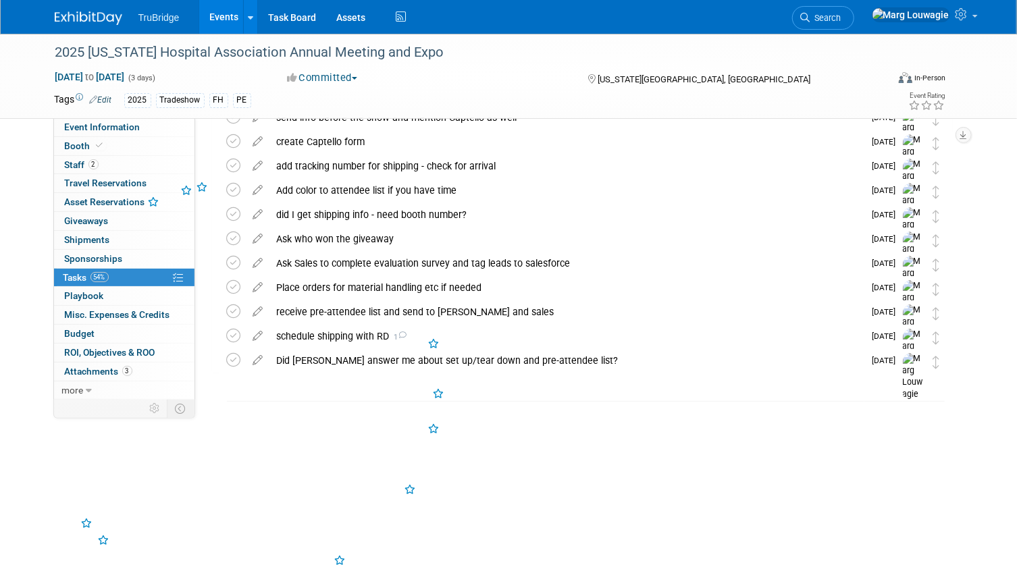
scroll to position [0, 0]
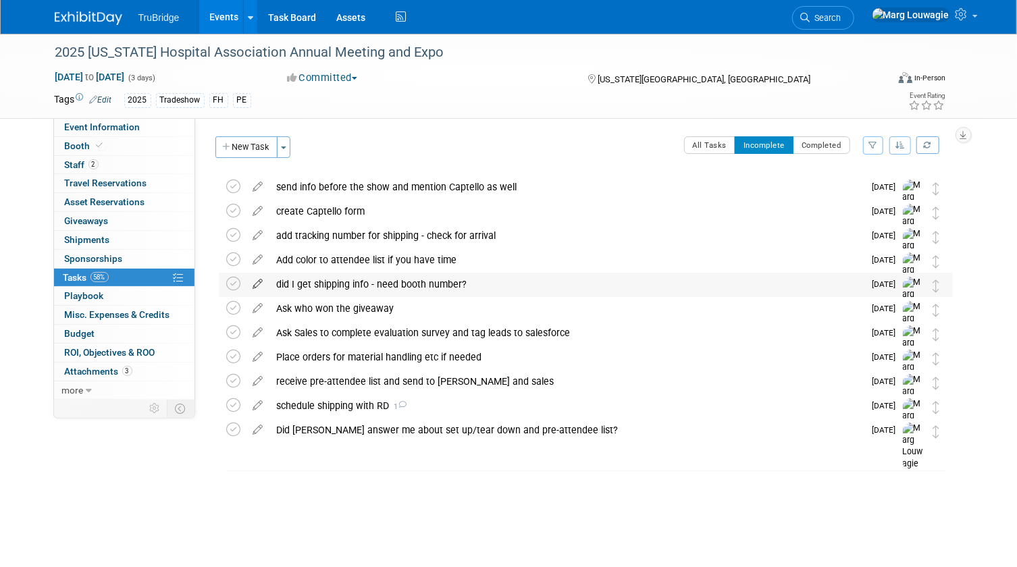
click at [256, 283] on icon at bounding box center [258, 281] width 24 height 17
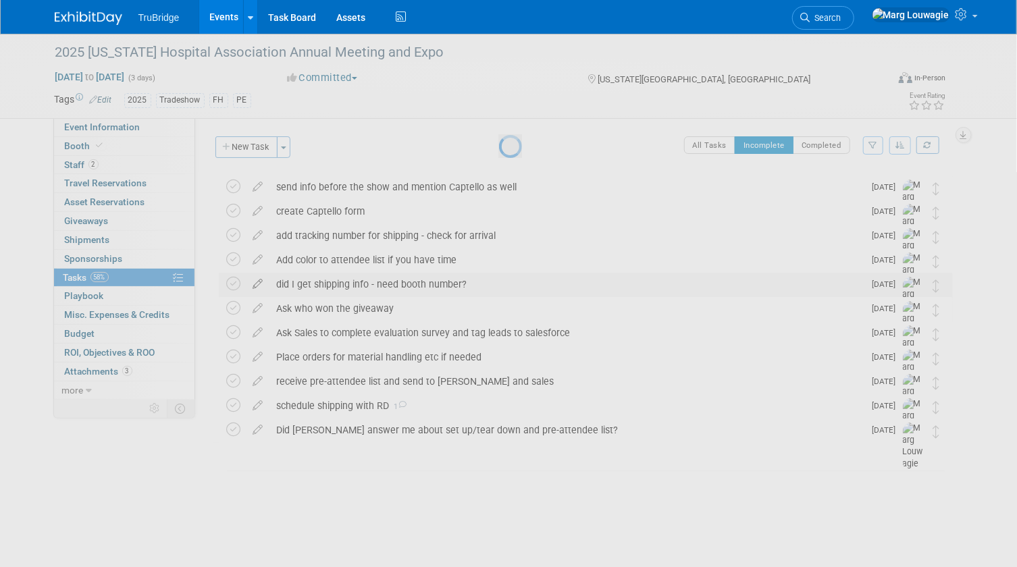
select select "7"
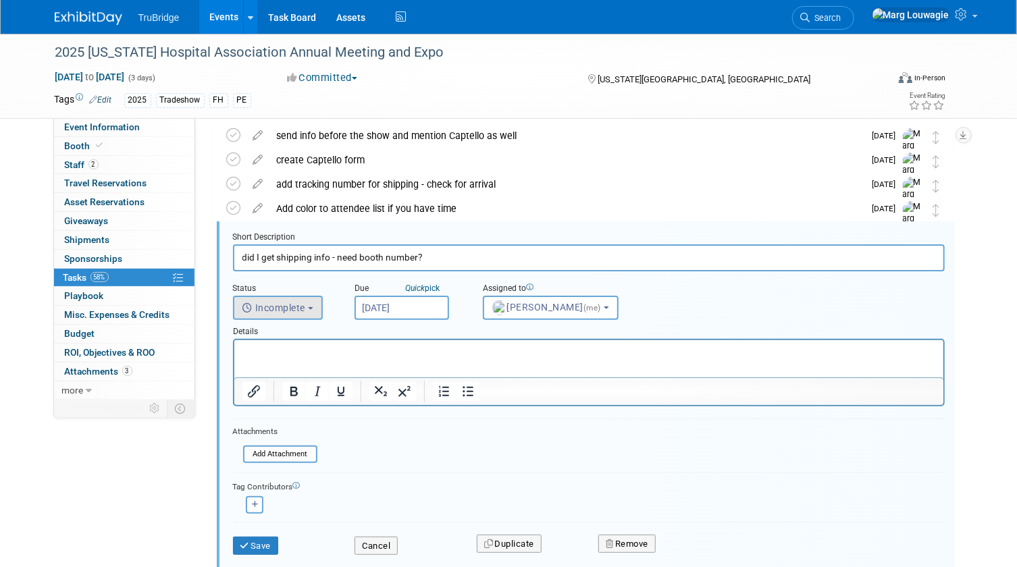
scroll to position [74, 0]
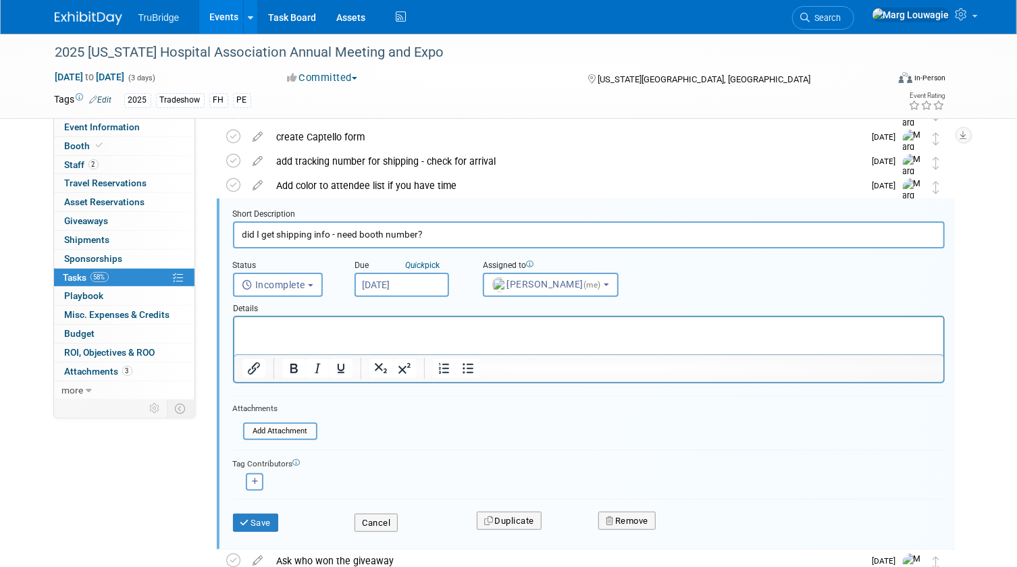
click at [389, 286] on input "Aug 15, 2025" at bounding box center [401, 285] width 94 height 24
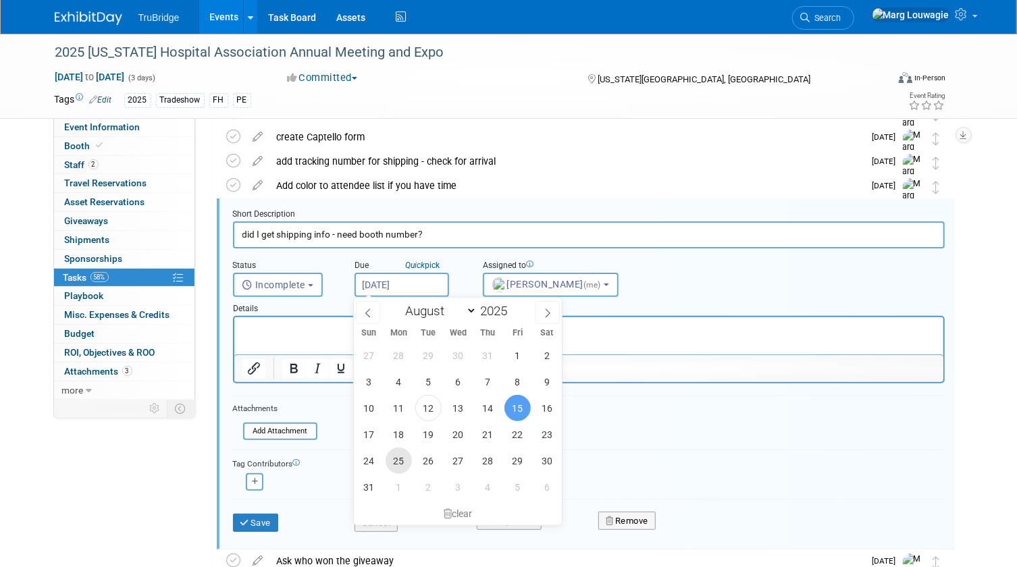
click at [398, 454] on span "25" at bounding box center [398, 461] width 26 height 26
type input "Aug 25, 2025"
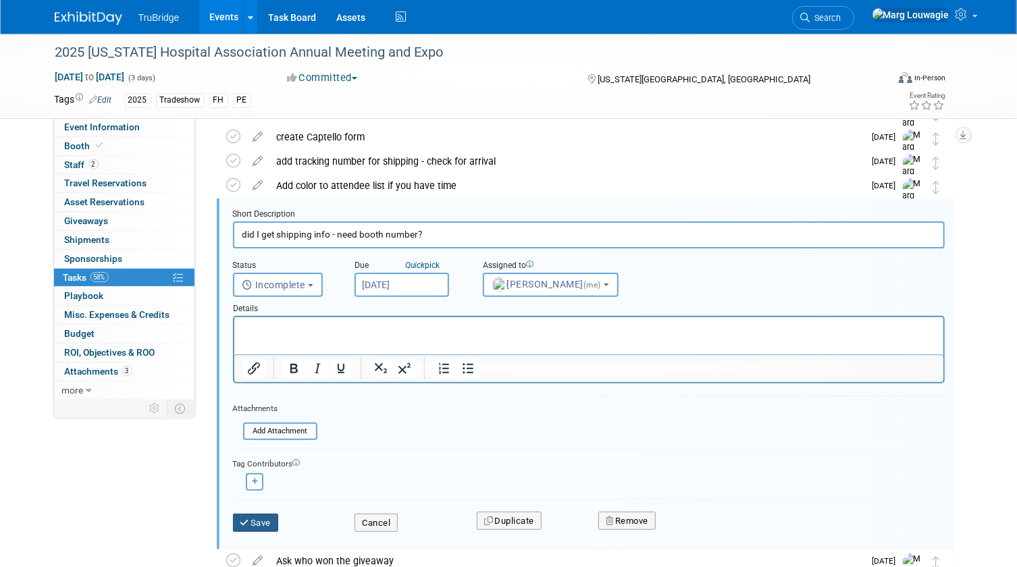
click at [269, 521] on button "Save" at bounding box center [256, 523] width 46 height 19
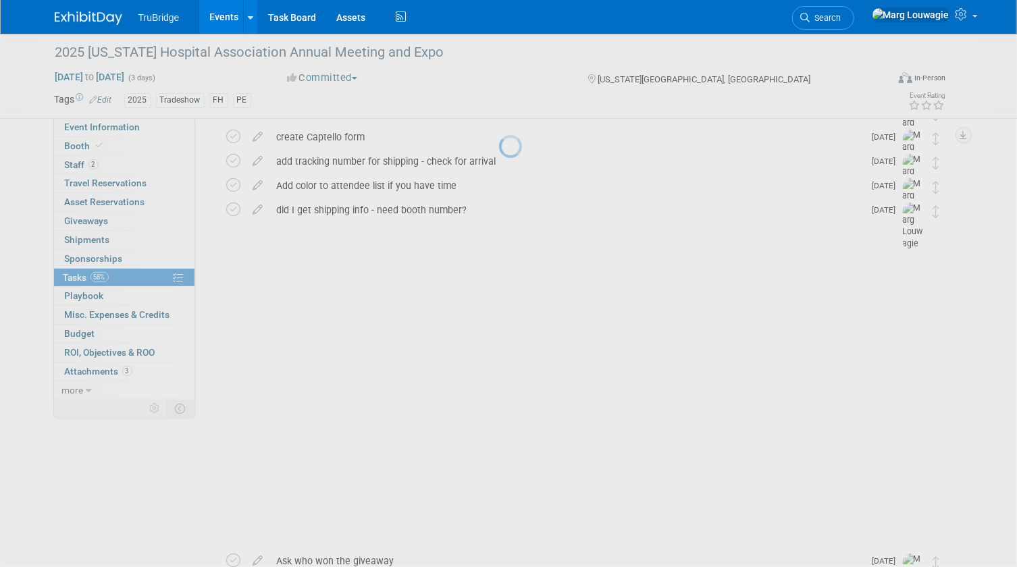
scroll to position [0, 0]
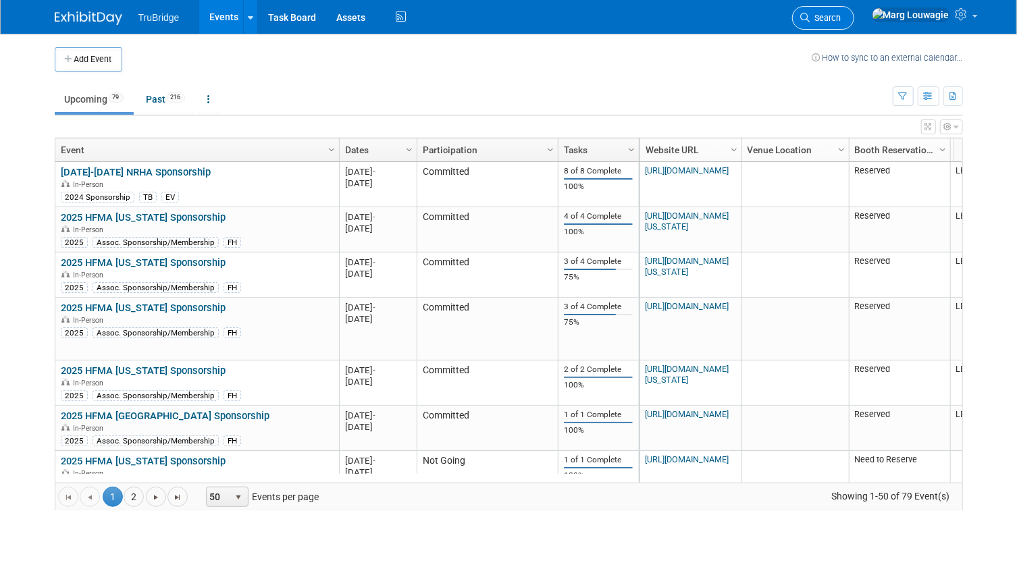
click at [841, 20] on span "Search" at bounding box center [825, 18] width 31 height 10
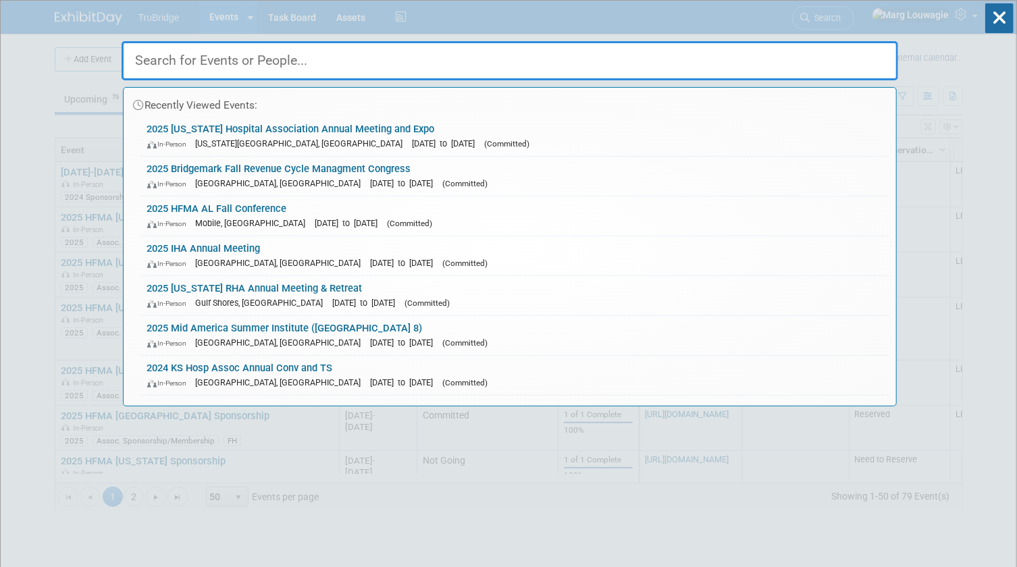
click at [860, 53] on input "text" at bounding box center [509, 60] width 776 height 39
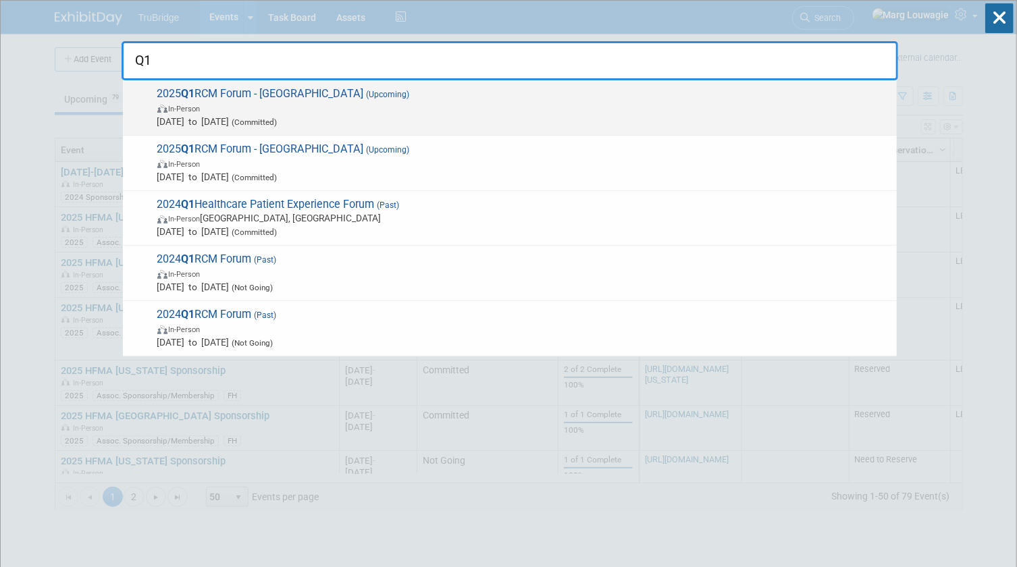
type input "Q1"
click at [385, 101] on span "In-Person" at bounding box center [523, 107] width 732 height 13
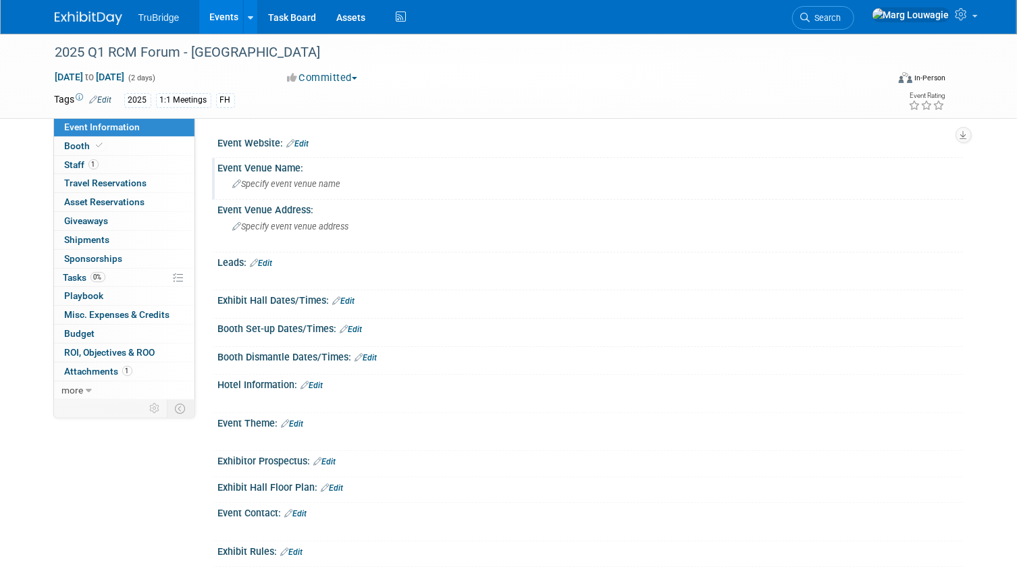
click at [273, 185] on span "Specify event venue name" at bounding box center [287, 184] width 108 height 10
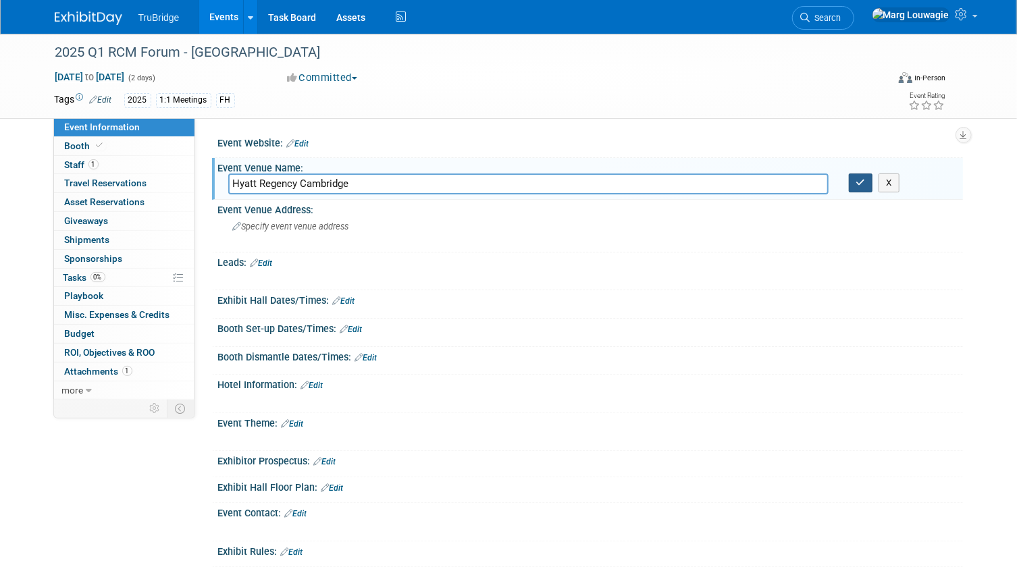
type input "Hyatt Regency Cambridge"
click at [857, 187] on button "button" at bounding box center [860, 182] width 24 height 19
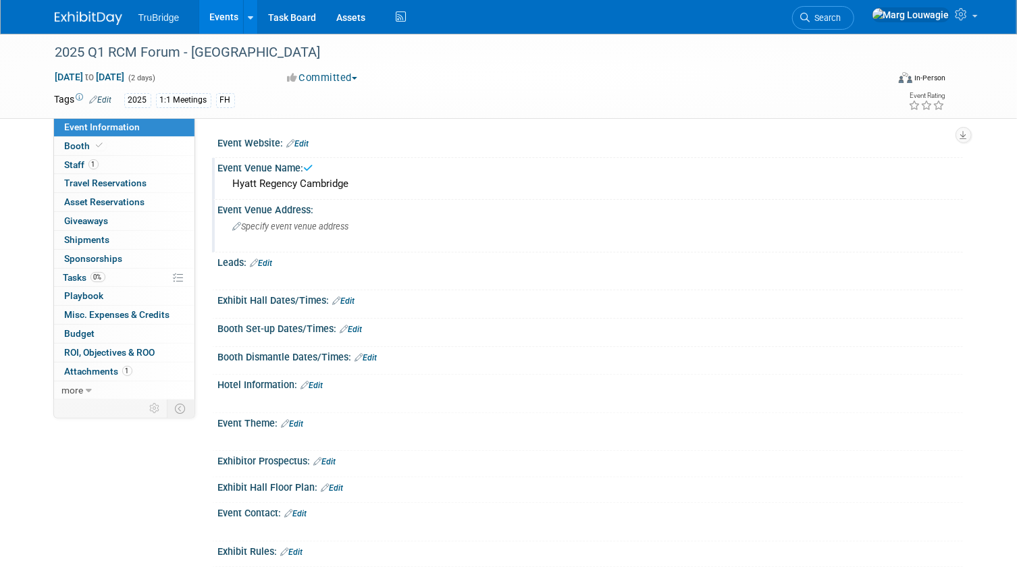
click at [337, 223] on span "Specify event venue address" at bounding box center [291, 226] width 116 height 10
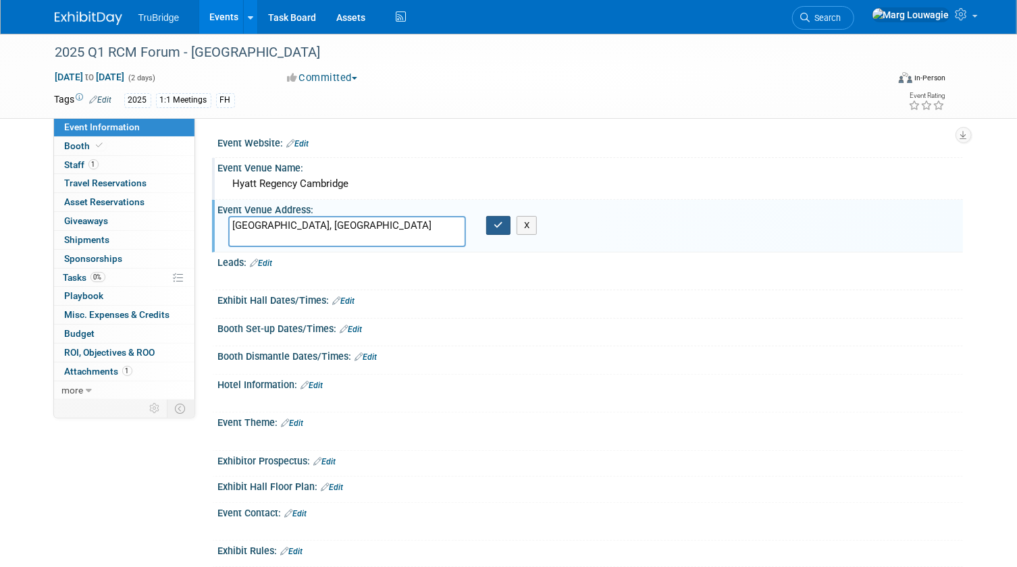
type textarea "[GEOGRAPHIC_DATA], [GEOGRAPHIC_DATA]"
click at [499, 224] on icon "button" at bounding box center [497, 225] width 9 height 9
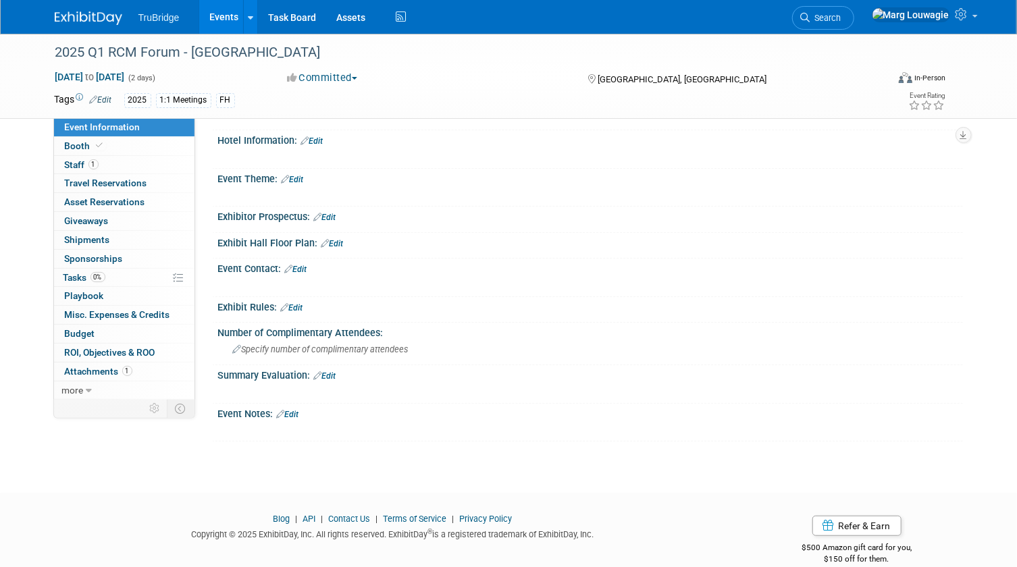
scroll to position [245, 0]
click at [295, 409] on link "Edit" at bounding box center [288, 413] width 22 height 9
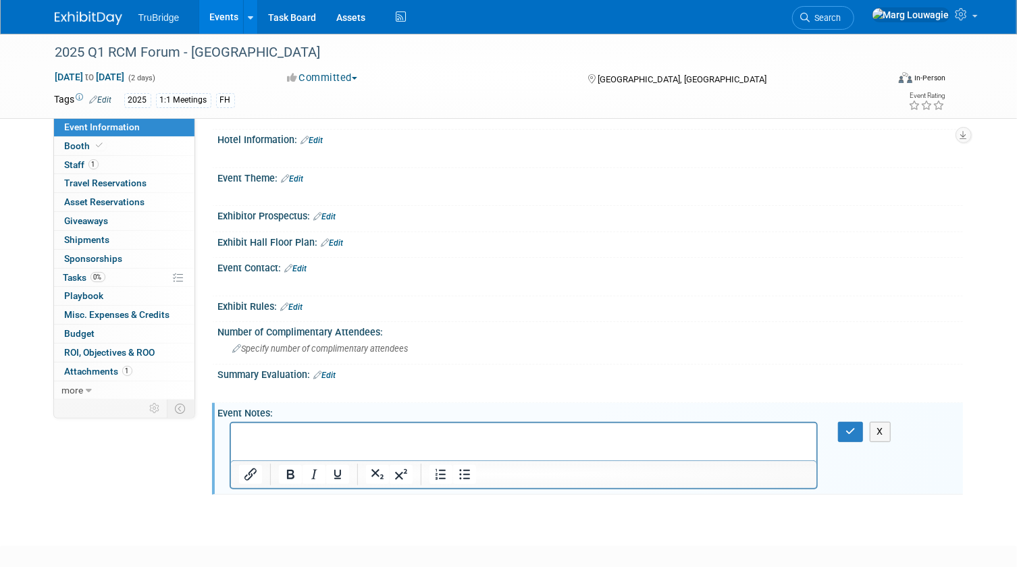
scroll to position [0, 0]
click at [283, 435] on p "Rich Text Area. Press ALT-0 for help." at bounding box center [523, 435] width 570 height 13
click at [242, 442] on html "[PERSON_NAME] emailed me on [DATE]:" at bounding box center [523, 432] width 586 height 19
click at [371, 435] on p "[PERSON_NAME] emailed me on [DATE]:" at bounding box center [523, 435] width 570 height 13
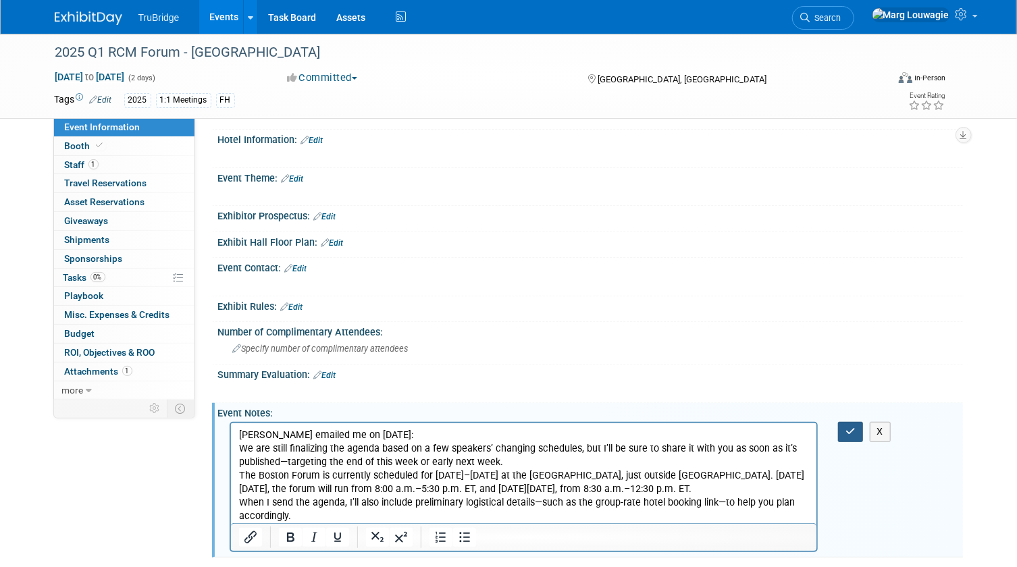
drag, startPoint x: 856, startPoint y: 425, endPoint x: 846, endPoint y: 428, distance: 10.5
click at [856, 425] on button "button" at bounding box center [850, 432] width 25 height 20
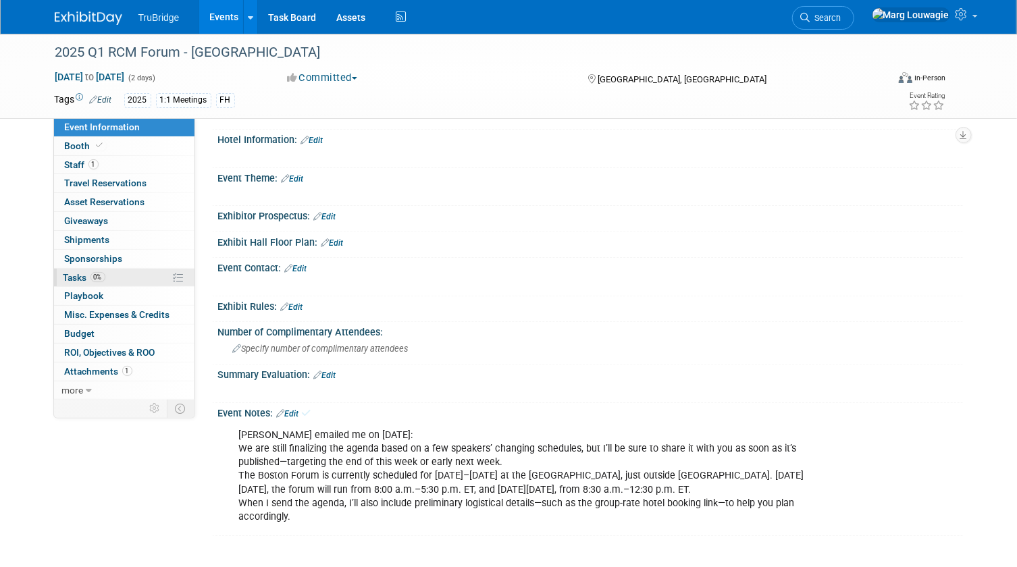
click at [67, 272] on span "Tasks 0%" at bounding box center [84, 277] width 42 height 11
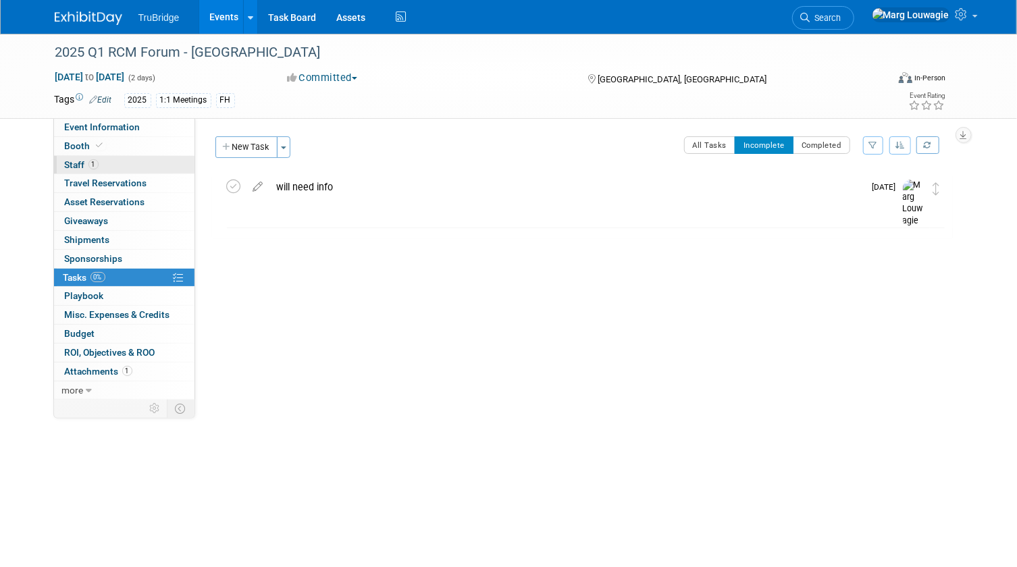
click at [94, 156] on link "1 Staff 1" at bounding box center [124, 165] width 140 height 18
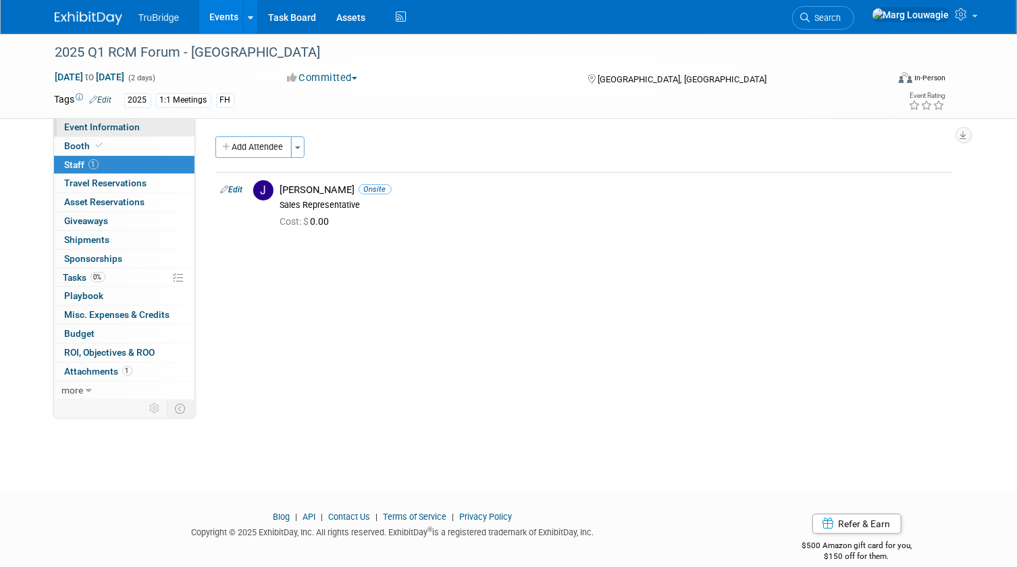
click at [98, 121] on span "Event Information" at bounding box center [103, 126] width 76 height 11
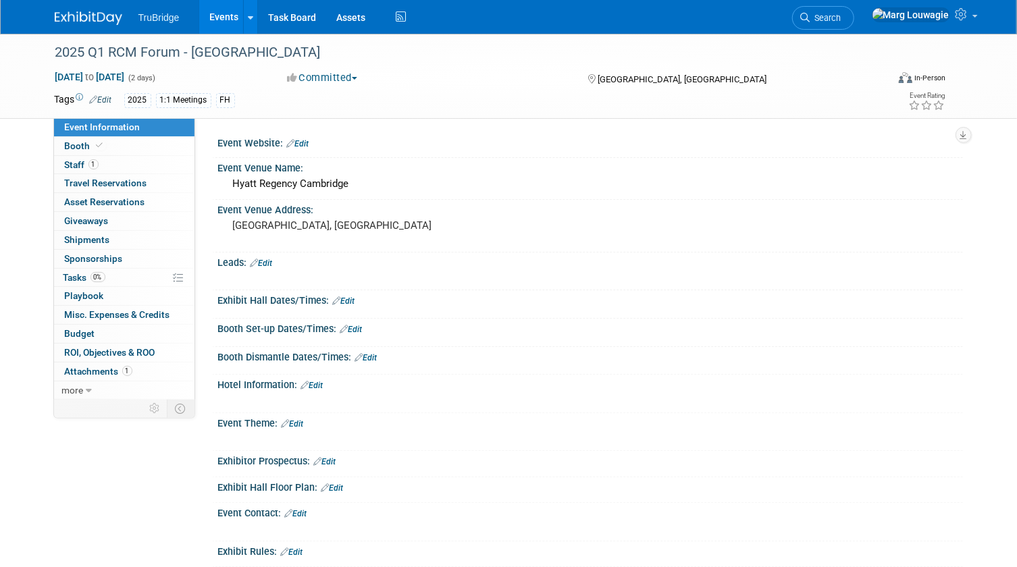
click at [865, 101] on div "Event Rating" at bounding box center [880, 102] width 152 height 24
